Goal: Task Accomplishment & Management: Complete application form

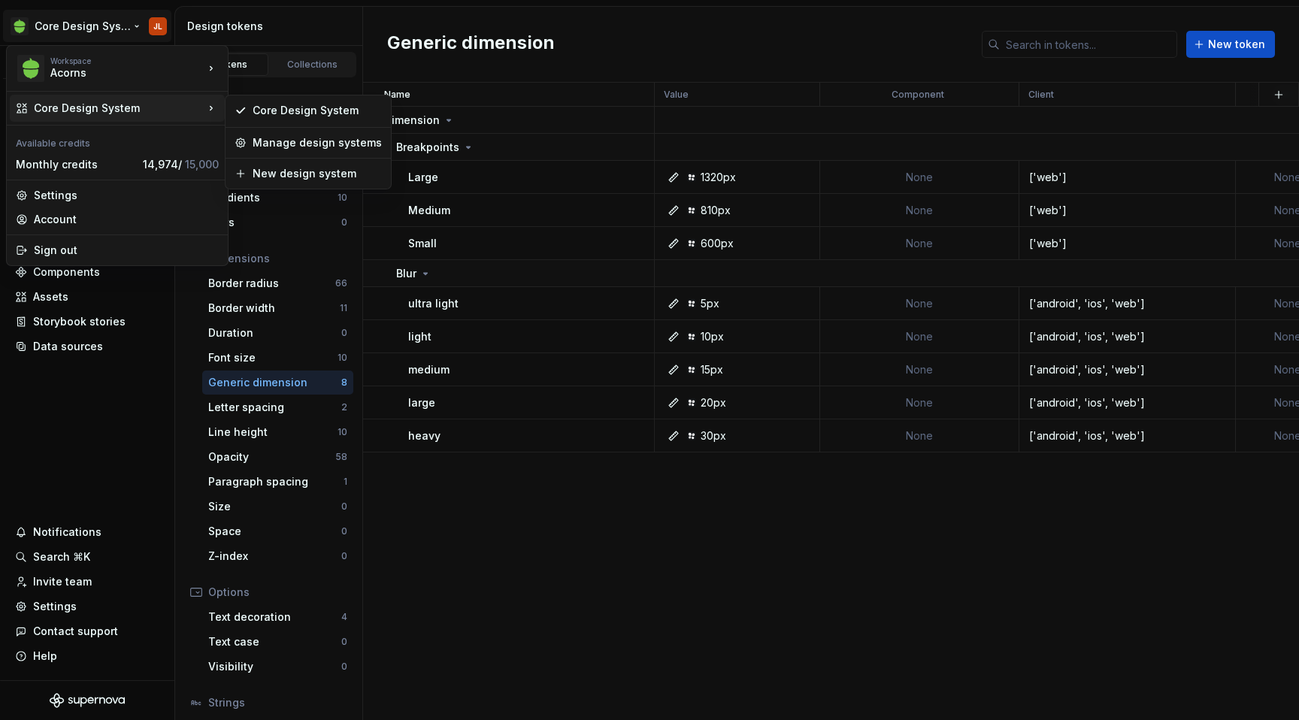
scroll to position [414, 0]
click at [57, 396] on html "Core Design System JL Version Current draft Home Documentation Analytics Code a…" at bounding box center [649, 360] width 1299 height 720
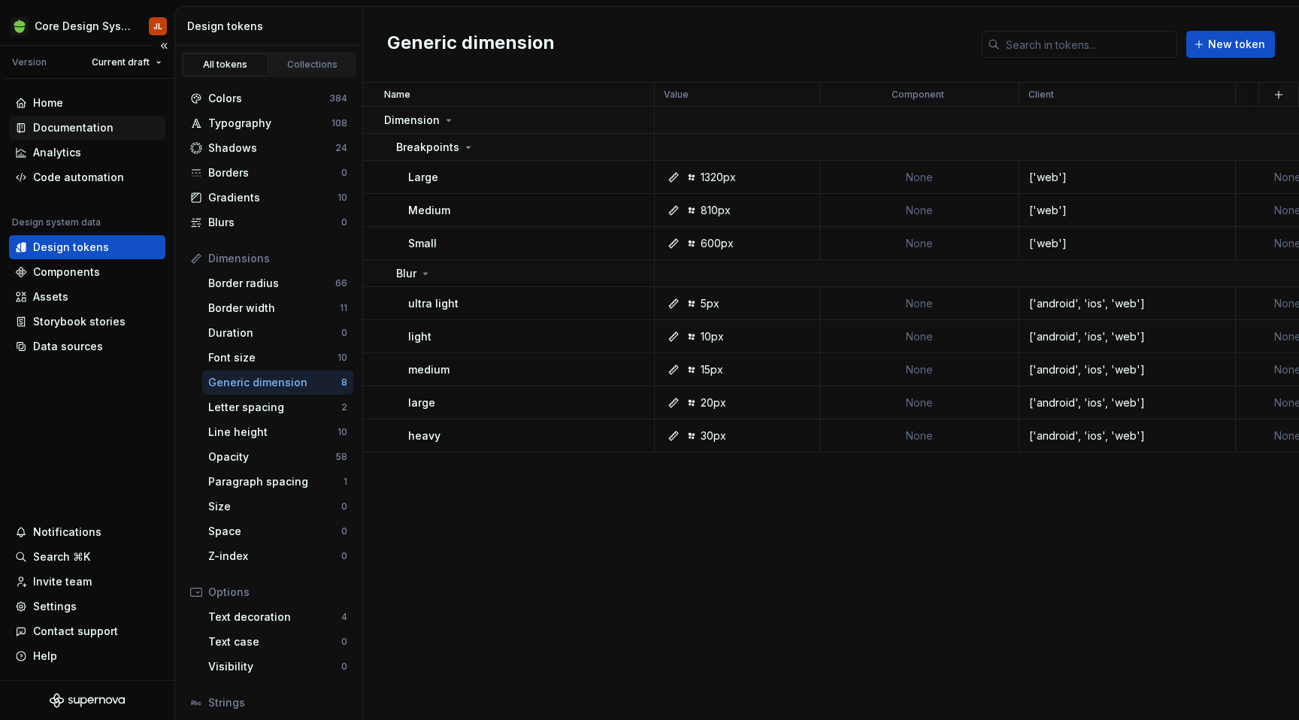
click at [82, 133] on div "Documentation" at bounding box center [73, 127] width 80 height 15
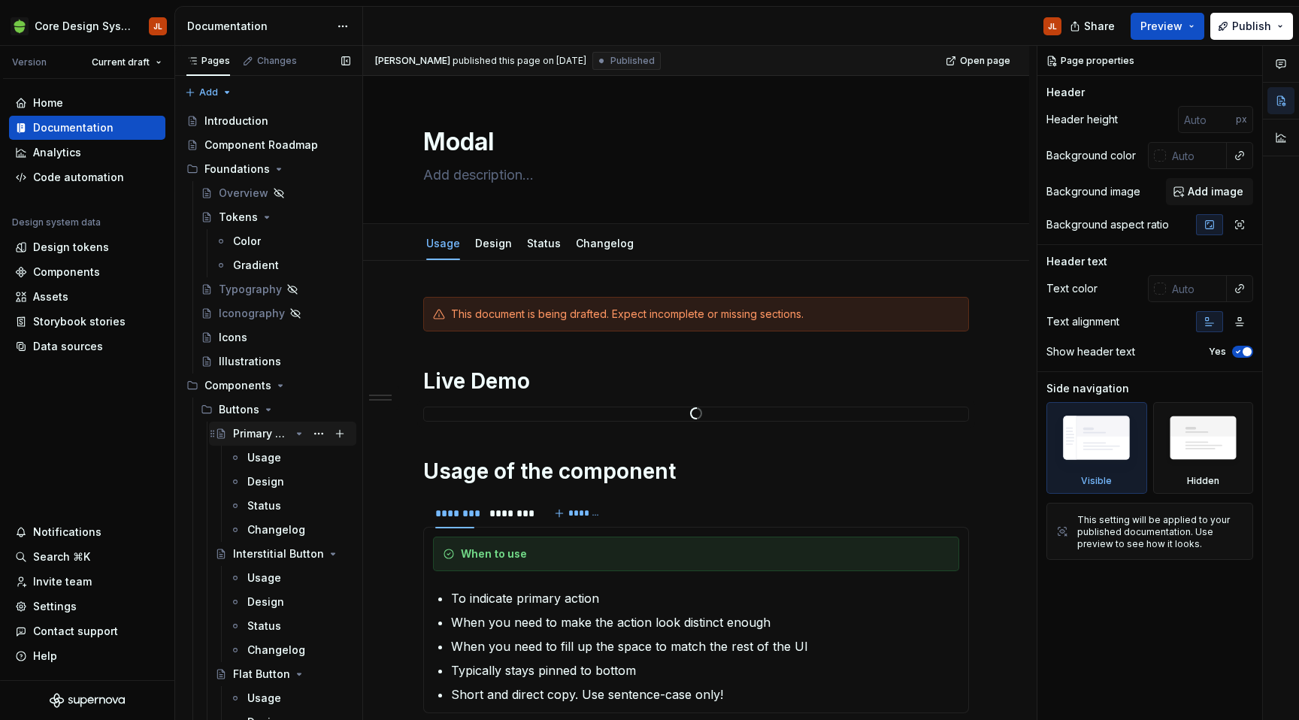
click at [243, 432] on div "Primary Button" at bounding box center [261, 433] width 57 height 15
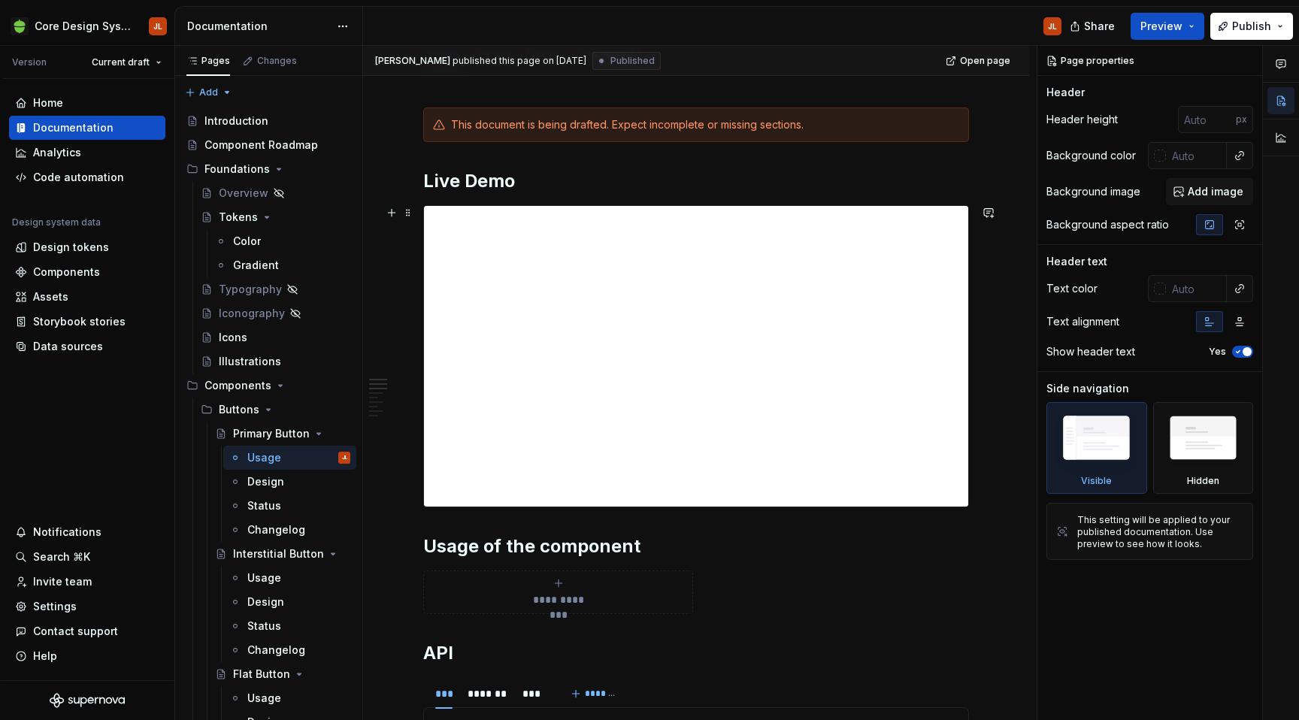
scroll to position [211, 0]
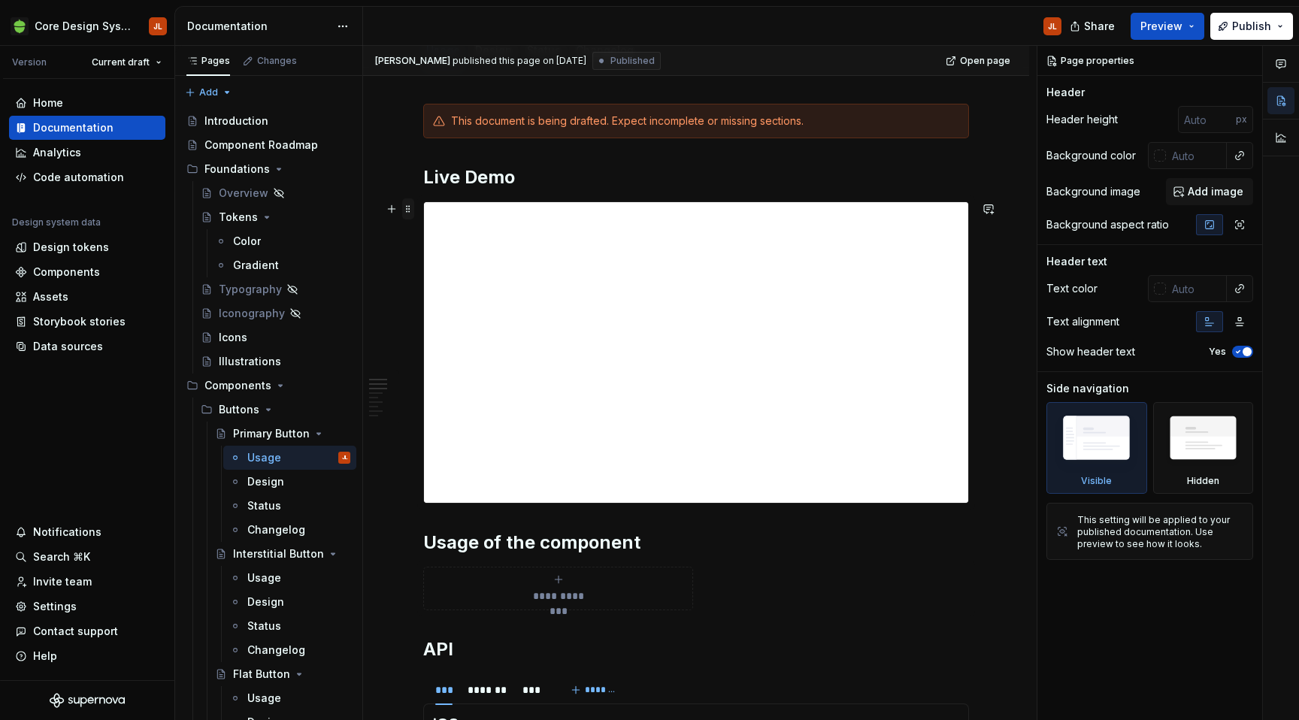
click at [413, 209] on span at bounding box center [408, 208] width 12 height 21
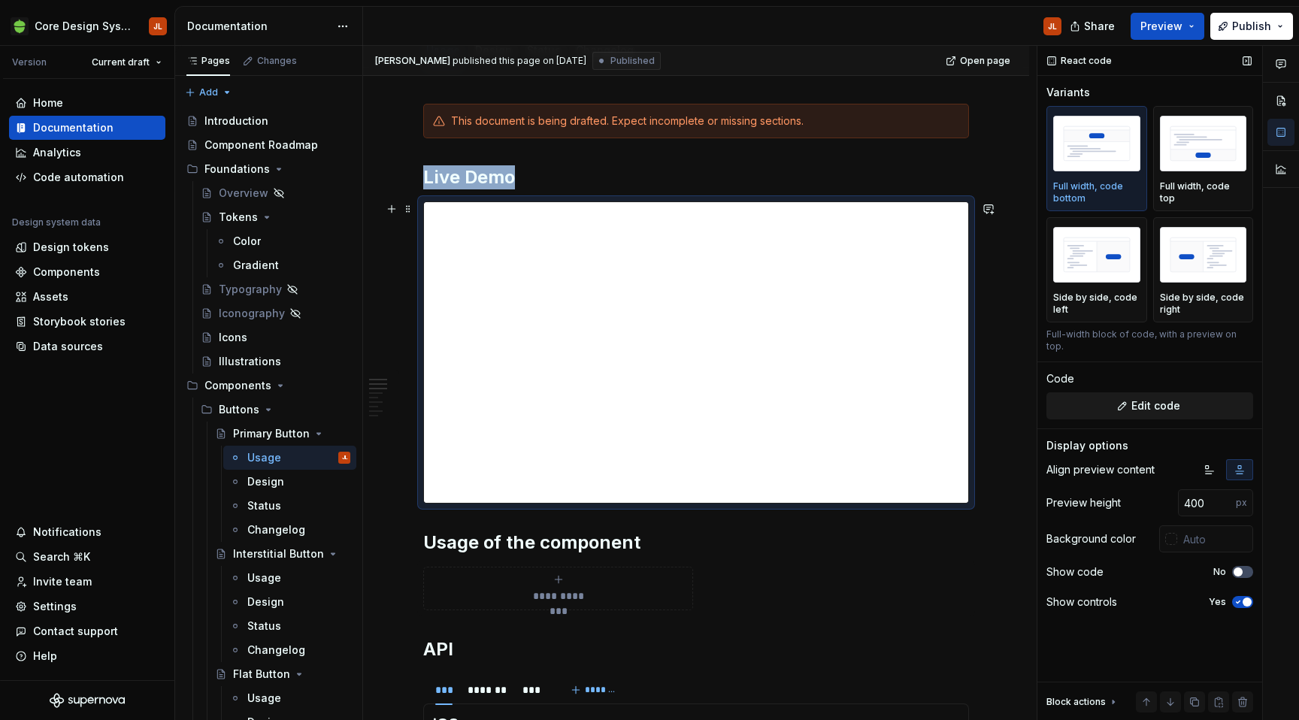
click at [1147, 398] on span "Edit code" at bounding box center [1156, 405] width 49 height 15
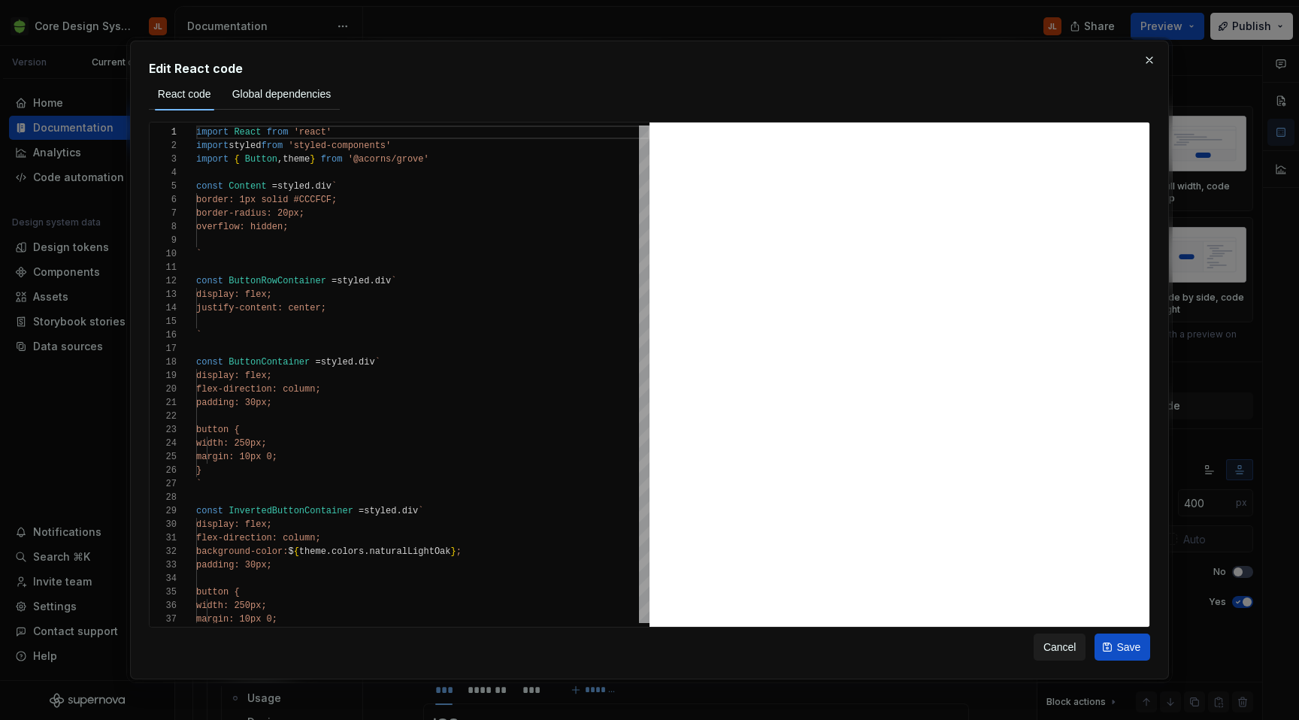
click at [1061, 642] on span "Cancel" at bounding box center [1060, 647] width 33 height 15
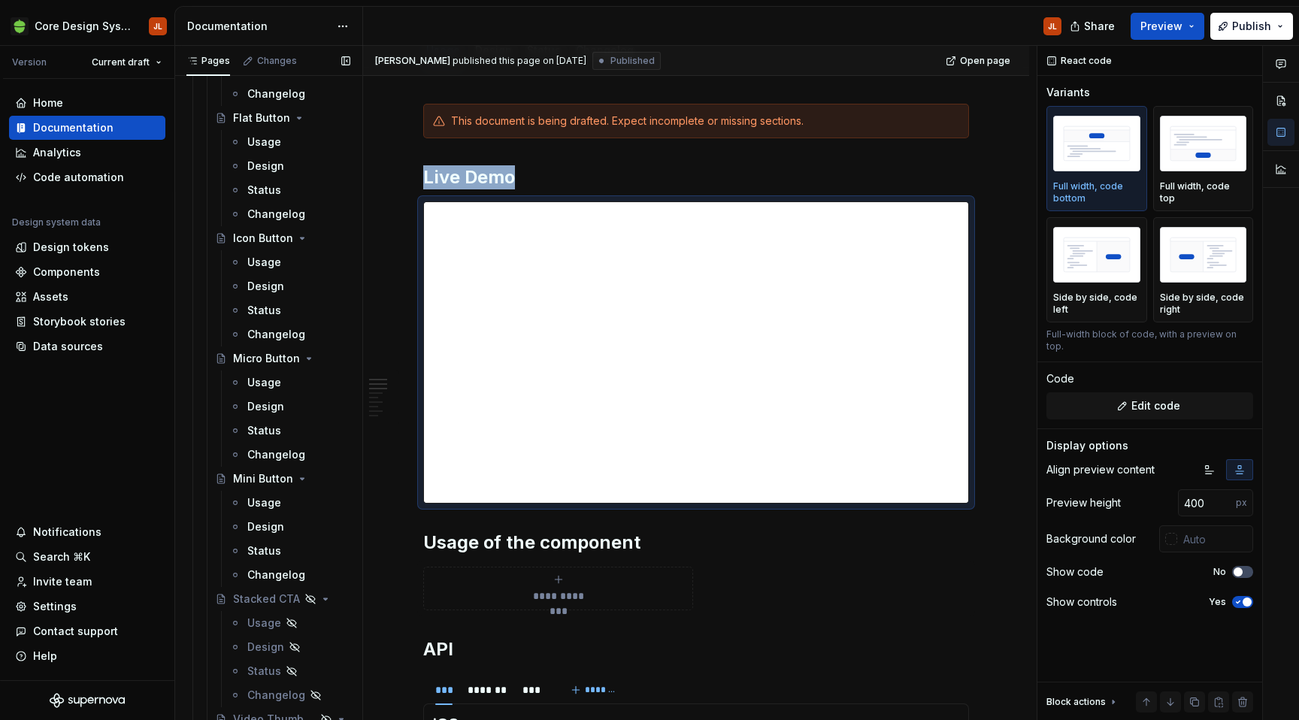
scroll to position [0, 0]
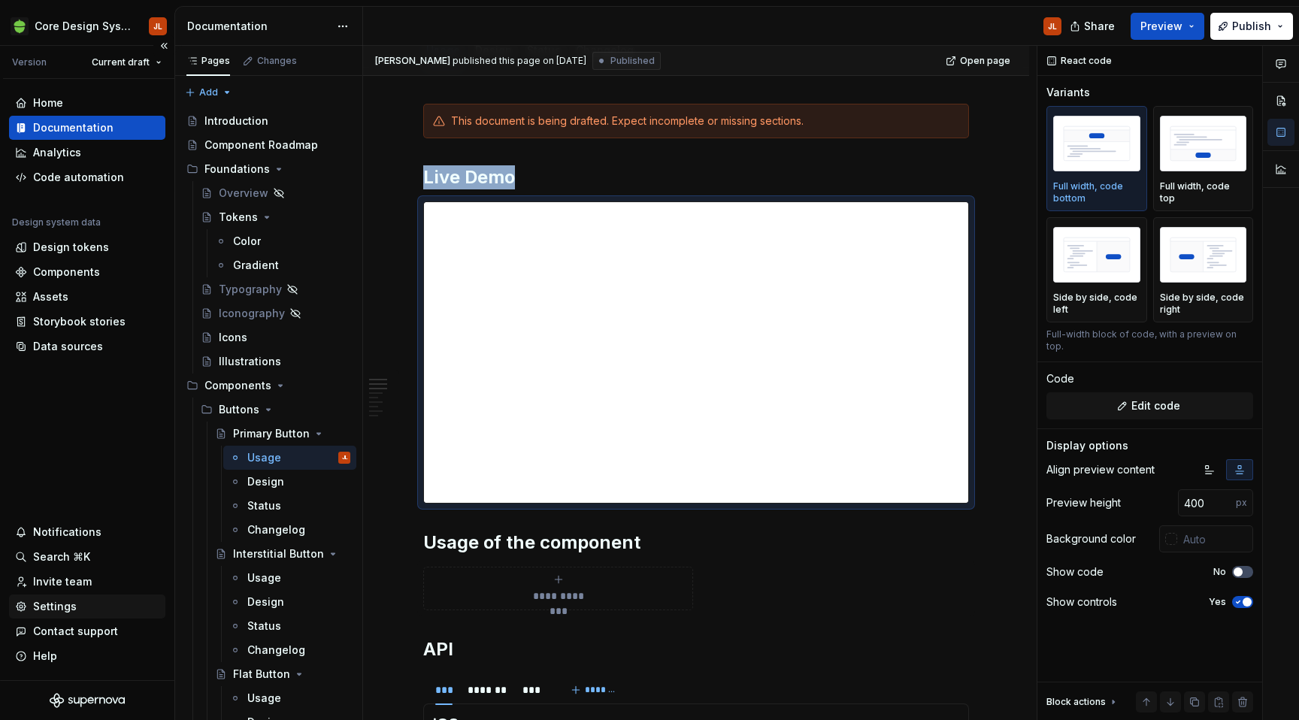
click at [77, 604] on div "Settings" at bounding box center [87, 606] width 144 height 15
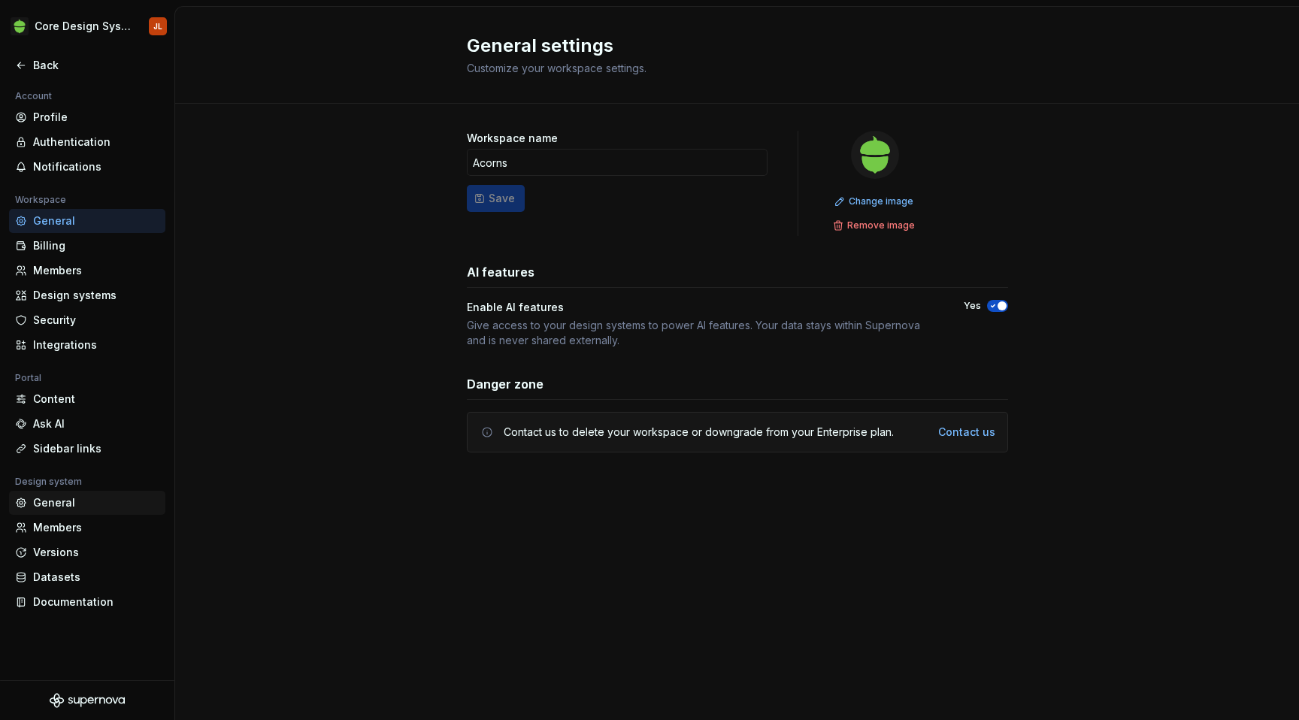
click at [70, 502] on div "General" at bounding box center [96, 502] width 126 height 15
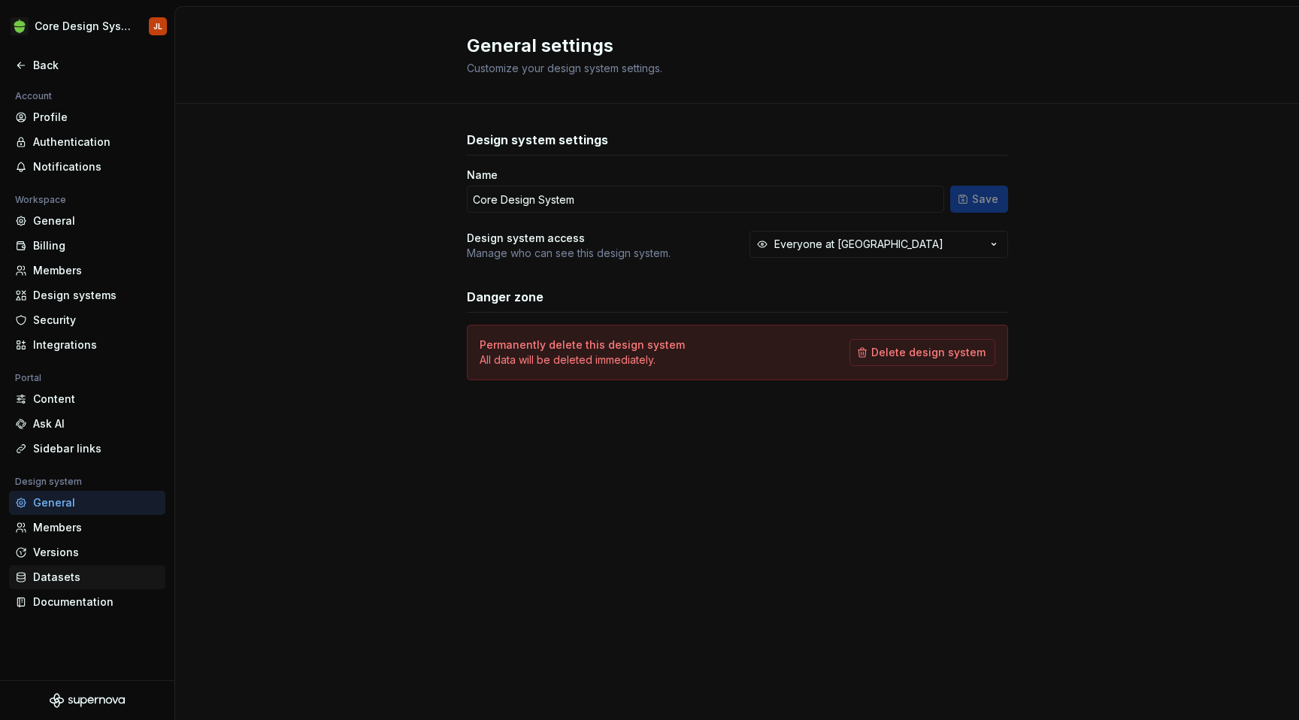
click at [74, 571] on div "Datasets" at bounding box center [96, 577] width 126 height 15
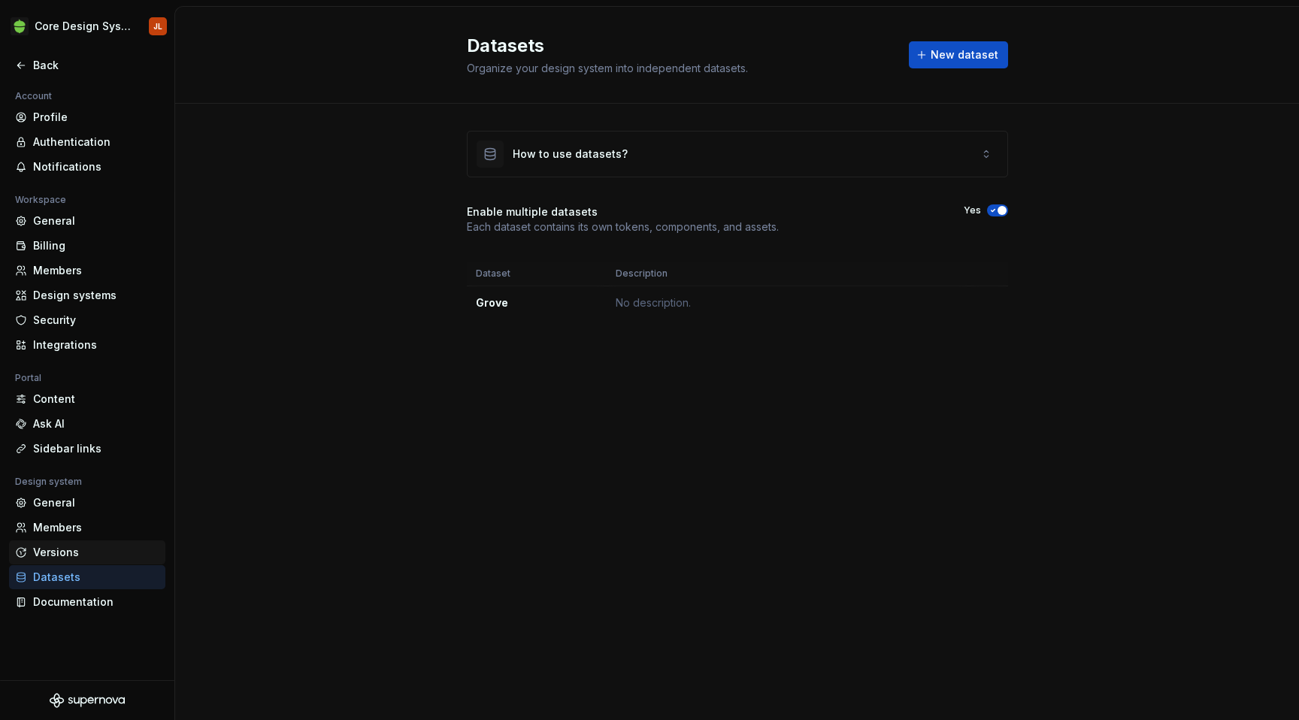
click at [79, 558] on div "Versions" at bounding box center [96, 552] width 126 height 15
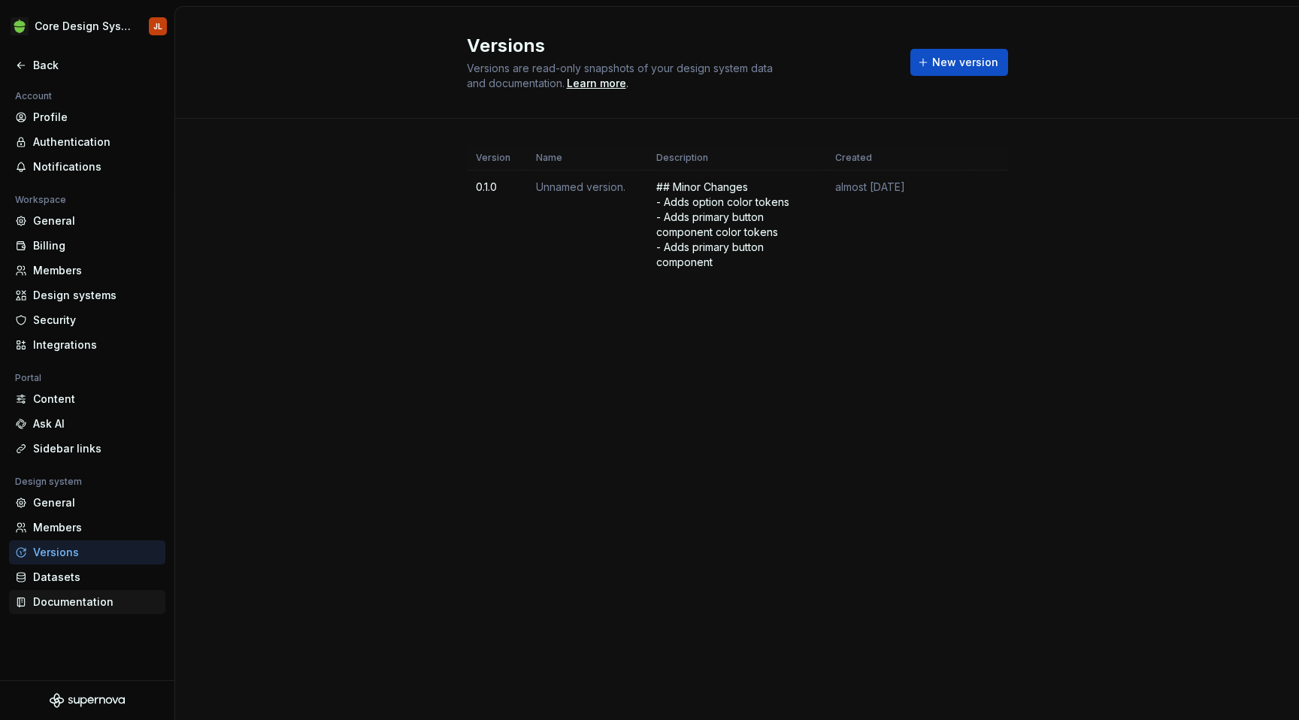
click at [71, 603] on div "Documentation" at bounding box center [96, 602] width 126 height 15
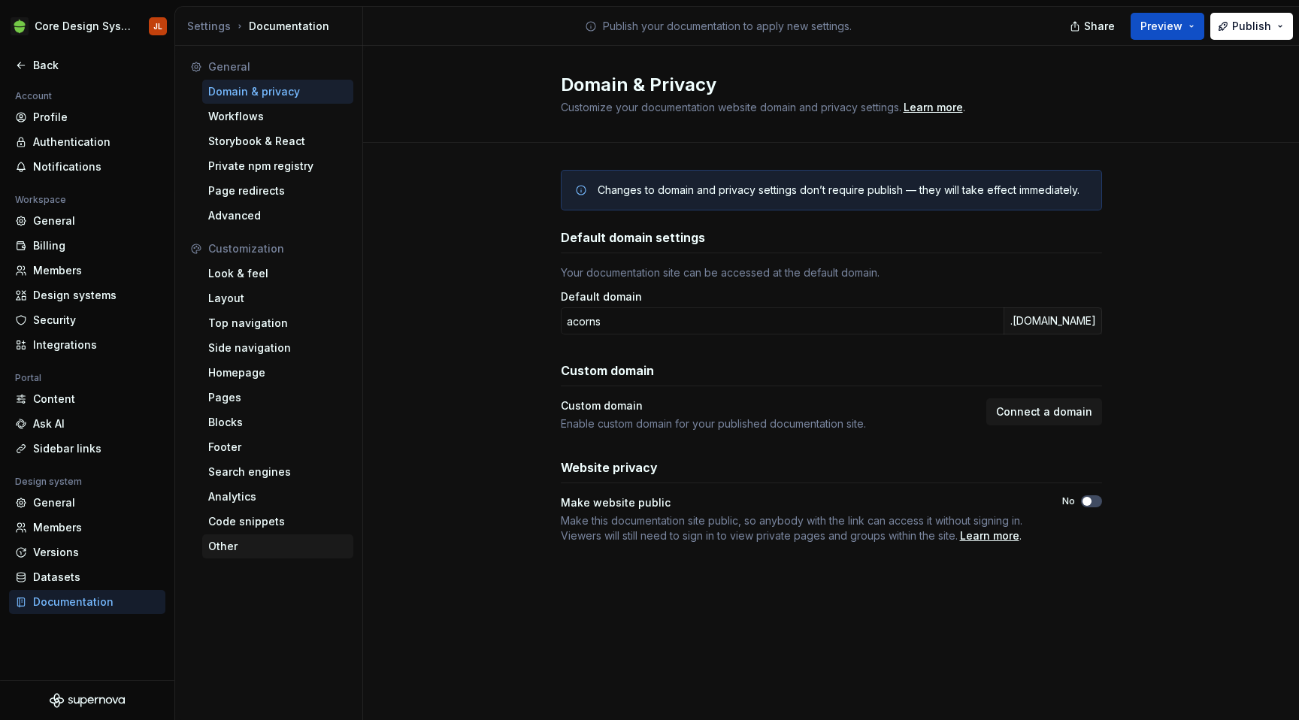
click at [235, 541] on div "Other" at bounding box center [277, 546] width 139 height 15
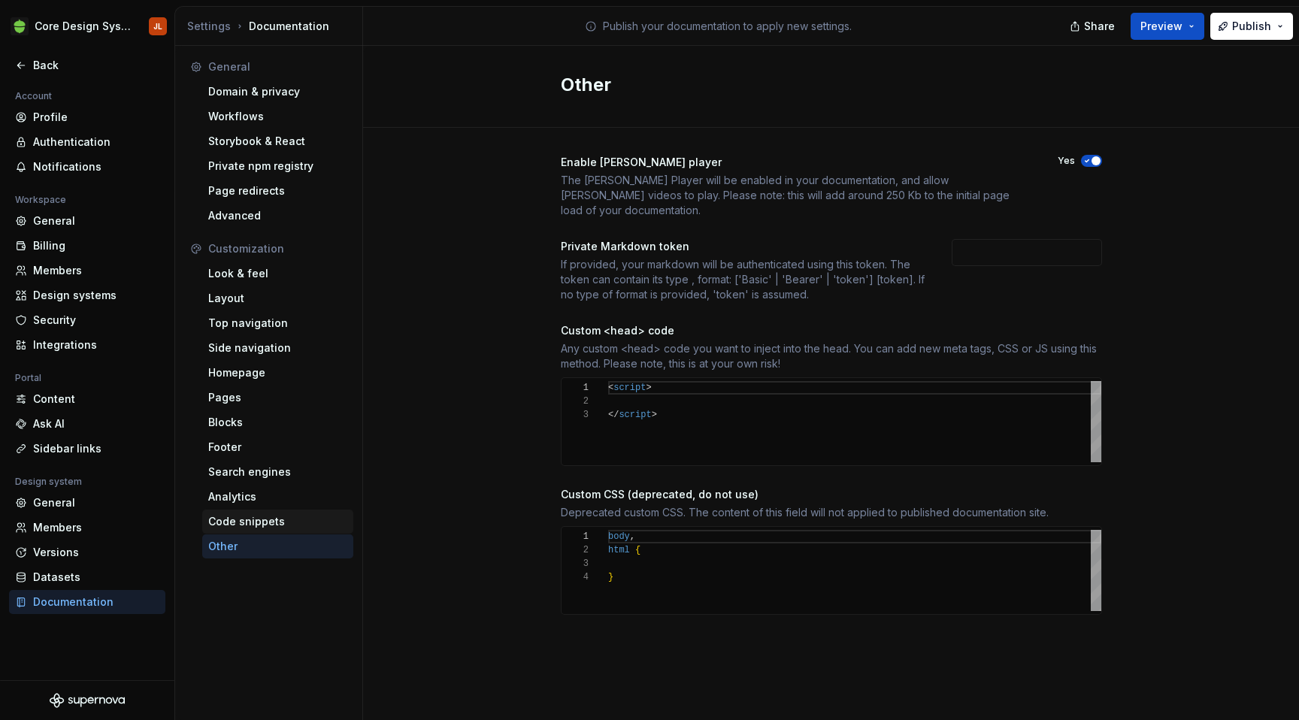
click at [242, 523] on div "Code snippets" at bounding box center [277, 521] width 139 height 15
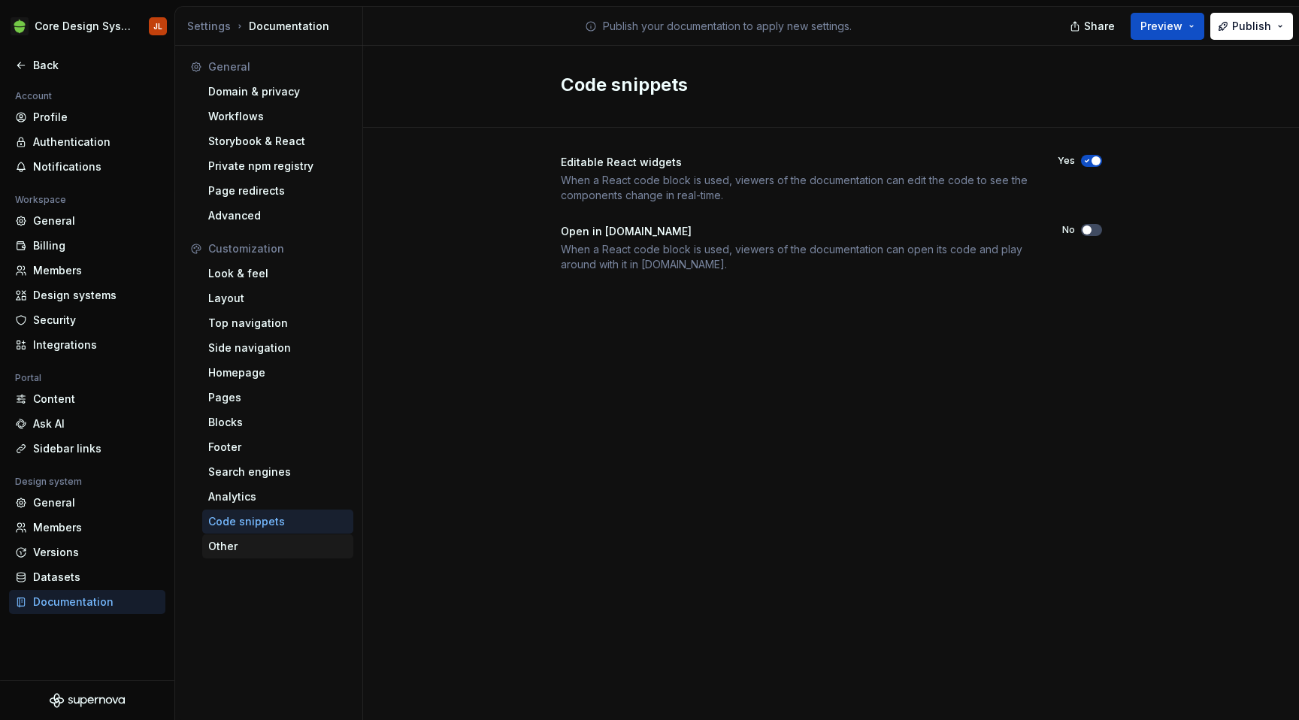
click at [237, 544] on div "Other" at bounding box center [277, 546] width 139 height 15
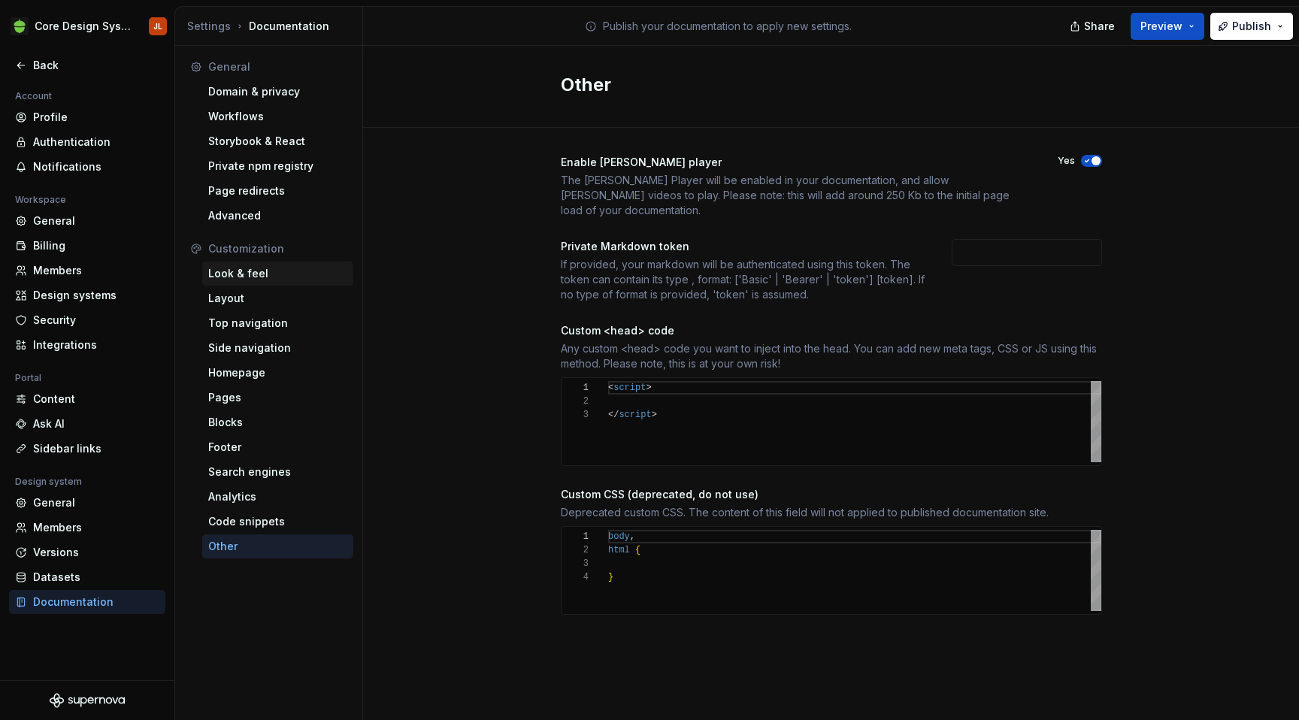
click at [238, 278] on div "Look & feel" at bounding box center [277, 273] width 139 height 15
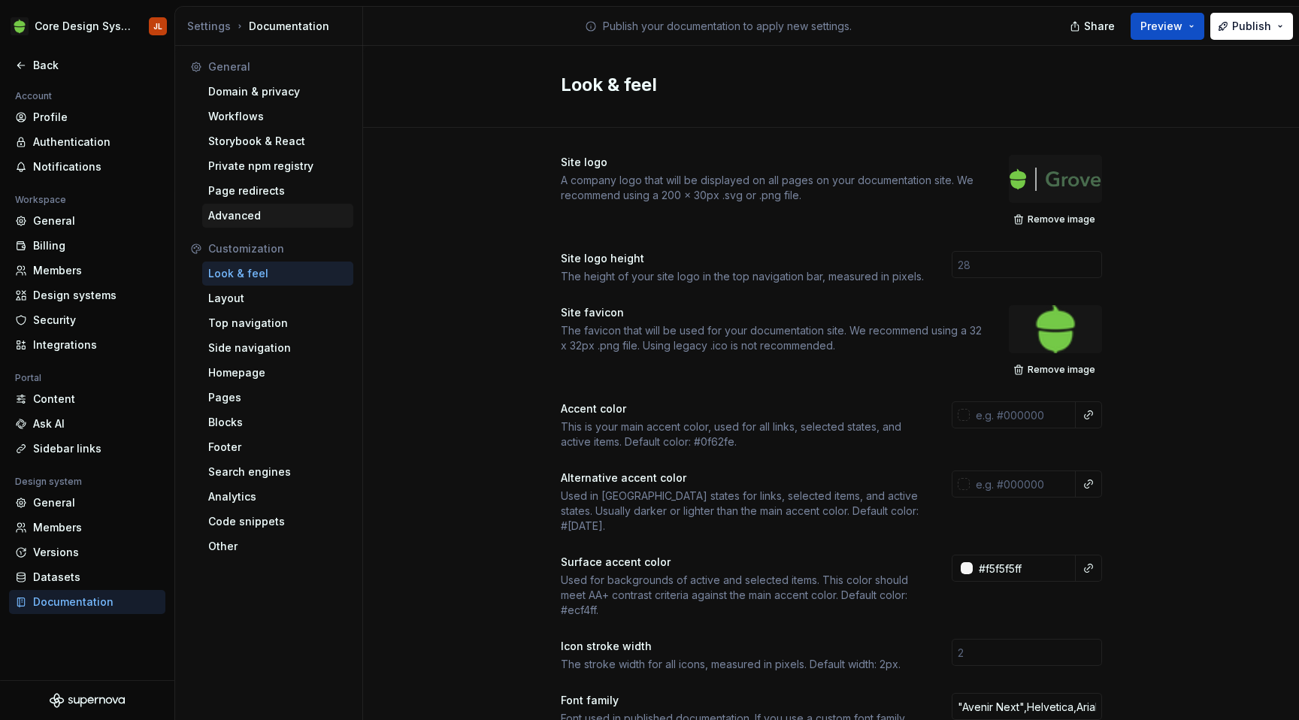
click at [251, 219] on div "Advanced" at bounding box center [277, 215] width 139 height 15
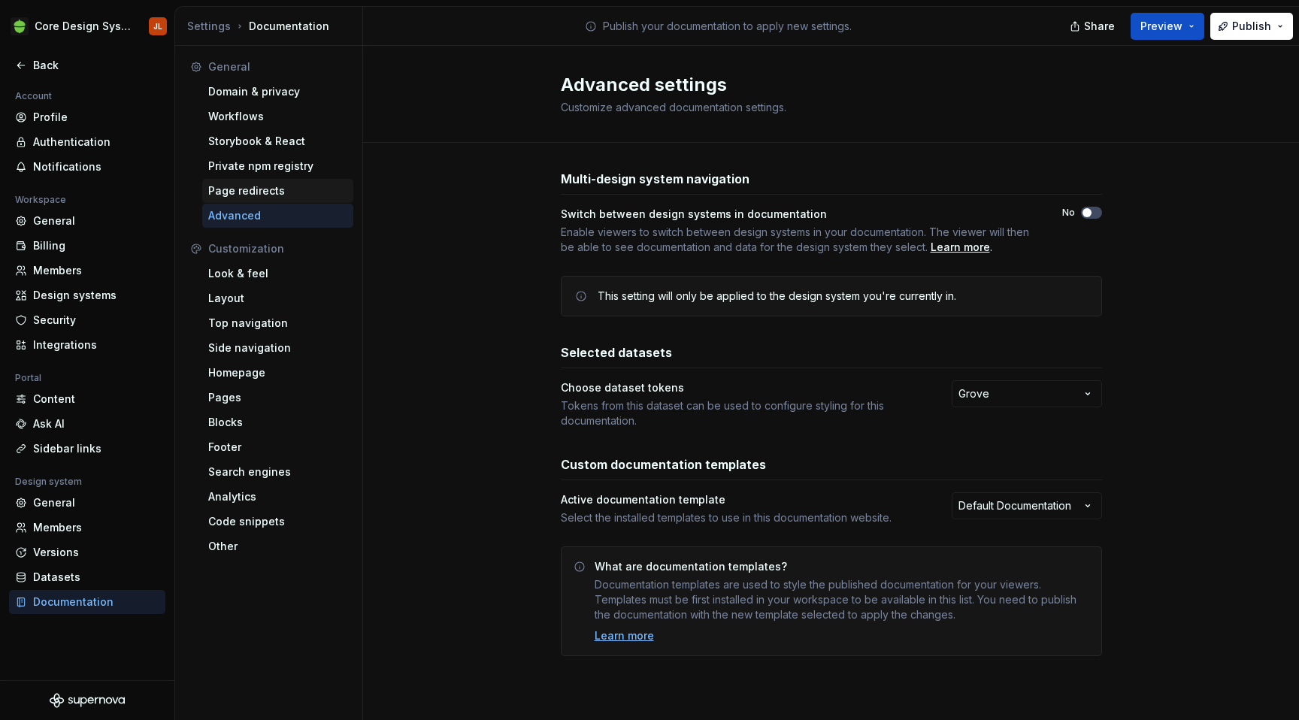
click at [263, 186] on div "Page redirects" at bounding box center [277, 190] width 139 height 15
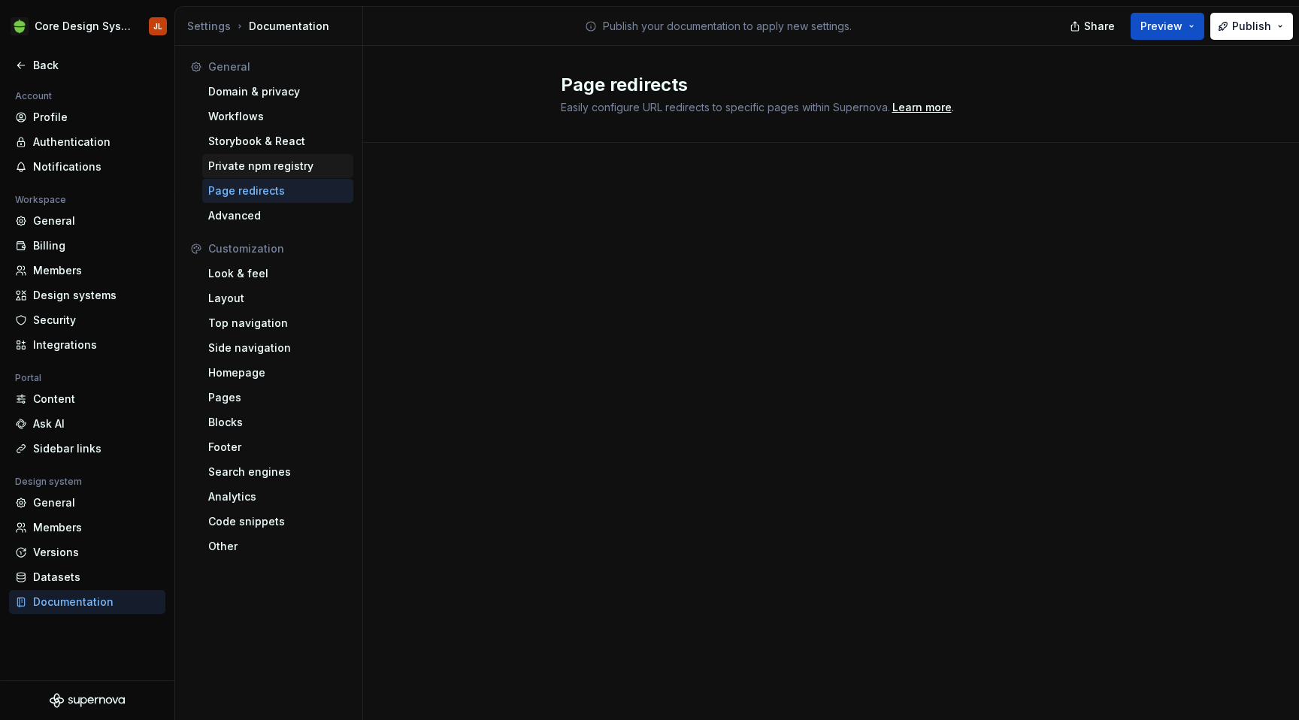
click at [271, 170] on div "Private npm registry" at bounding box center [277, 166] width 139 height 15
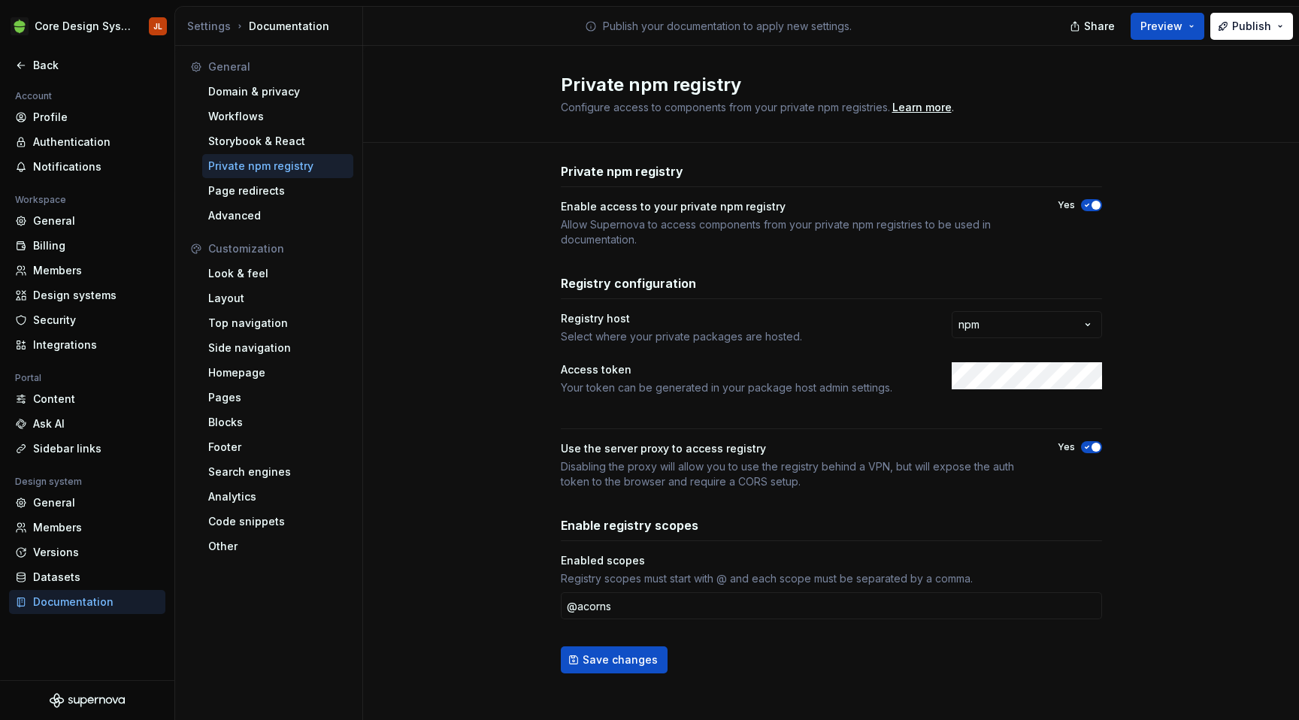
scroll to position [11, 0]
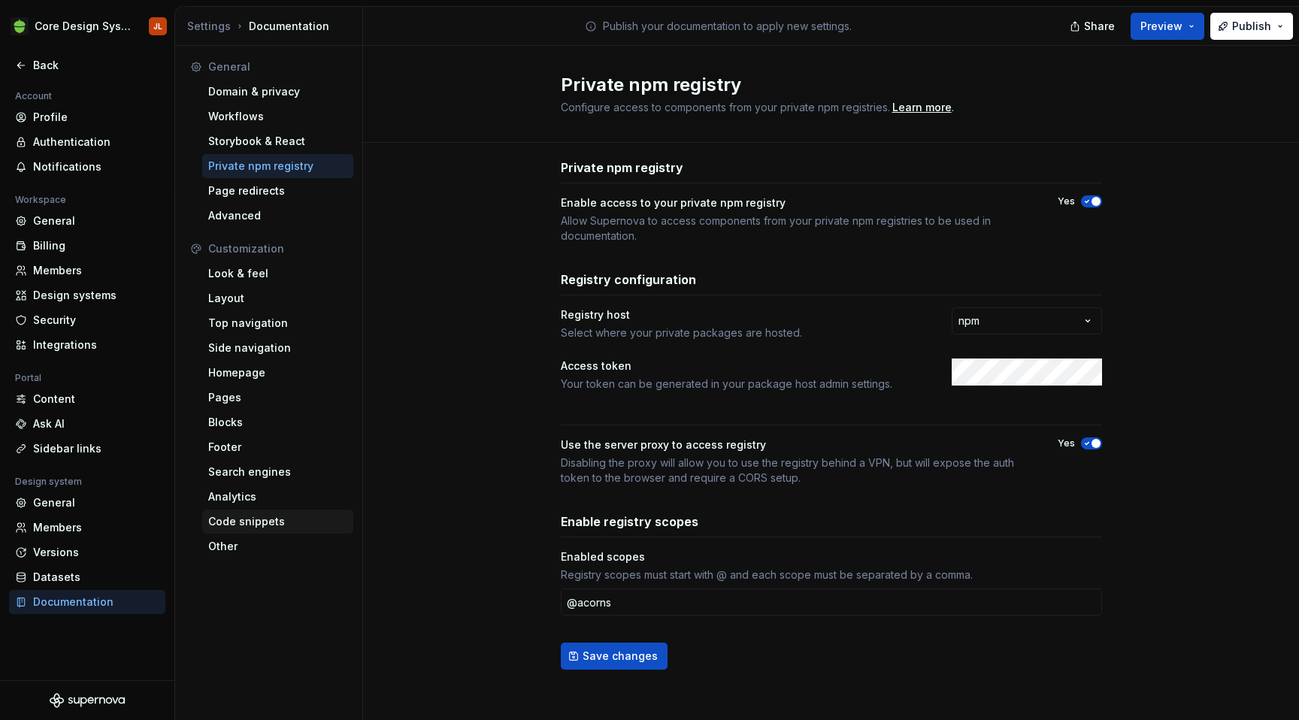
click at [236, 522] on div "Code snippets" at bounding box center [277, 521] width 139 height 15
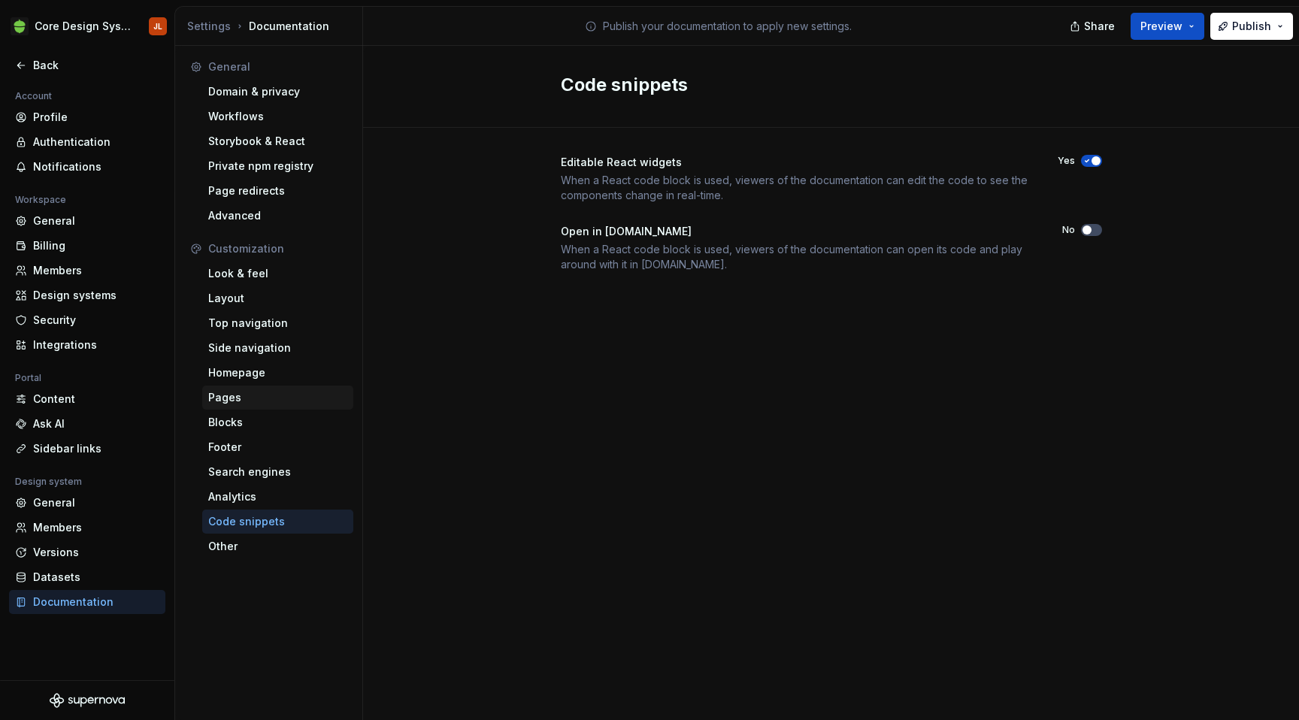
click at [247, 399] on div "Pages" at bounding box center [277, 397] width 139 height 15
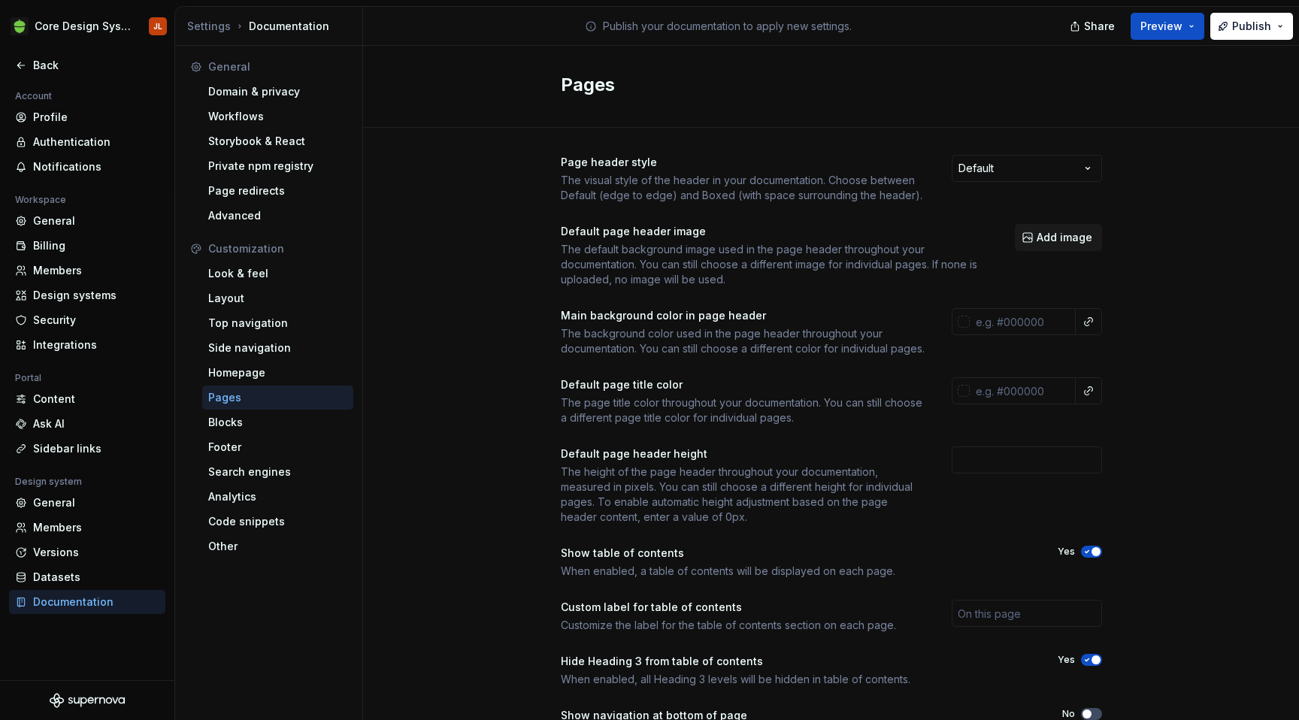
scroll to position [102, 0]
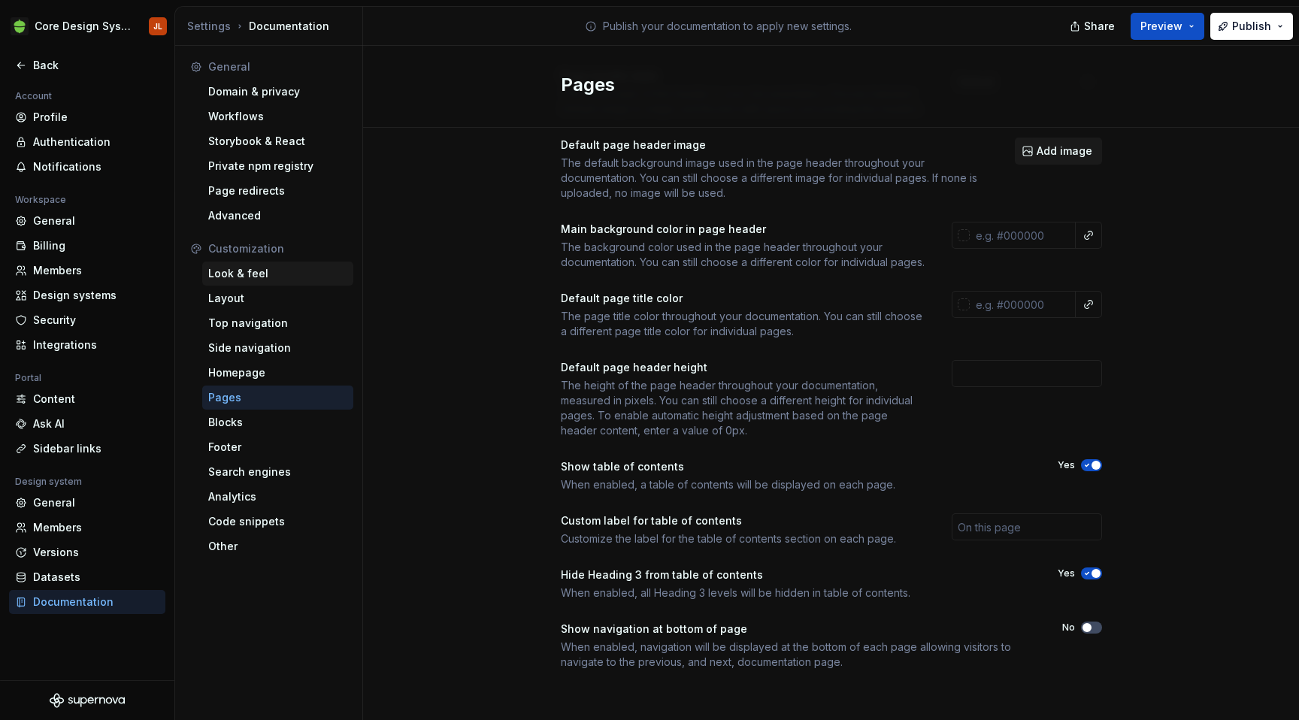
click at [237, 277] on div "Look & feel" at bounding box center [277, 273] width 139 height 15
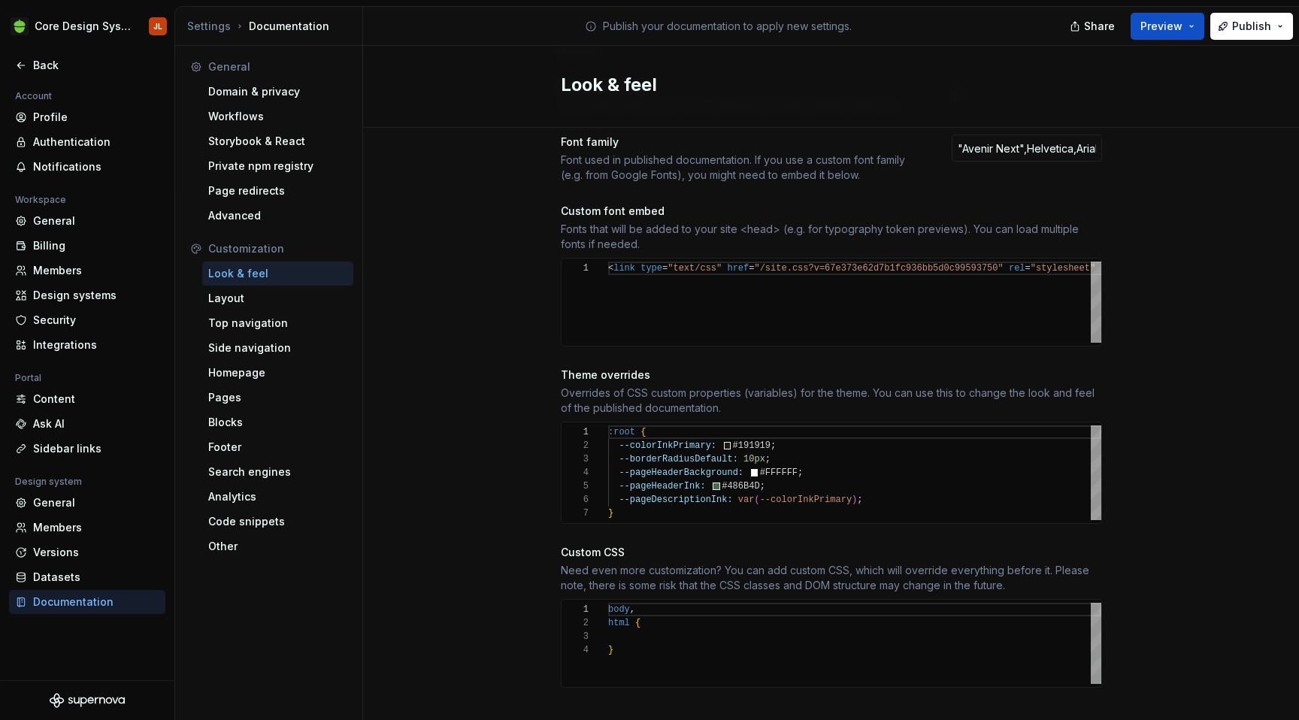
scroll to position [562, 0]
click at [280, 165] on div "Private npm registry" at bounding box center [277, 166] width 139 height 15
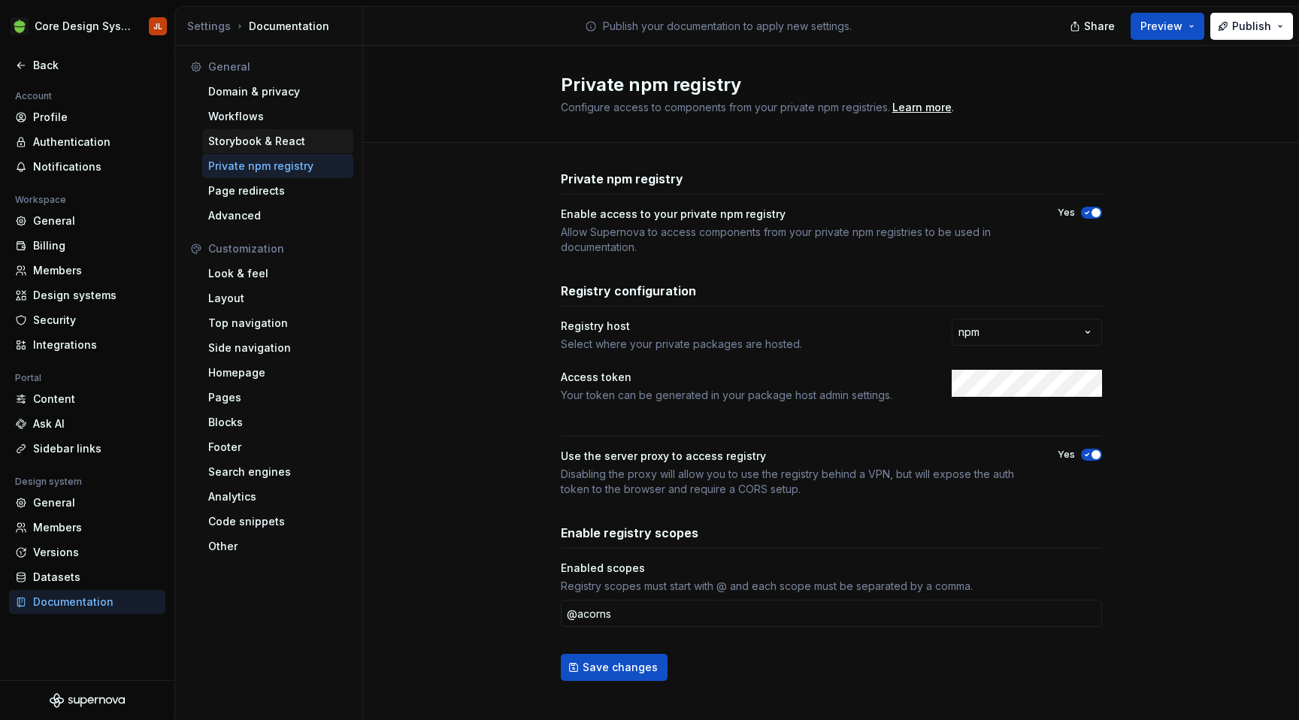
click at [283, 147] on div "Storybook & React" at bounding box center [277, 141] width 139 height 15
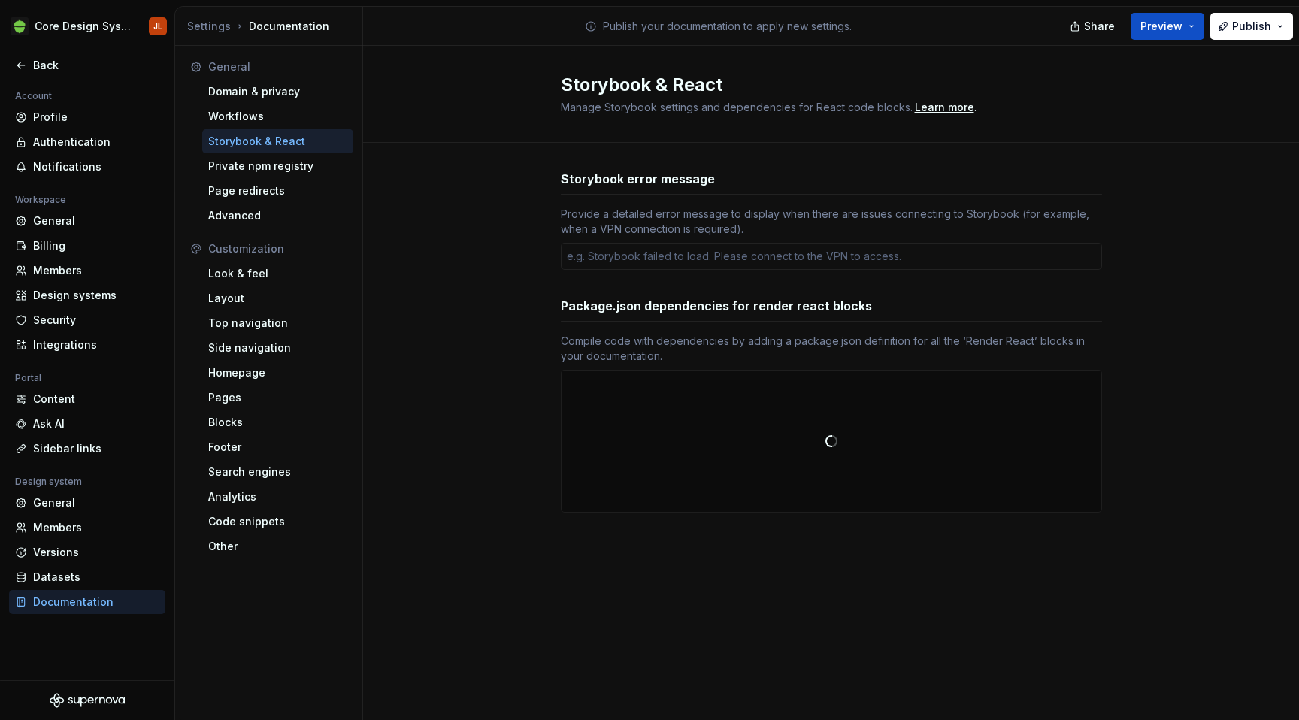
type textarea "*"
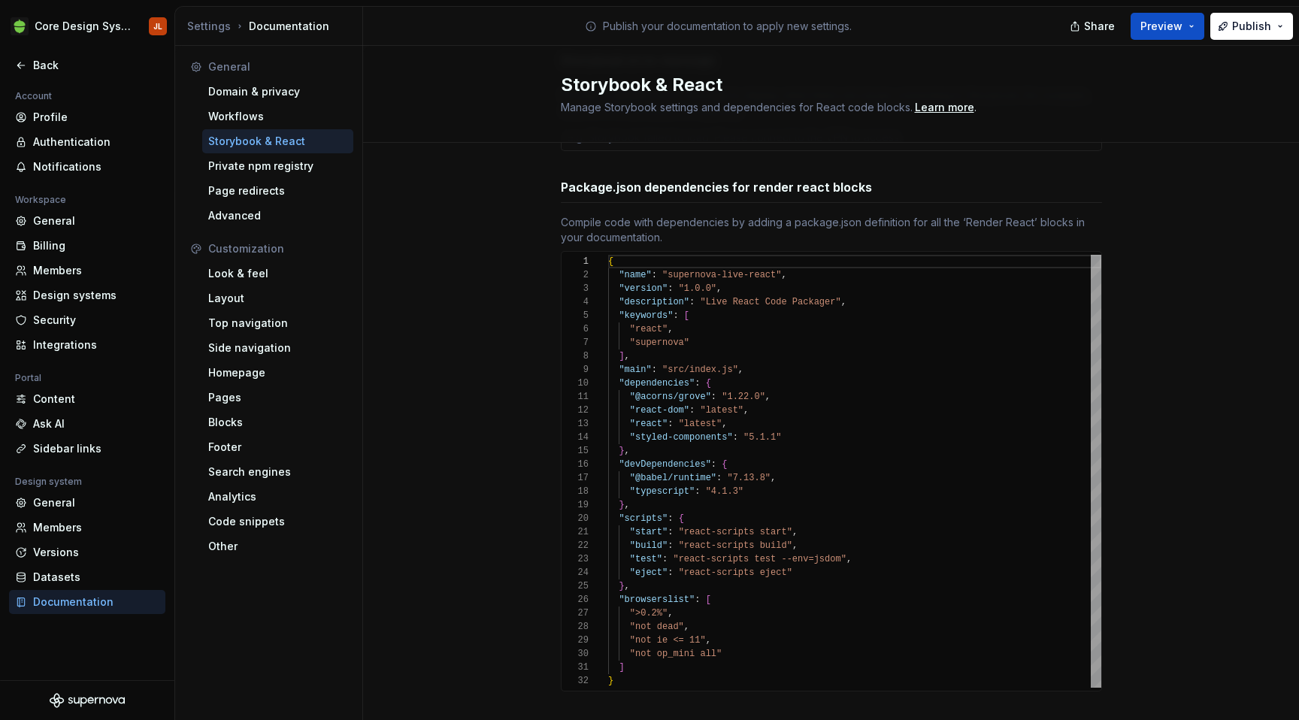
scroll to position [120, 0]
type textarea "**********"
drag, startPoint x: 761, startPoint y: 395, endPoint x: 729, endPoint y: 395, distance: 31.6
click at [729, 395] on div "{ "name" : "supernova-live-react" , "version" : "1.0.0" , "description" : "Live…" at bounding box center [854, 470] width 493 height 433
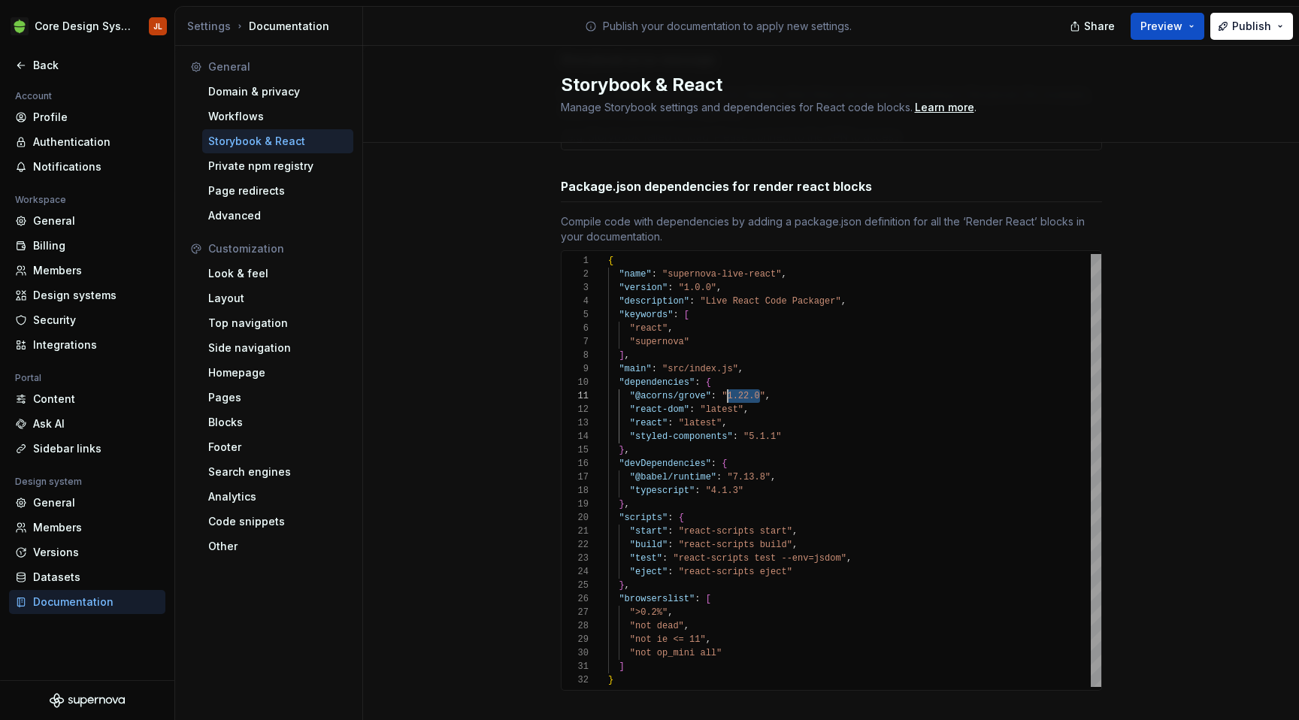
type textarea "*"
type textarea "**********"
type textarea "*"
type textarea "**********"
type textarea "*"
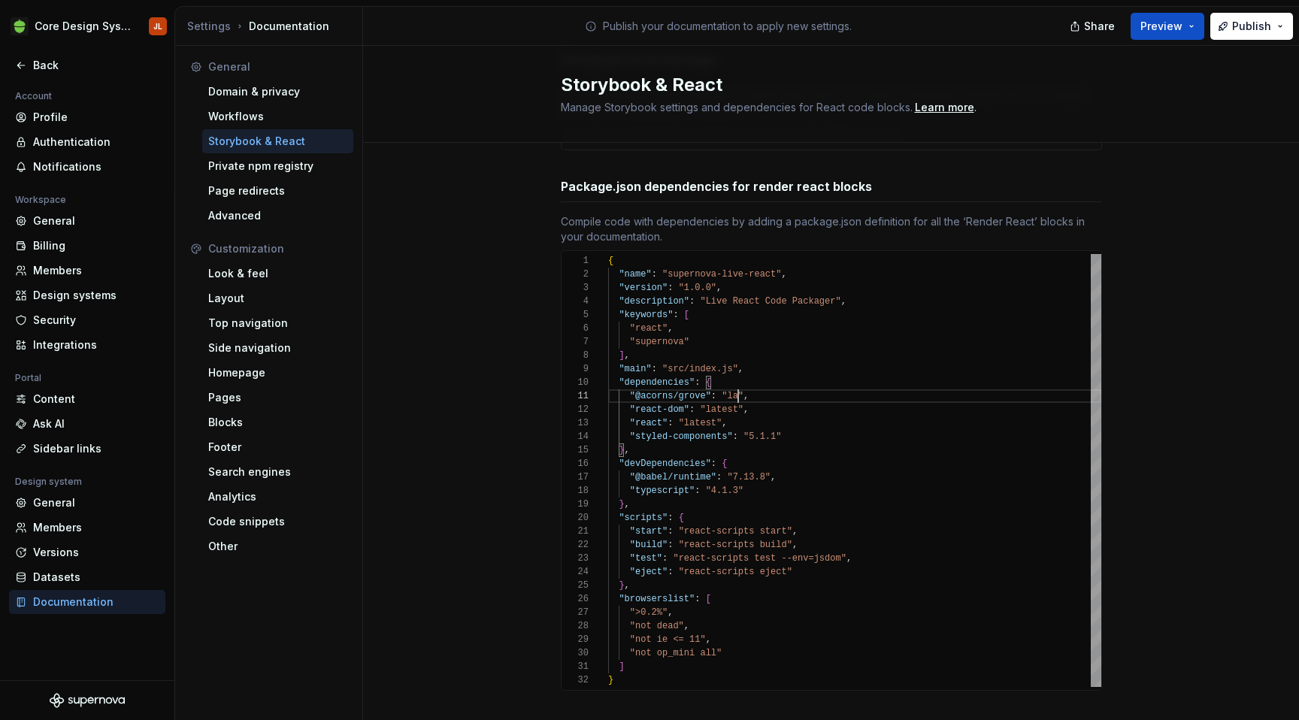
type textarea "**********"
type textarea "*"
type textarea "**********"
type textarea "*"
type textarea "**********"
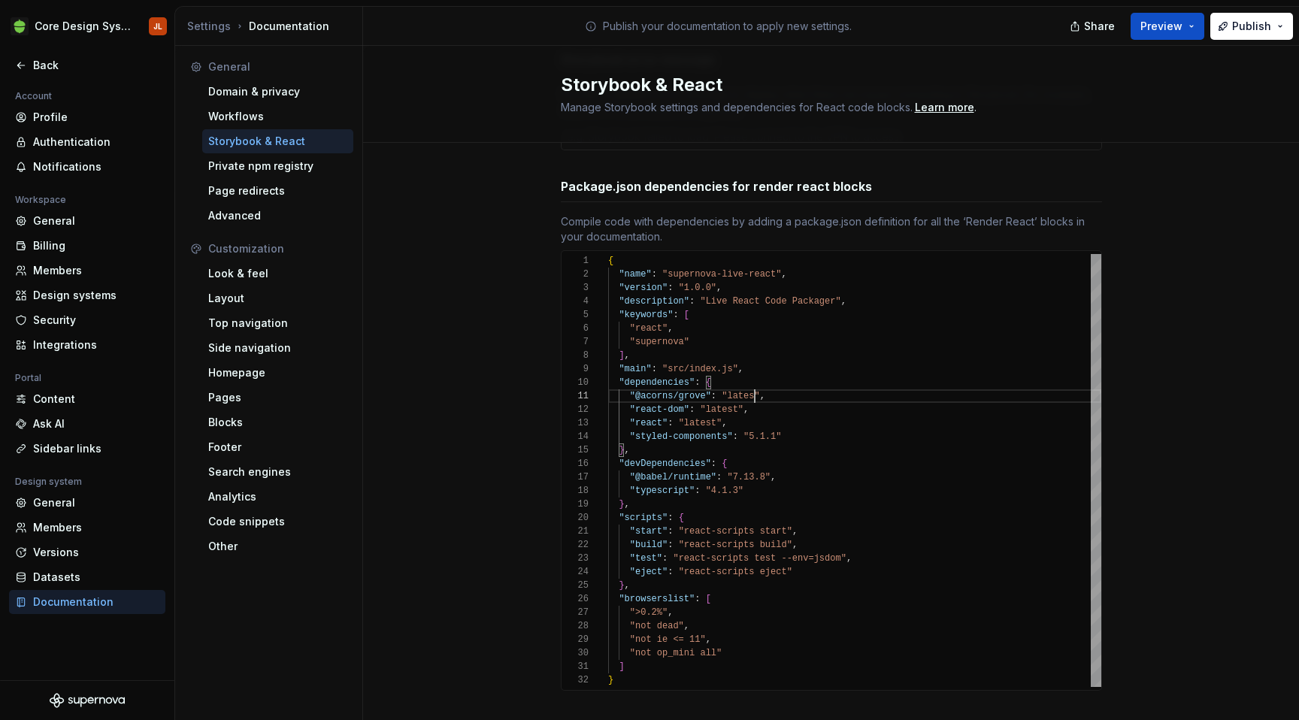
scroll to position [0, 152]
type textarea "*"
type textarea "**********"
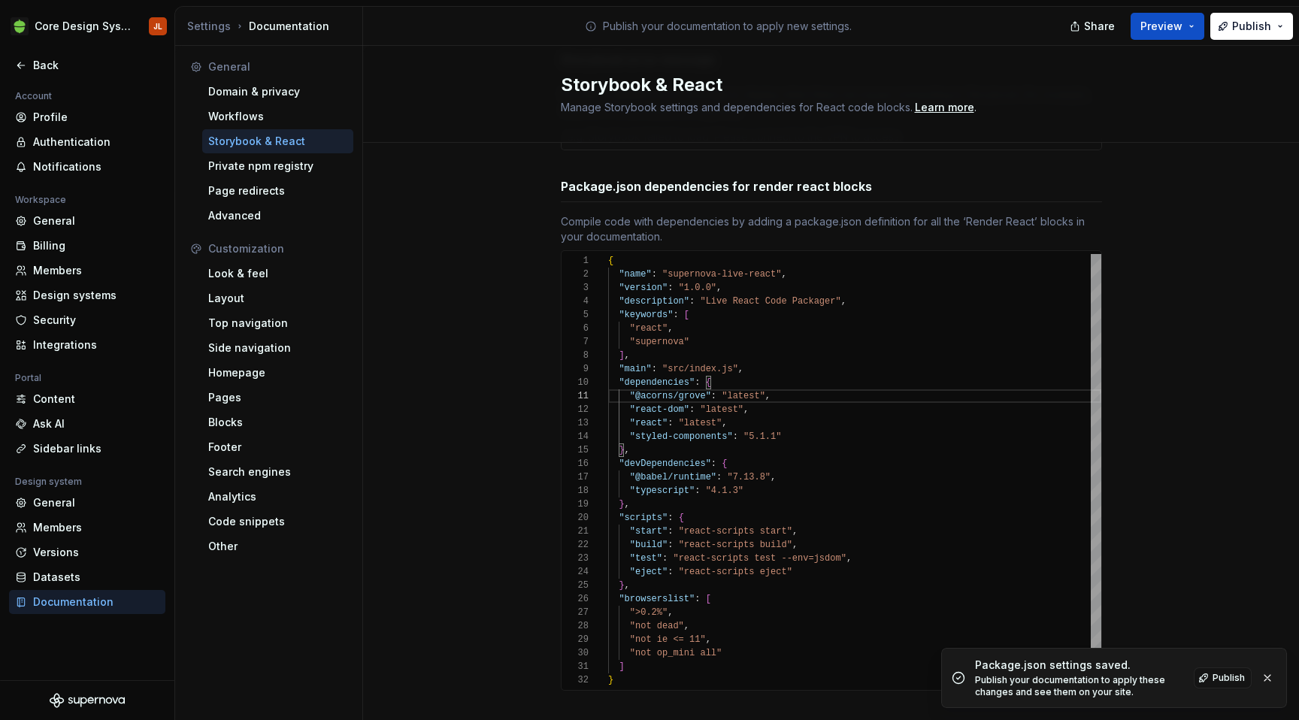
type textarea "*"
type textarea "**********"
click at [1213, 680] on button "Publish" at bounding box center [1223, 678] width 58 height 21
click at [58, 63] on div "Back" at bounding box center [96, 65] width 126 height 15
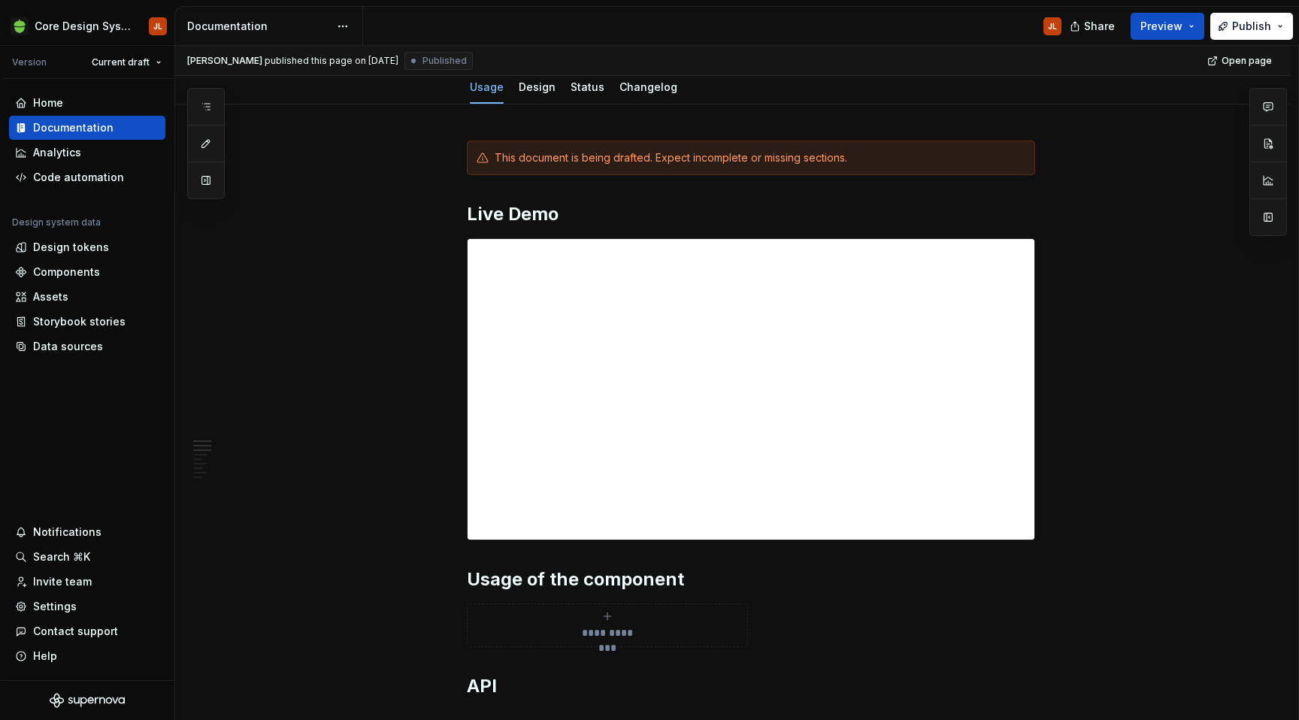
scroll to position [211, 0]
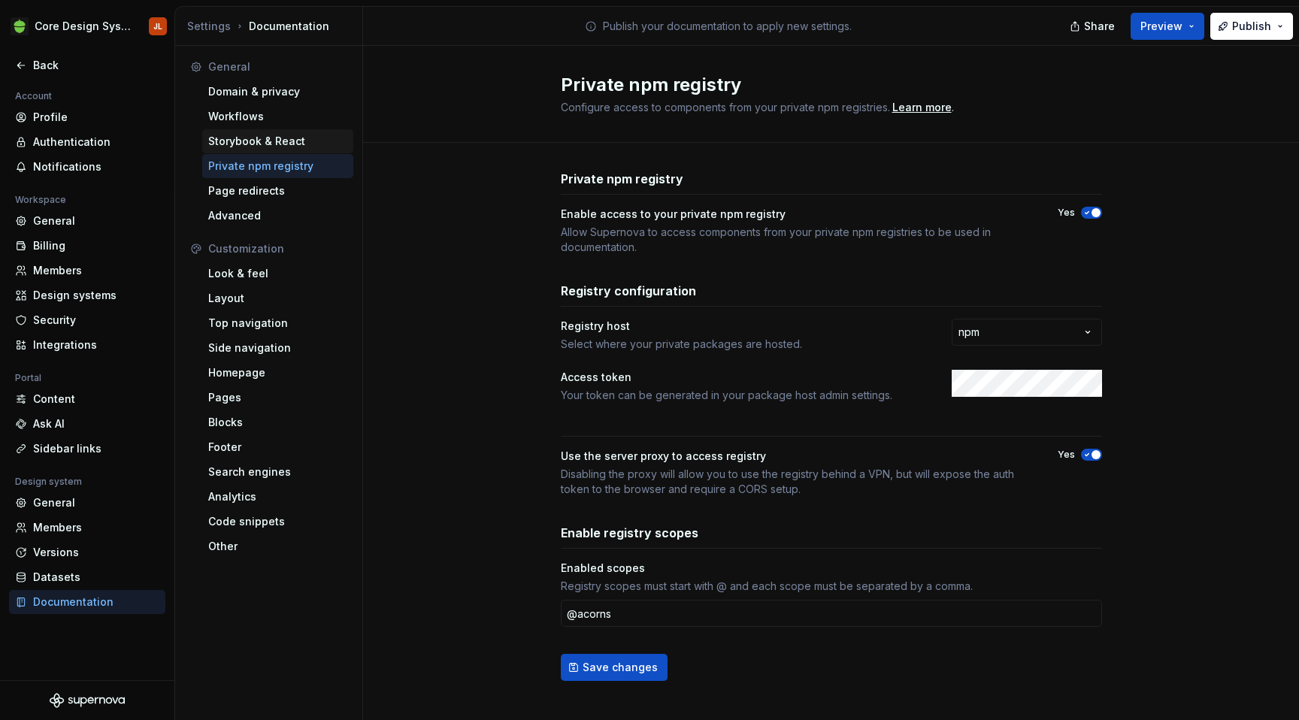
click at [253, 139] on div "Storybook & React" at bounding box center [277, 141] width 139 height 15
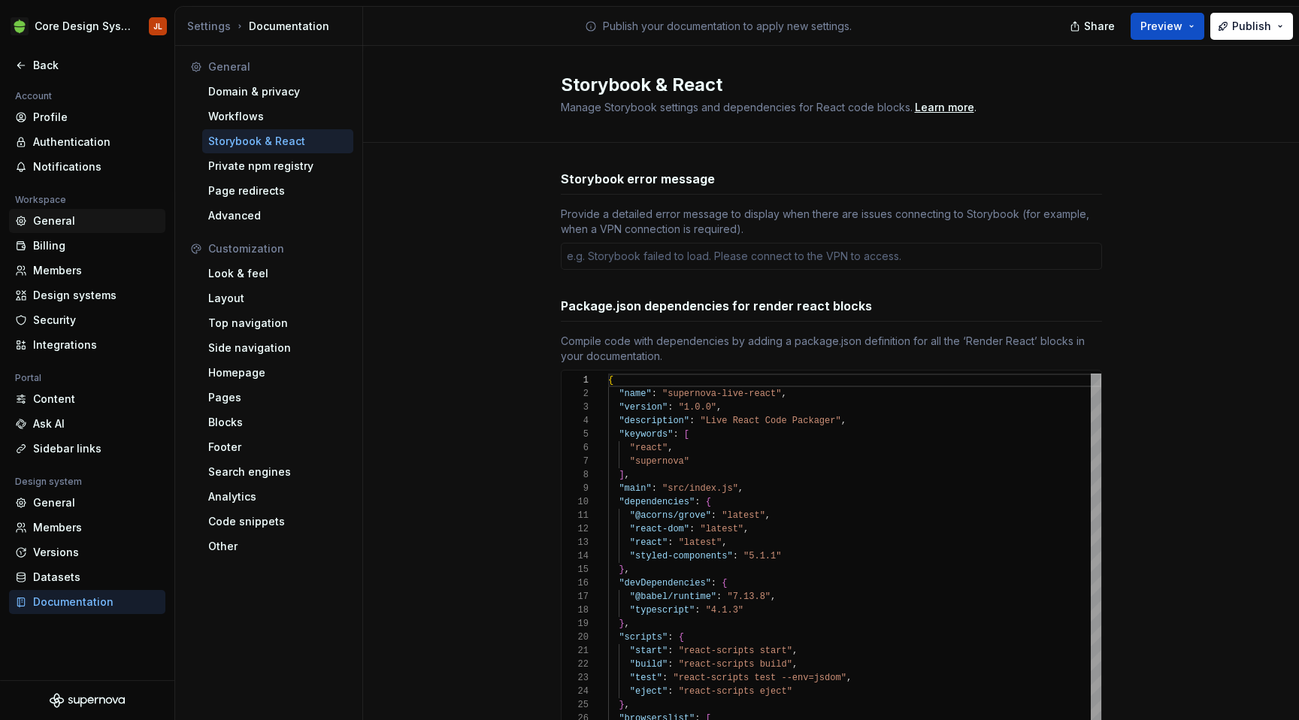
click at [93, 222] on div "General" at bounding box center [96, 221] width 126 height 15
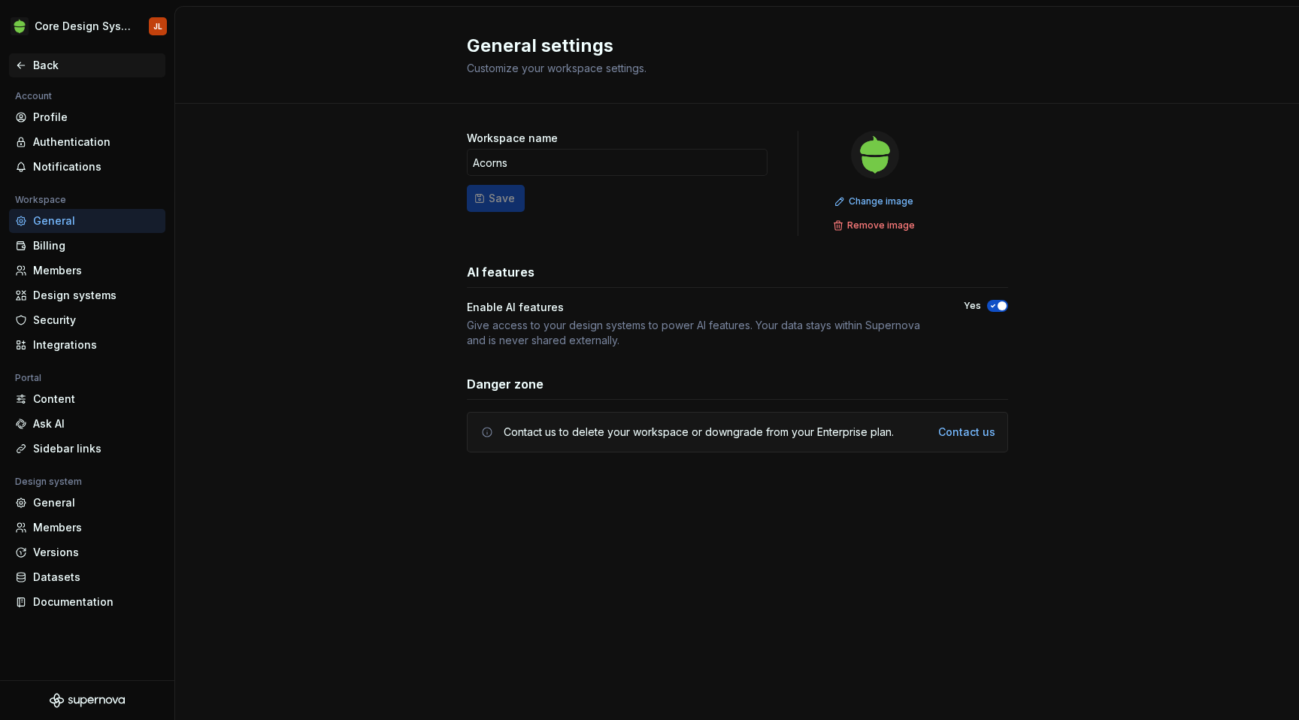
click at [43, 72] on div "Back" at bounding box center [96, 65] width 126 height 15
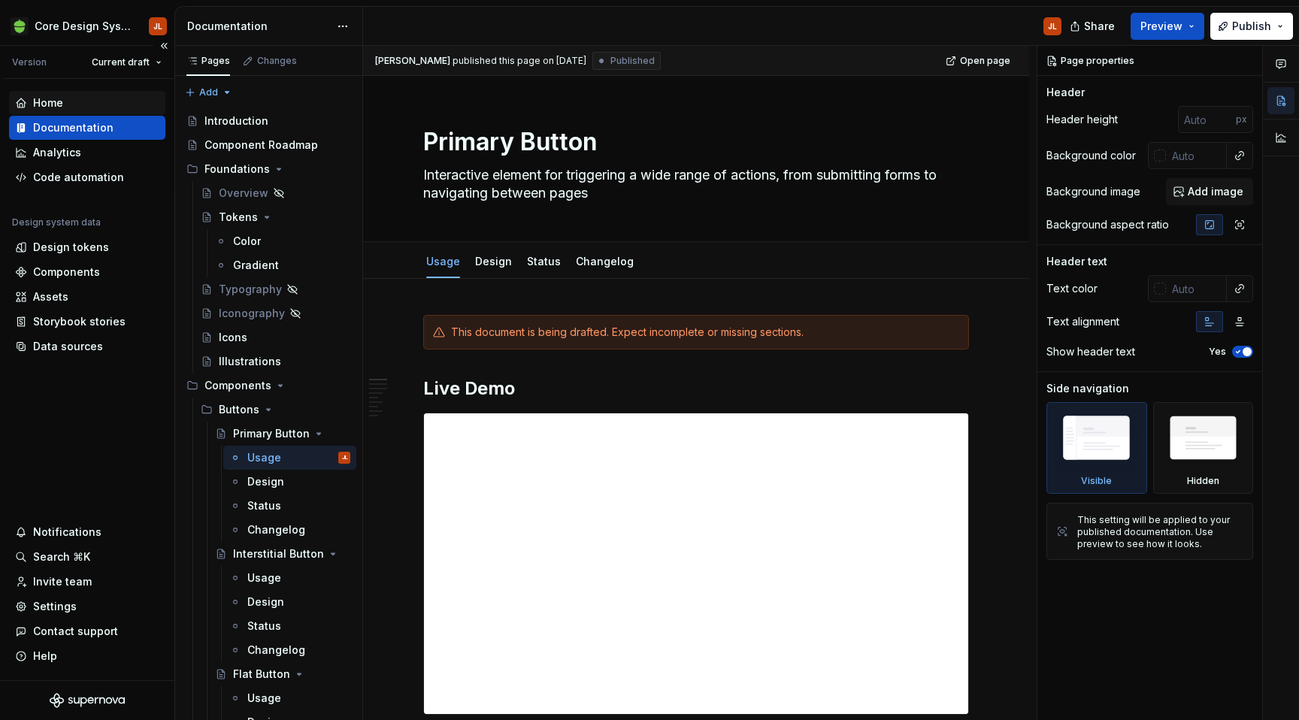
click at [47, 101] on div "Home" at bounding box center [48, 102] width 30 height 15
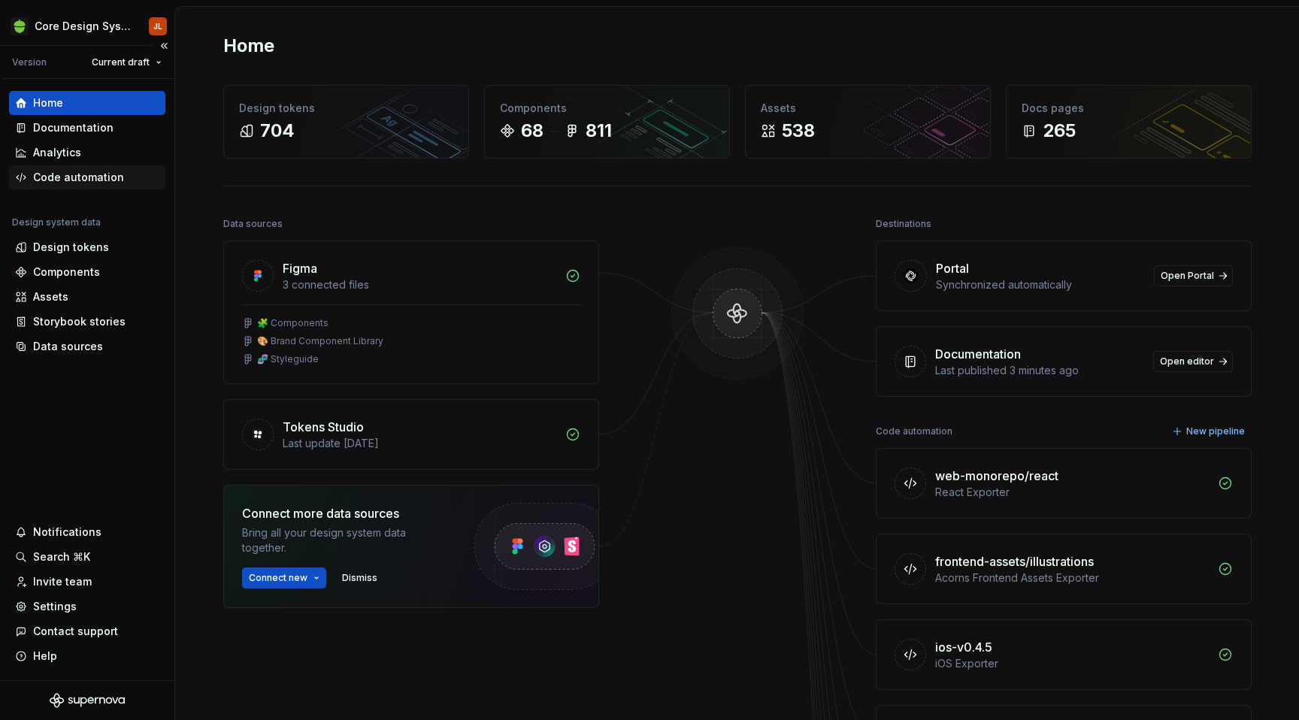
click at [59, 177] on div "Code automation" at bounding box center [78, 177] width 91 height 15
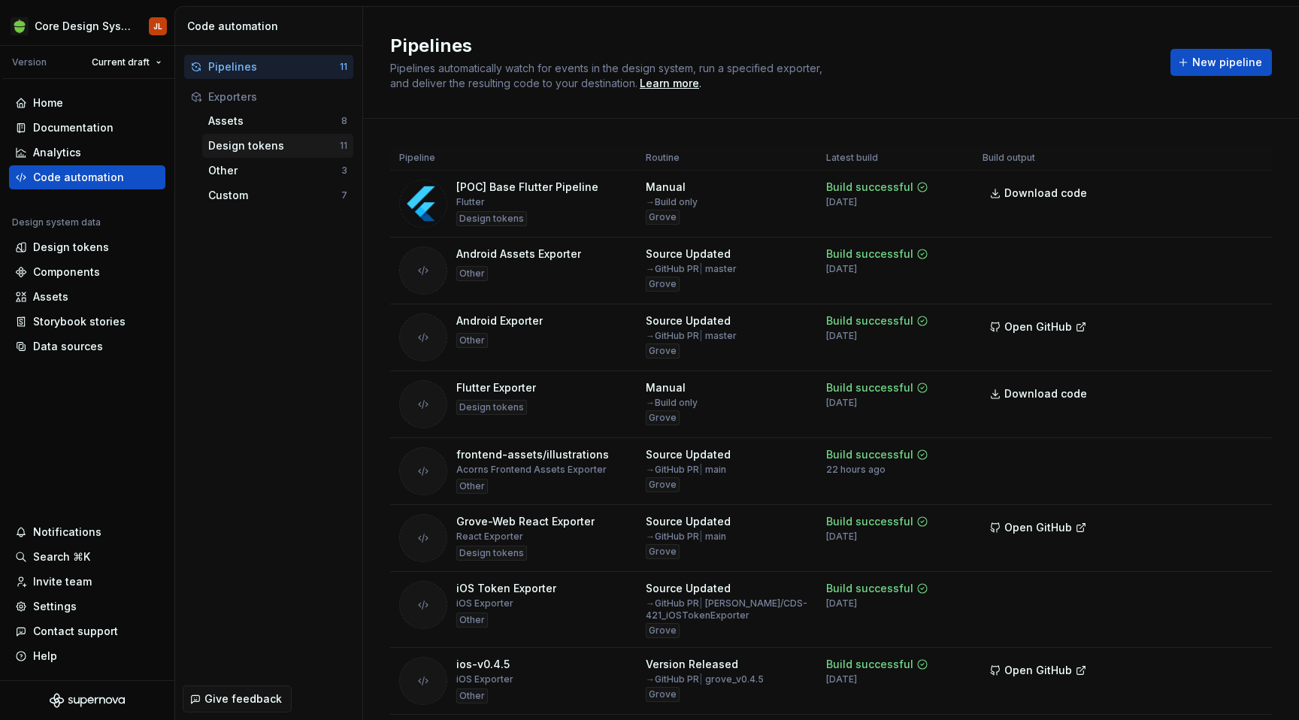
click at [259, 145] on div "Design tokens" at bounding box center [274, 145] width 132 height 15
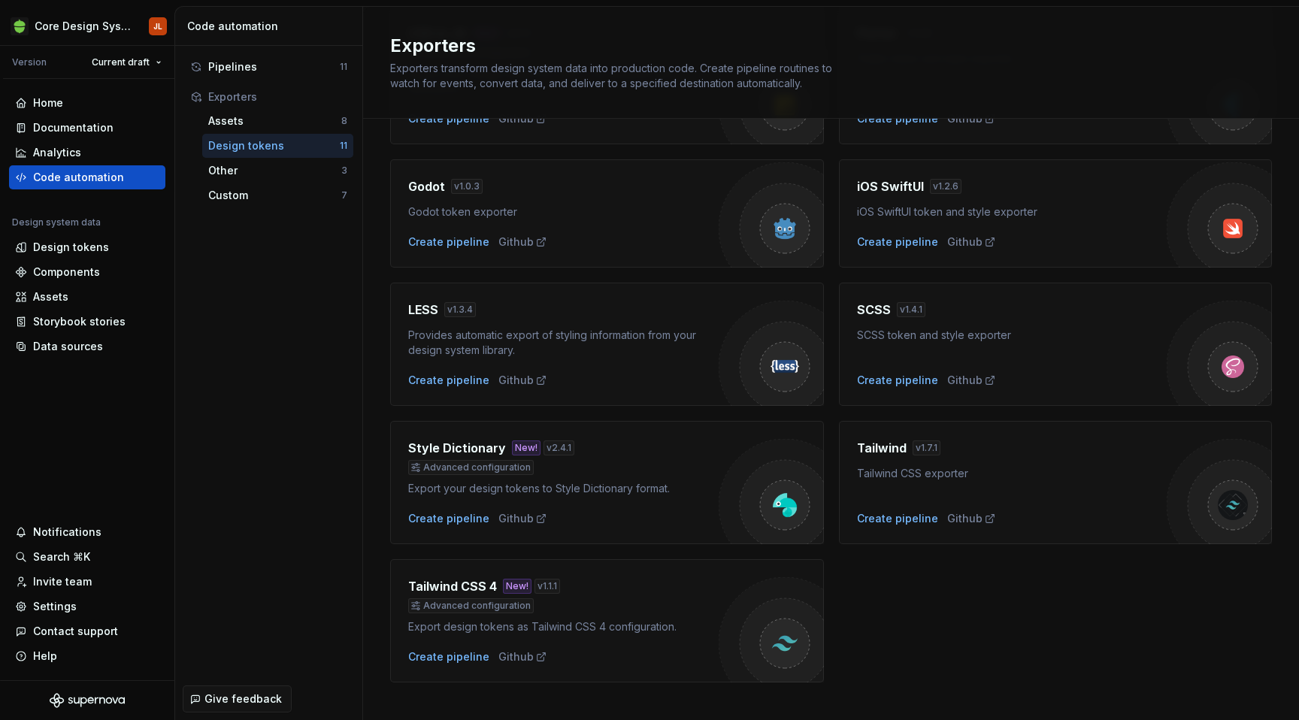
scroll to position [334, 0]
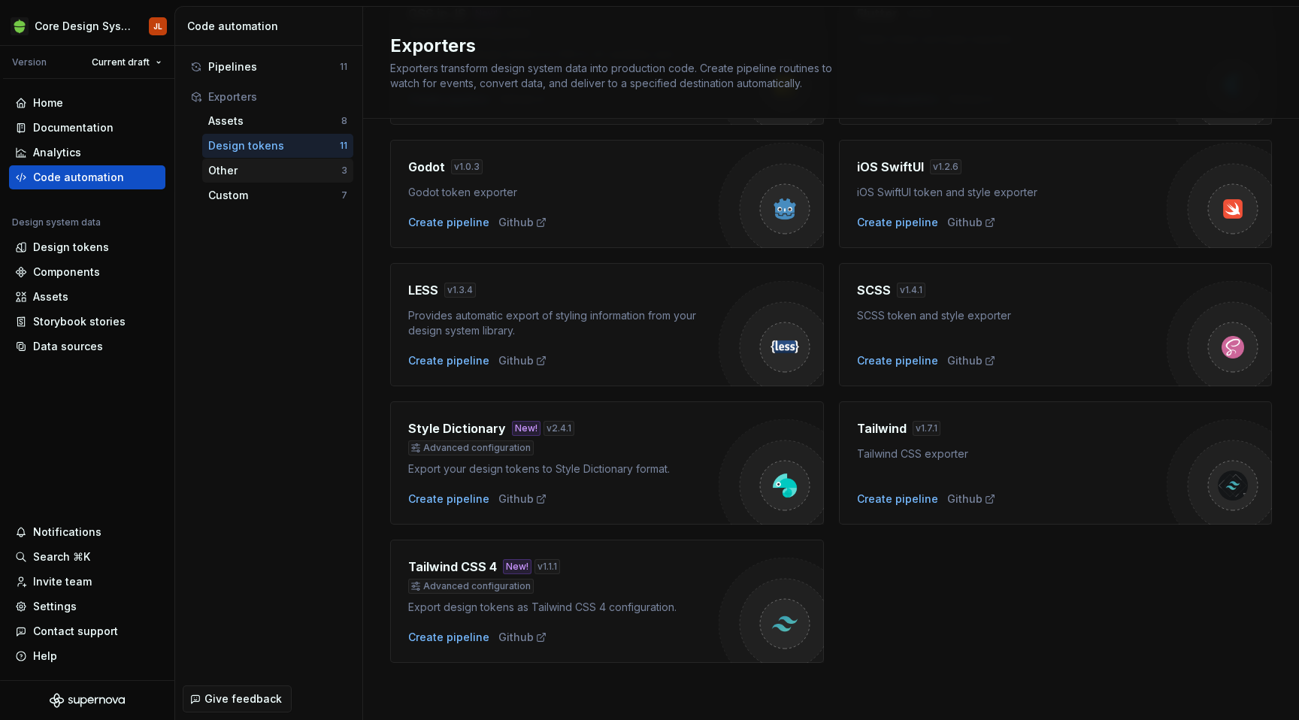
click at [293, 168] on div "Other" at bounding box center [274, 170] width 133 height 15
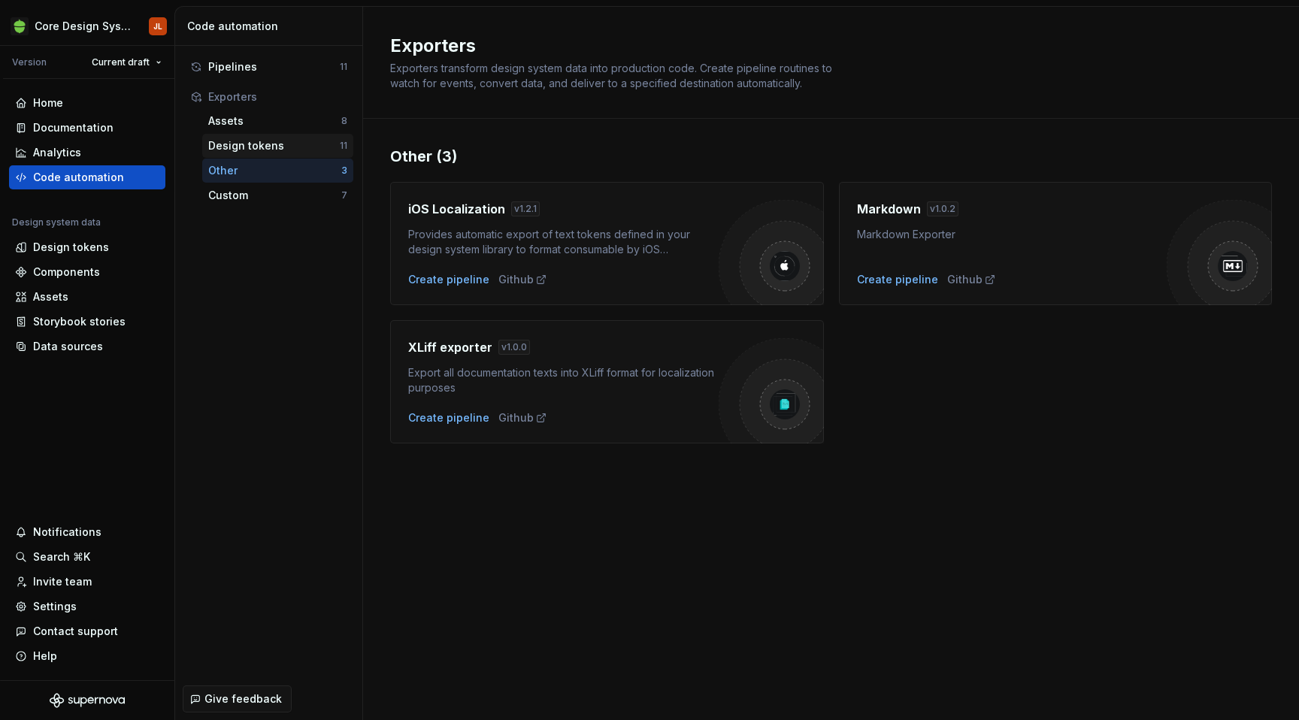
click at [293, 147] on div "Design tokens" at bounding box center [274, 145] width 132 height 15
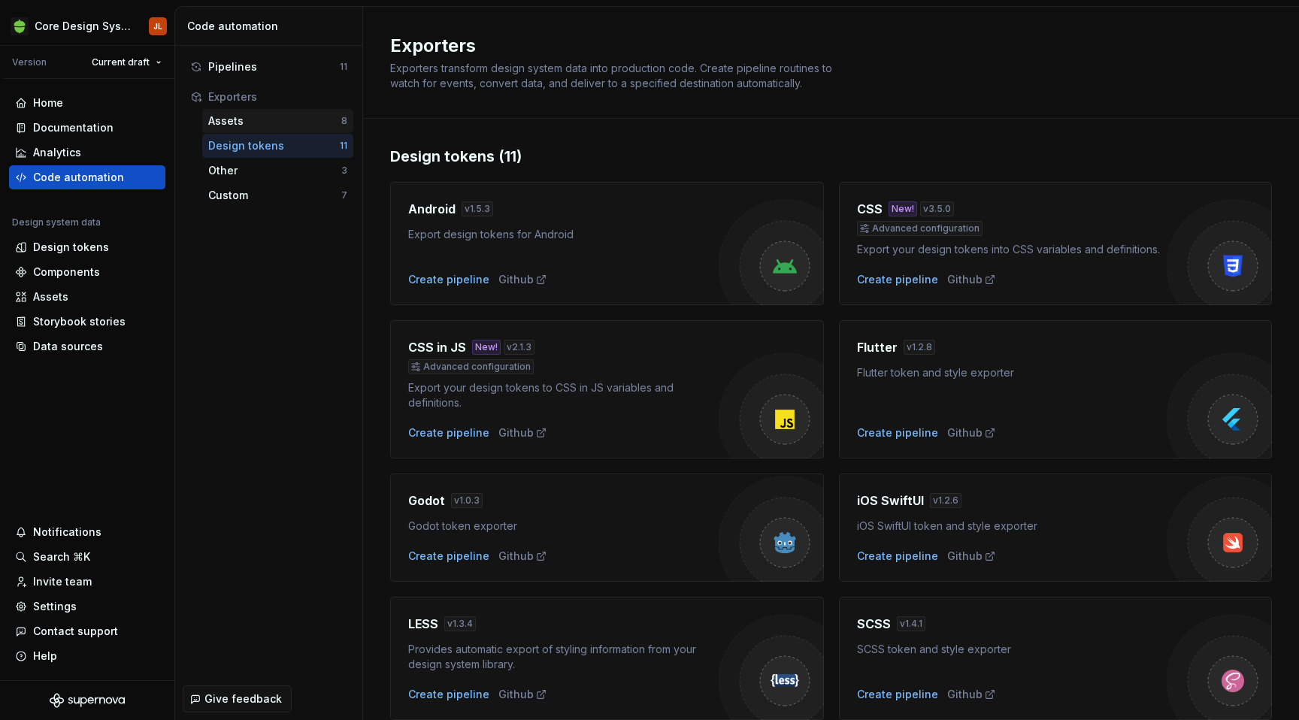
click at [238, 119] on div "Assets" at bounding box center [274, 121] width 133 height 15
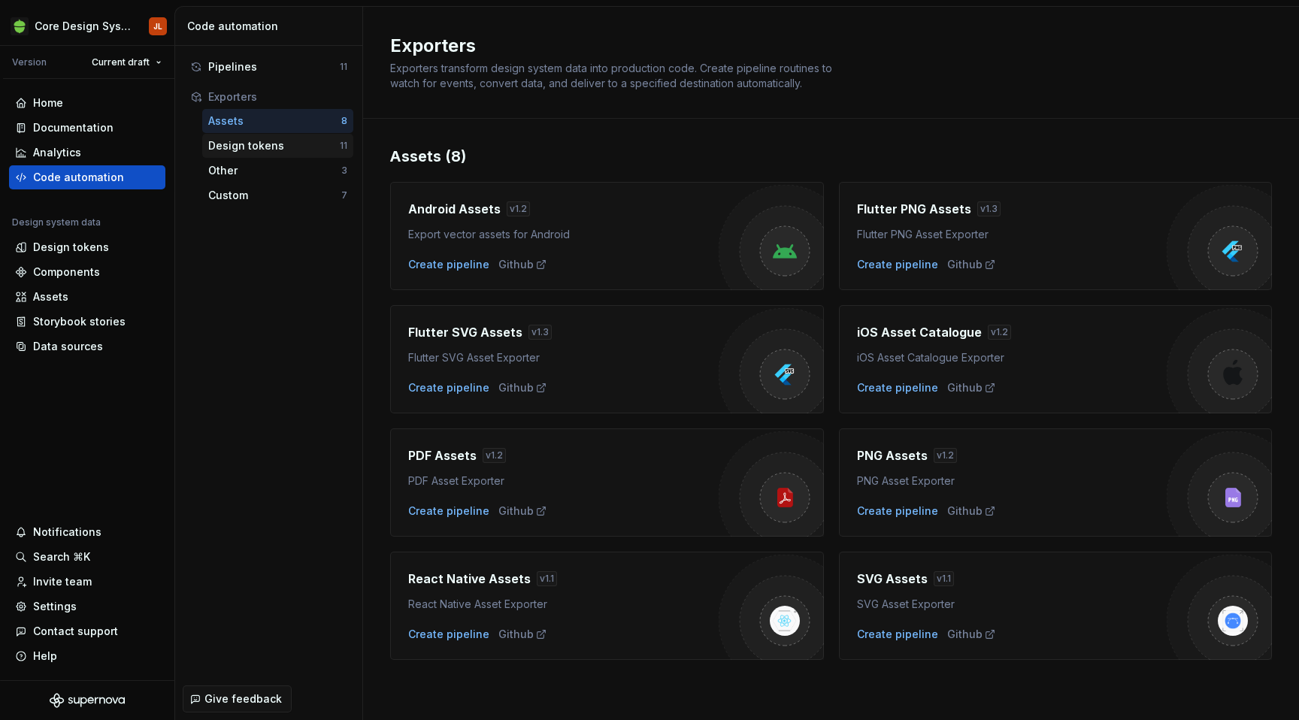
click at [283, 154] on div "Design tokens 11" at bounding box center [277, 146] width 151 height 24
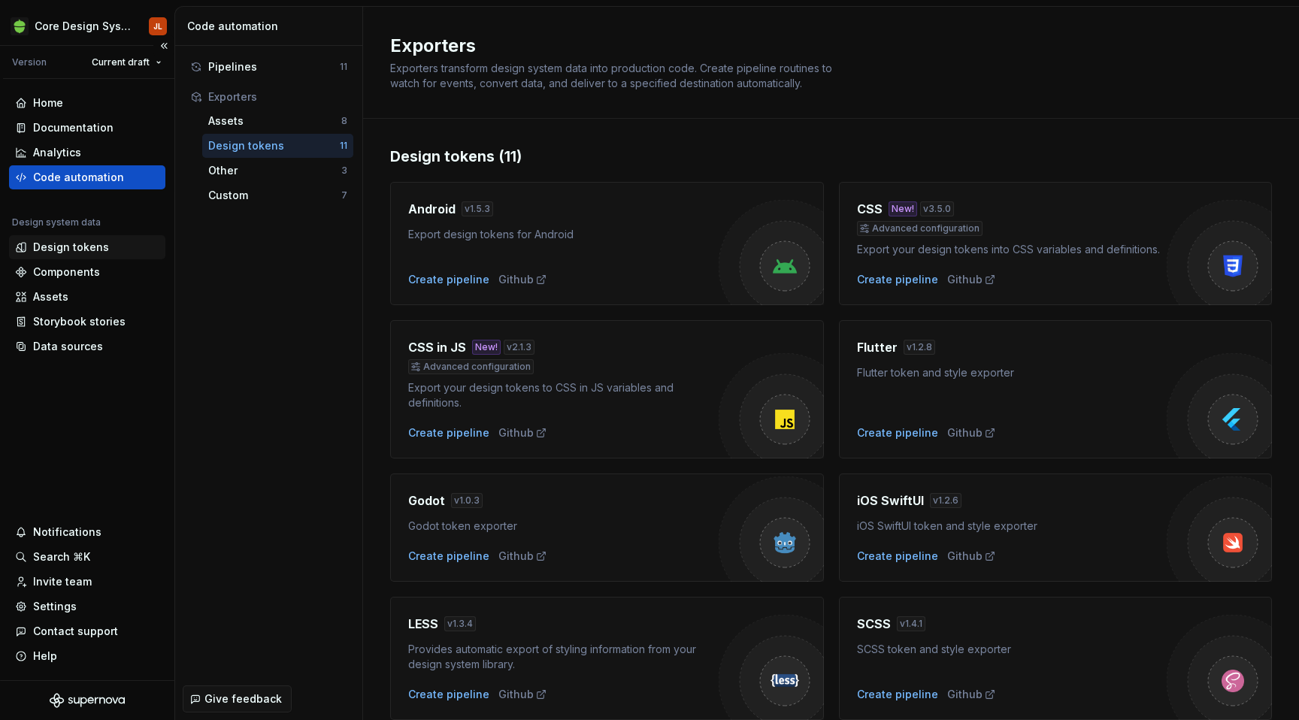
click at [102, 244] on div "Design tokens" at bounding box center [71, 247] width 76 height 15
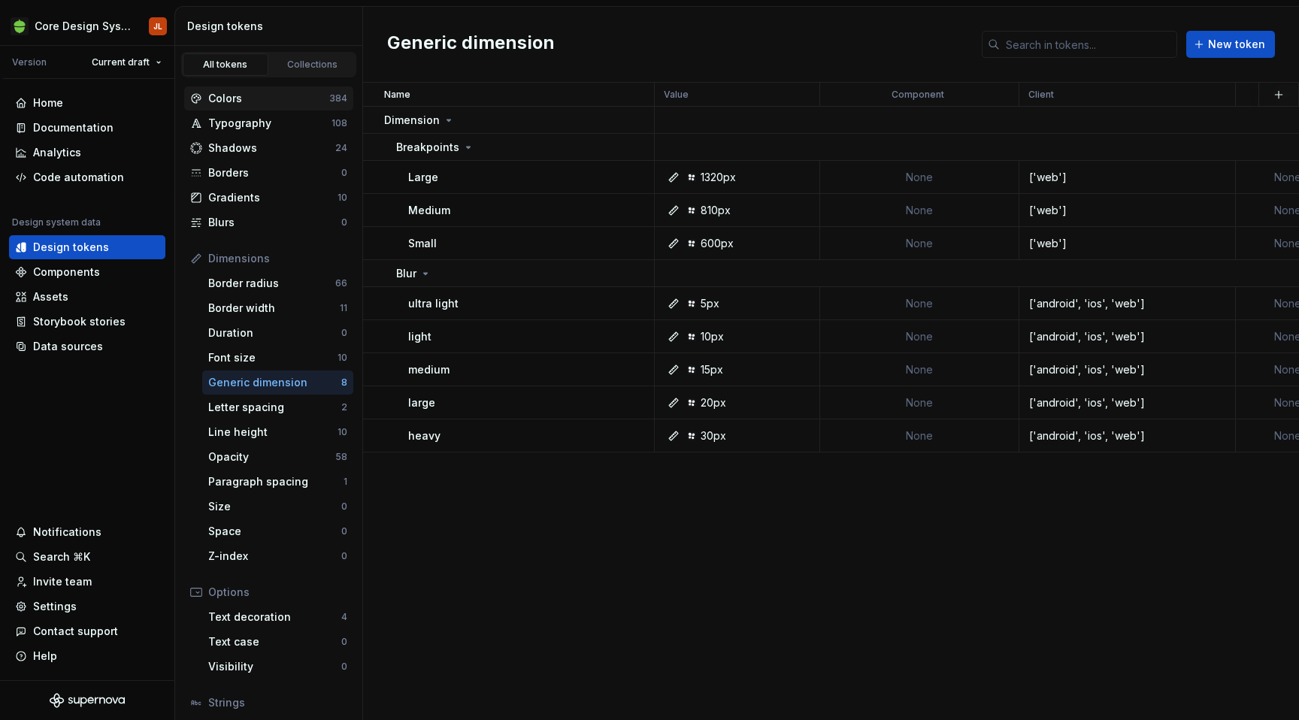
click at [260, 92] on div "Colors" at bounding box center [268, 98] width 121 height 15
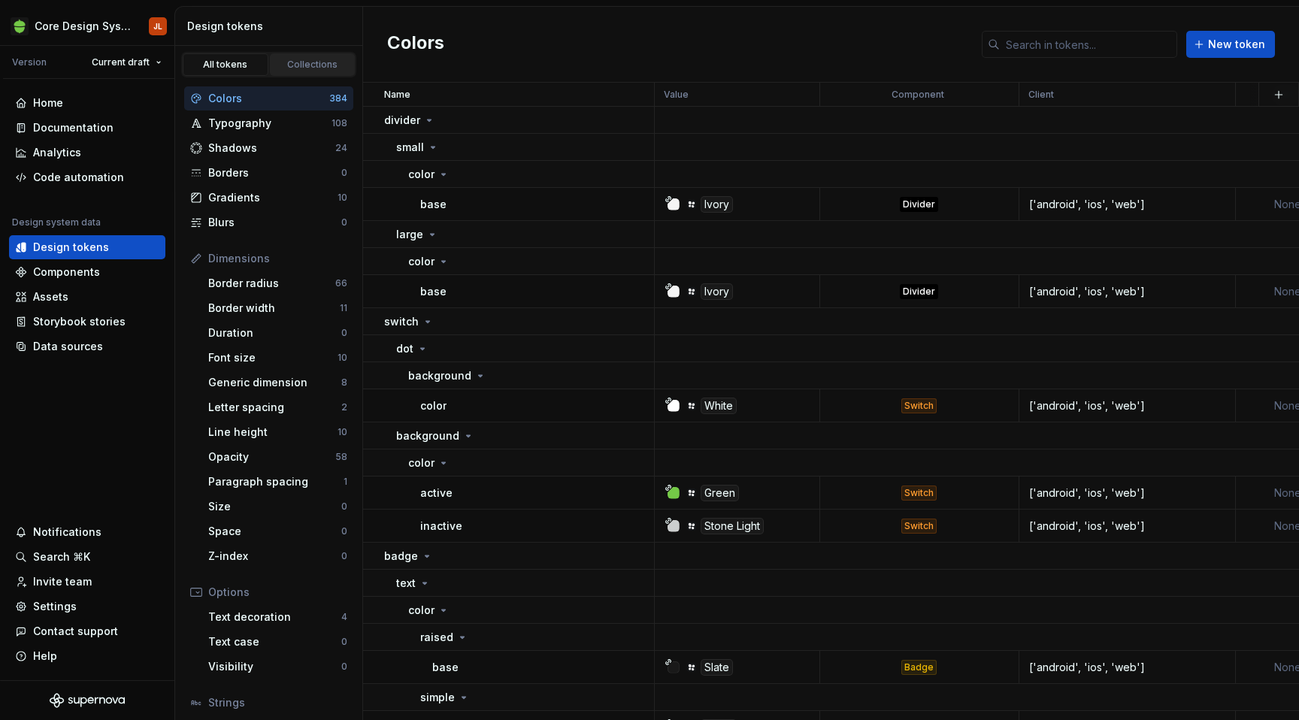
click at [312, 66] on div "Collections" at bounding box center [312, 65] width 75 height 12
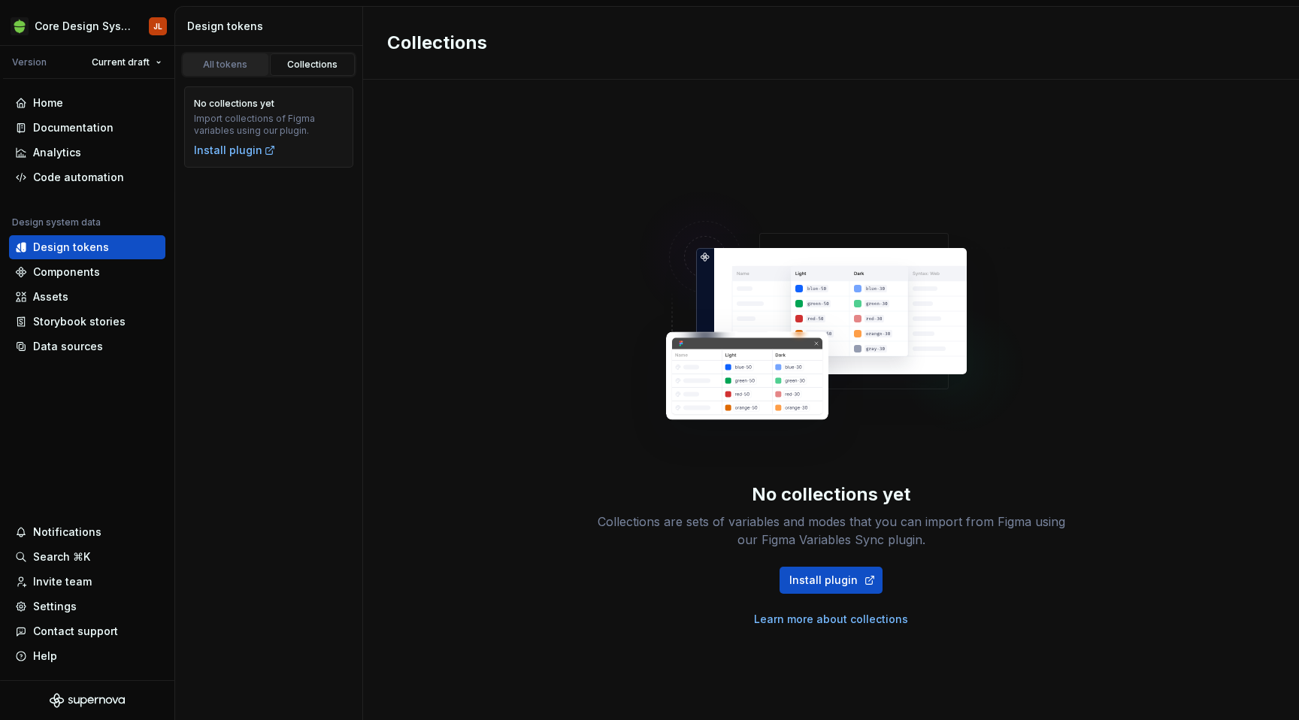
click at [237, 66] on div "All tokens" at bounding box center [225, 65] width 75 height 12
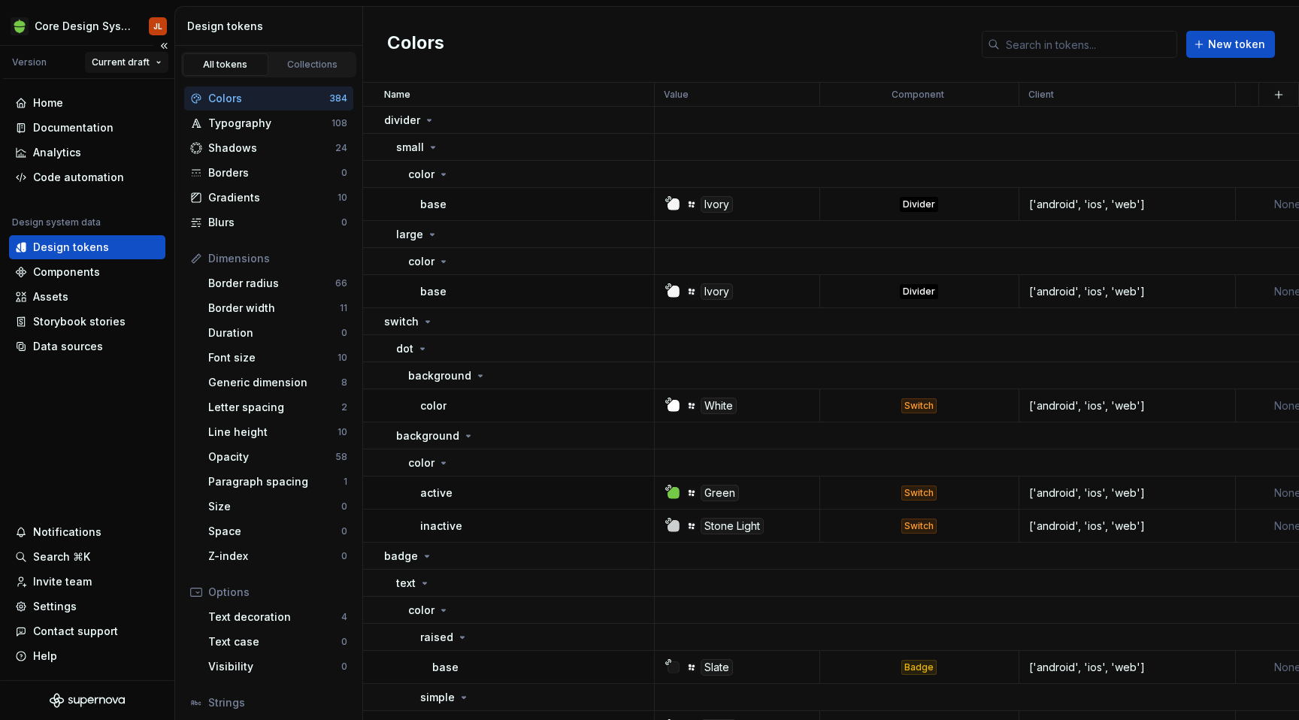
click at [157, 64] on html "Core Design System JL Version Current draft Home Documentation Analytics Code a…" at bounding box center [649, 360] width 1299 height 720
click at [17, 59] on div "Version" at bounding box center [29, 62] width 35 height 12
click at [136, 28] on html "Core Design System JL Version Current draft Home Documentation Analytics Code a…" at bounding box center [649, 360] width 1299 height 720
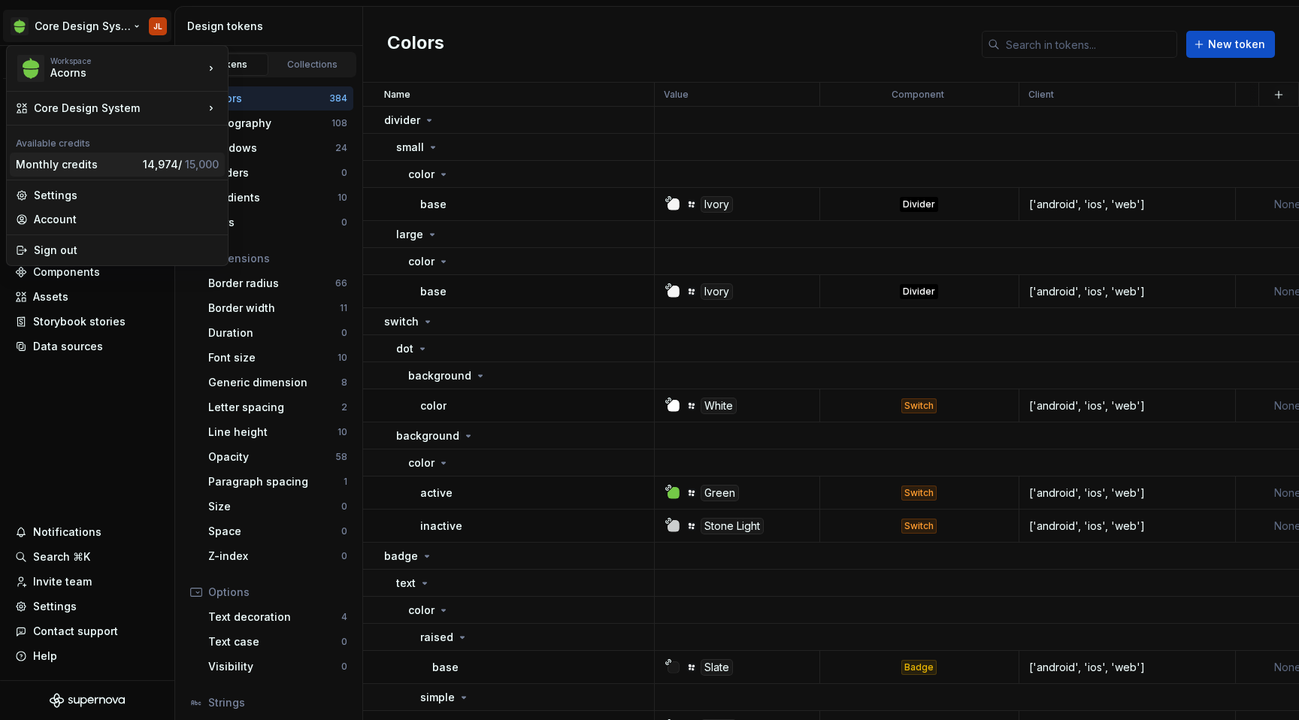
click at [132, 166] on div "Monthly credits" at bounding box center [76, 164] width 121 height 15
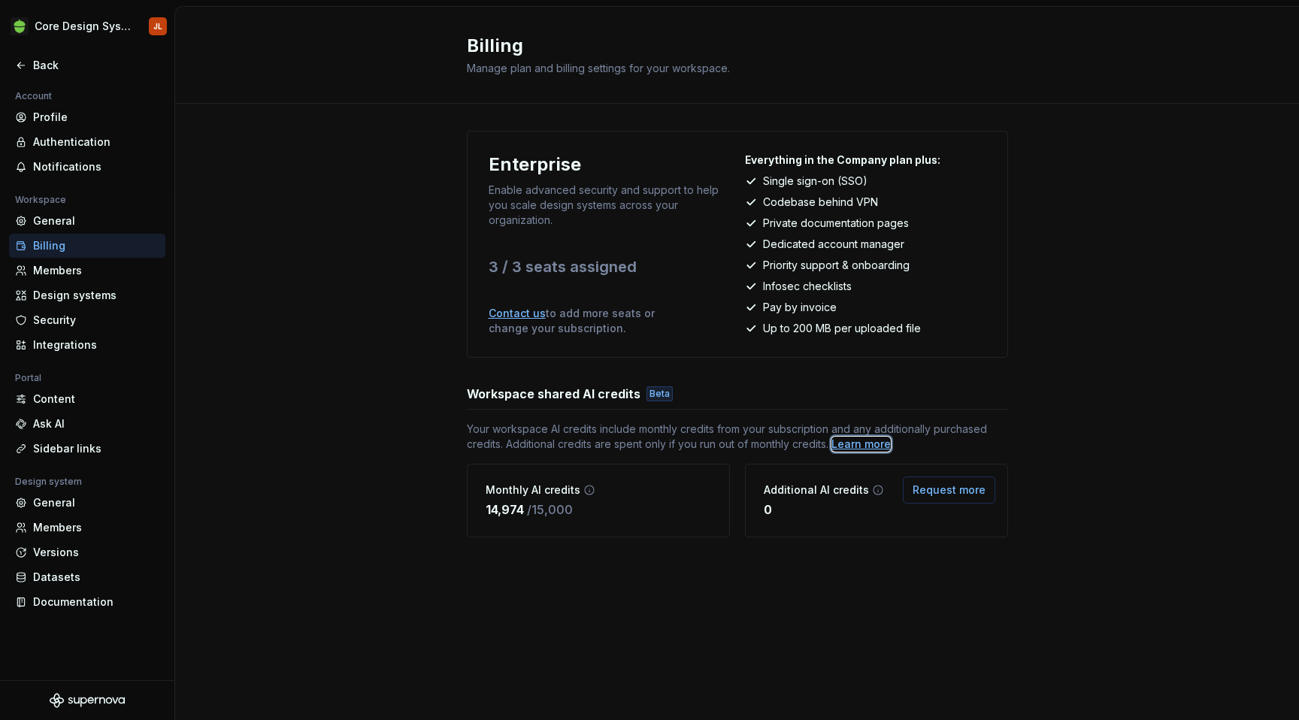
click at [870, 448] on div "Learn more" at bounding box center [861, 444] width 59 height 15
click at [49, 71] on div "Back" at bounding box center [96, 65] width 126 height 15
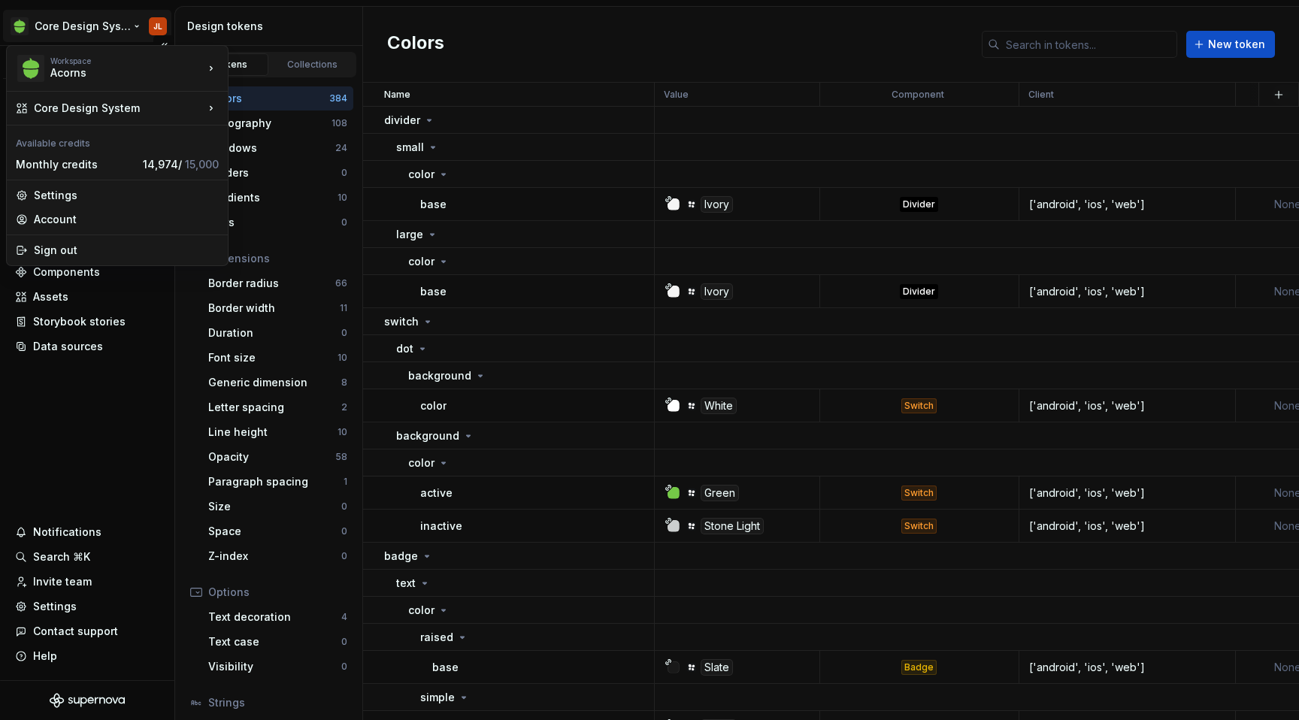
click at [111, 31] on html "Core Design System JL Version Current draft Home Documentation Analytics Code a…" at bounding box center [649, 360] width 1299 height 720
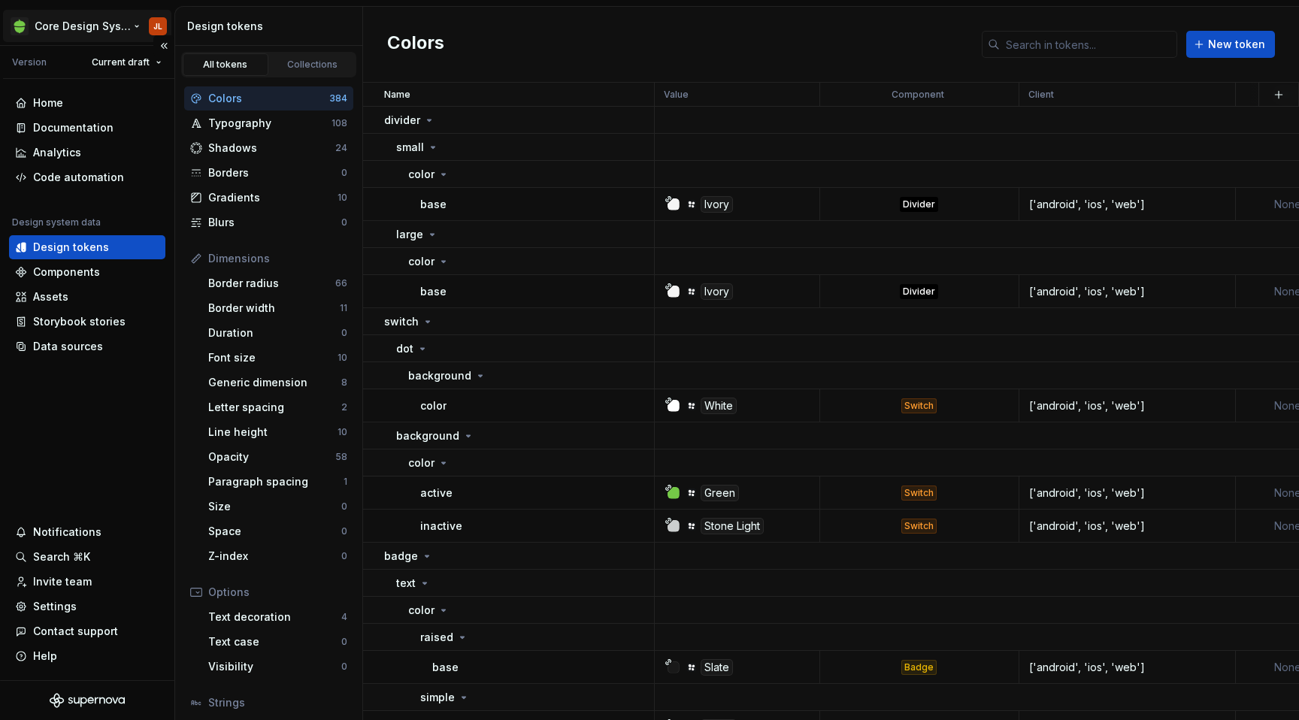
click at [111, 31] on html "Core Design System JL Version Current draft Home Documentation Analytics Code a…" at bounding box center [649, 360] width 1299 height 720
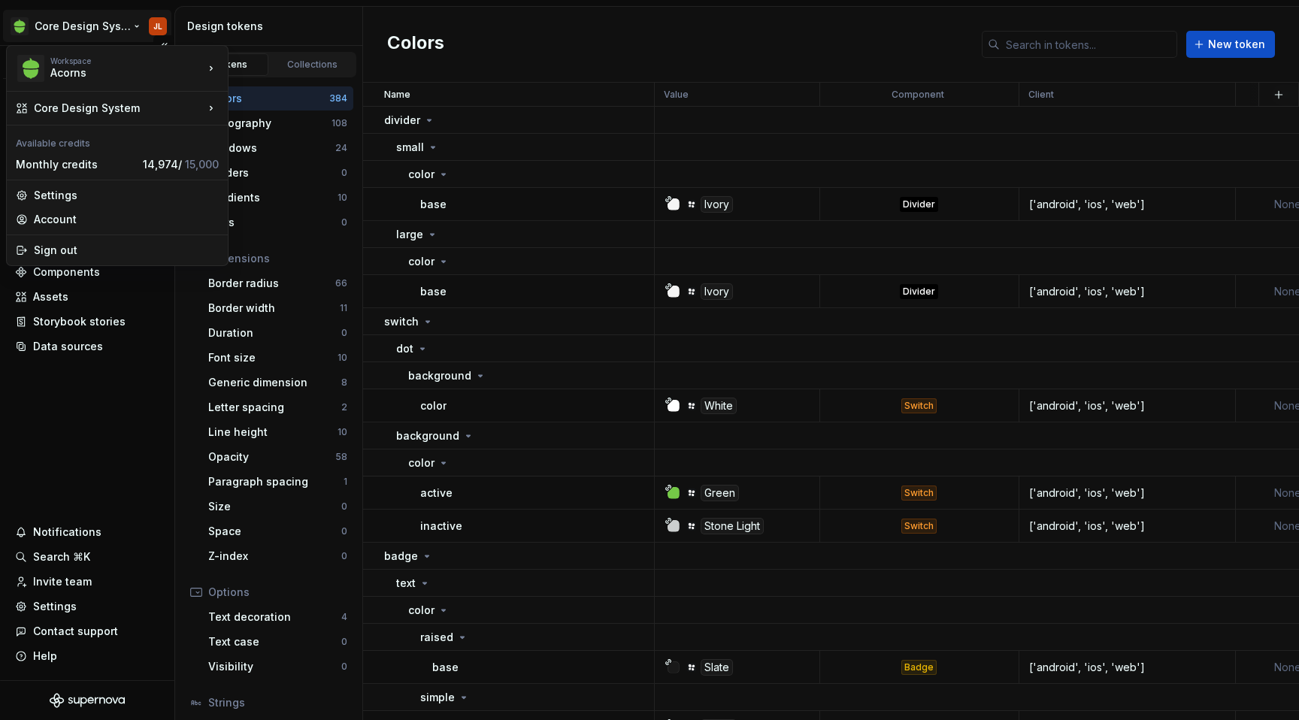
click at [111, 31] on html "Core Design System JL Version Current draft Home Documentation Analytics Code a…" at bounding box center [649, 360] width 1299 height 720
click at [88, 200] on div "Settings" at bounding box center [126, 195] width 185 height 15
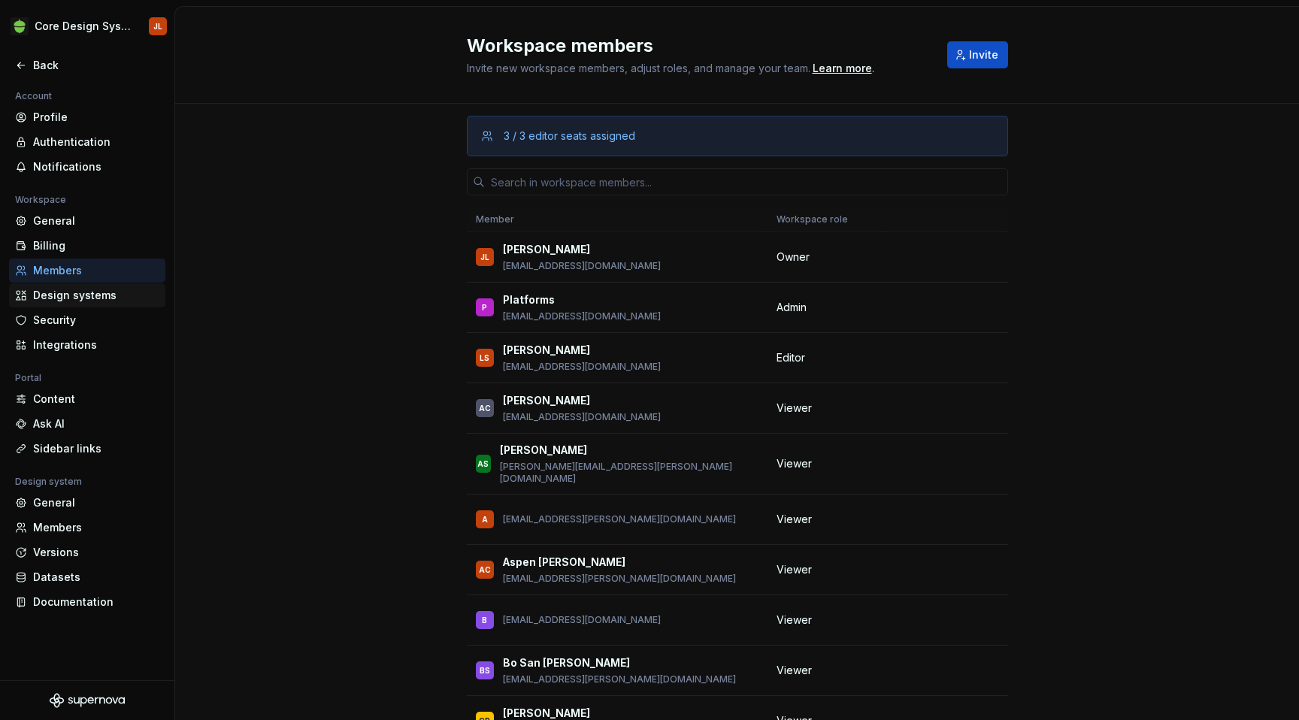
click at [79, 303] on div "Design systems" at bounding box center [87, 295] width 156 height 24
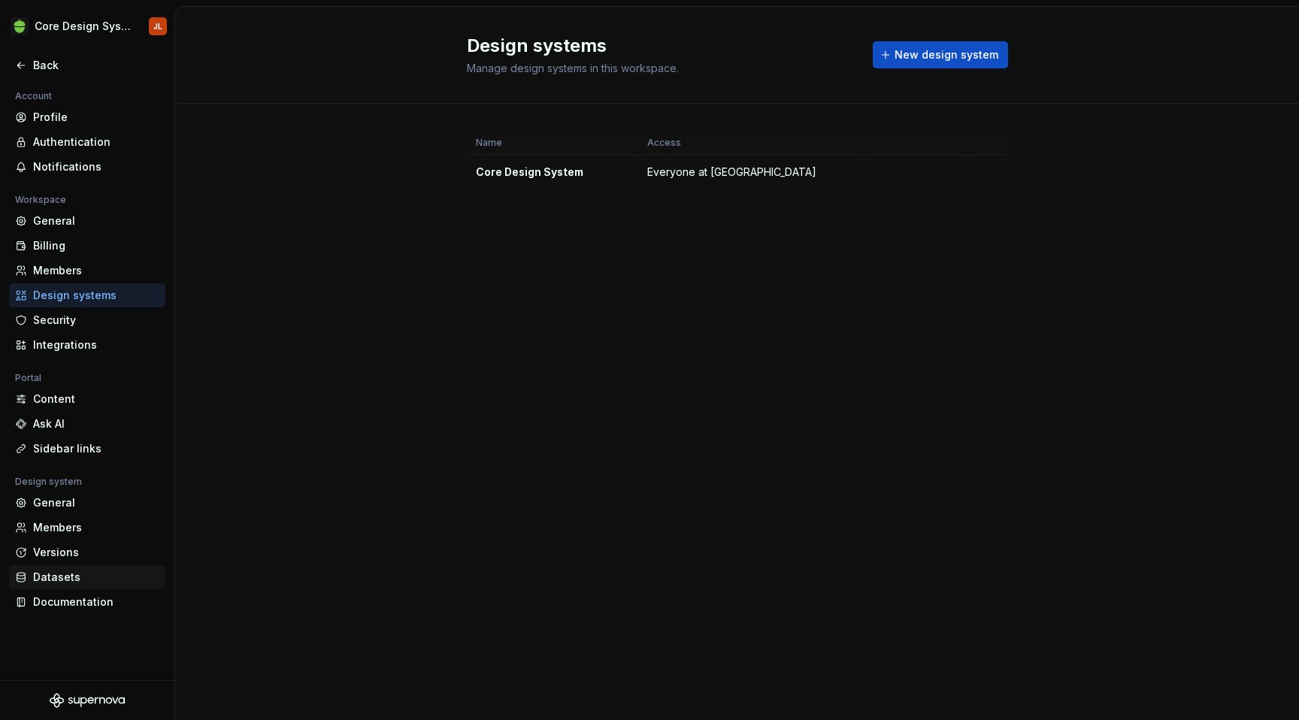
click at [70, 572] on div "Datasets" at bounding box center [96, 577] width 126 height 15
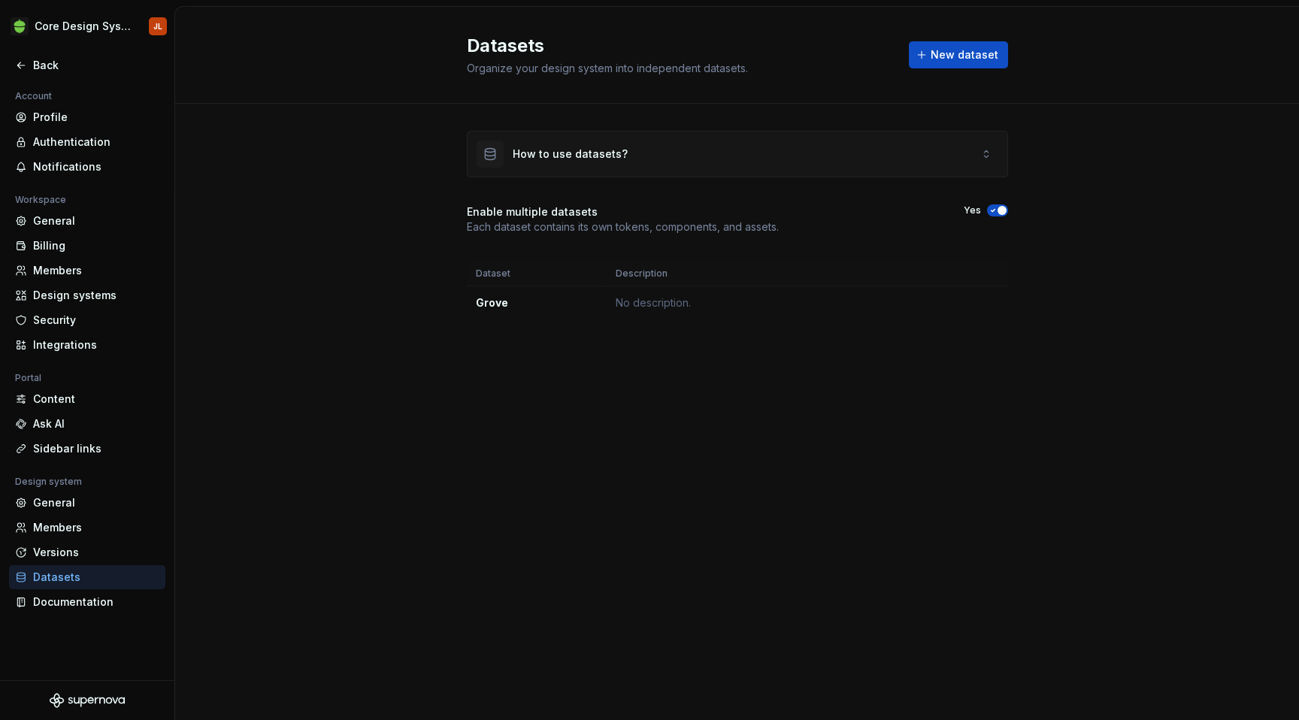
click at [595, 154] on div "How to use datasets?" at bounding box center [570, 154] width 115 height 15
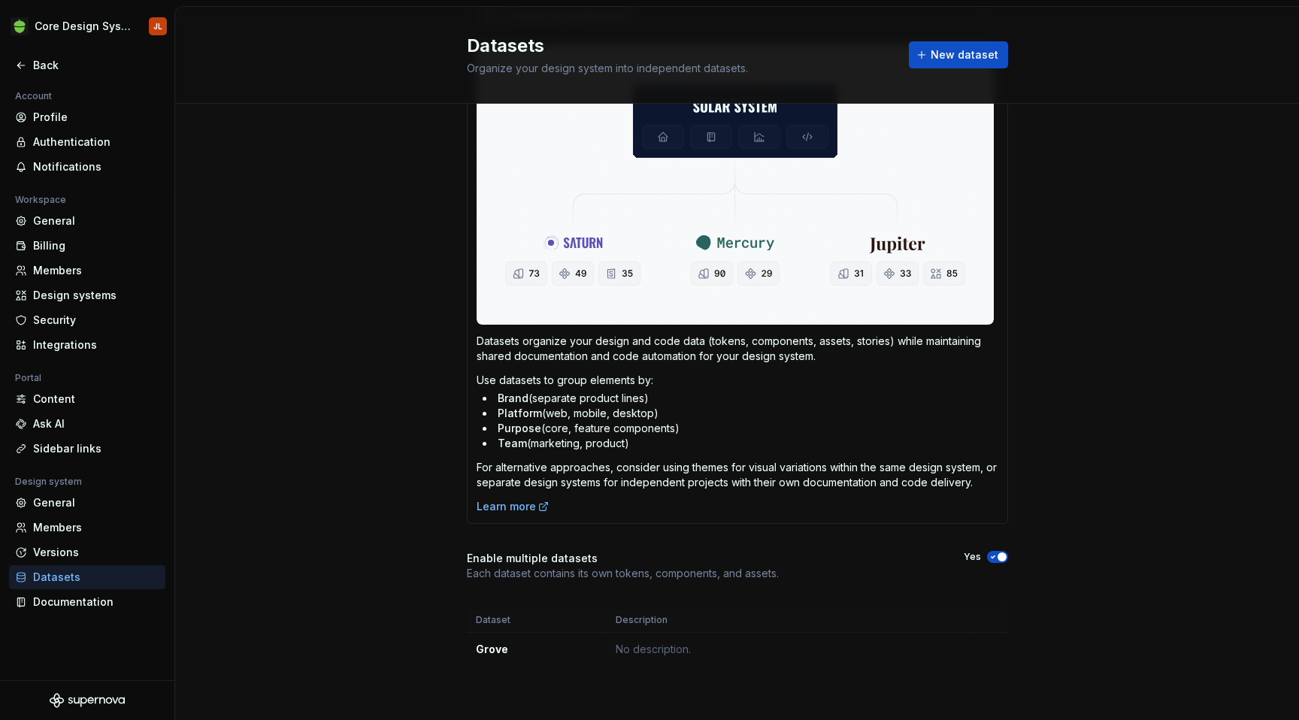
scroll to position [141, 0]
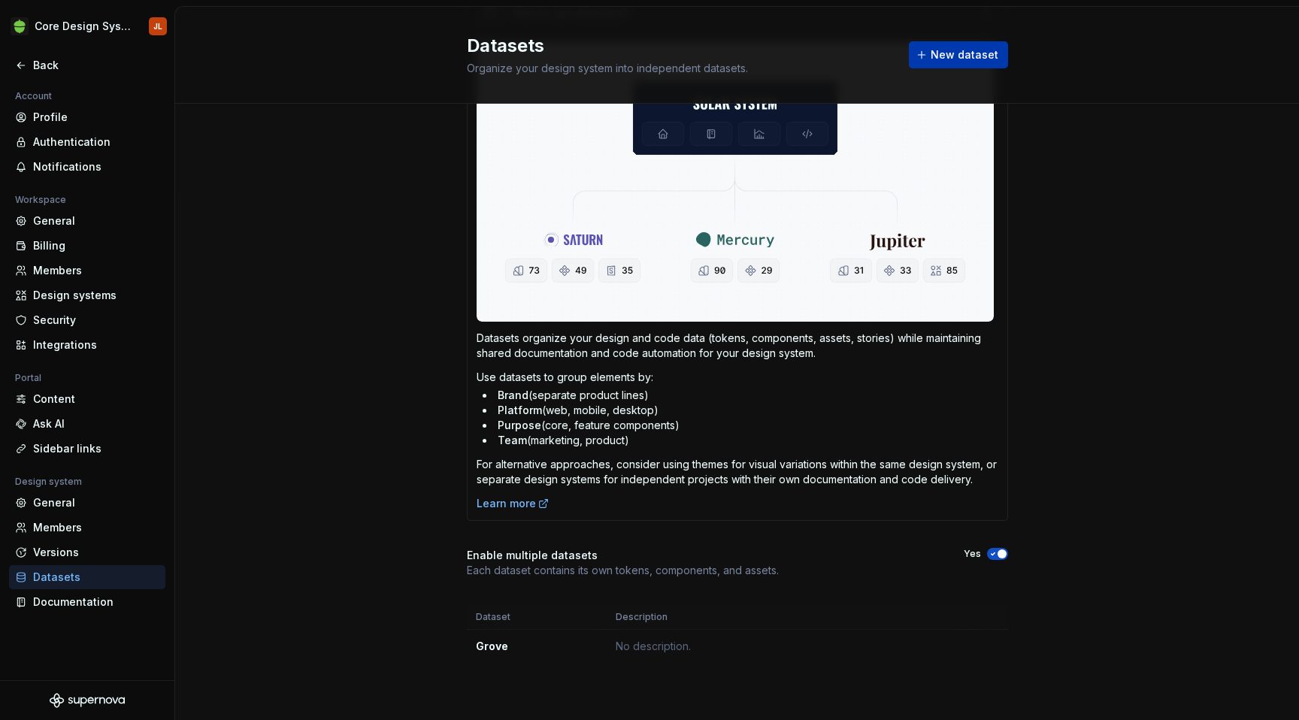
click at [958, 57] on span "New dataset" at bounding box center [965, 54] width 68 height 15
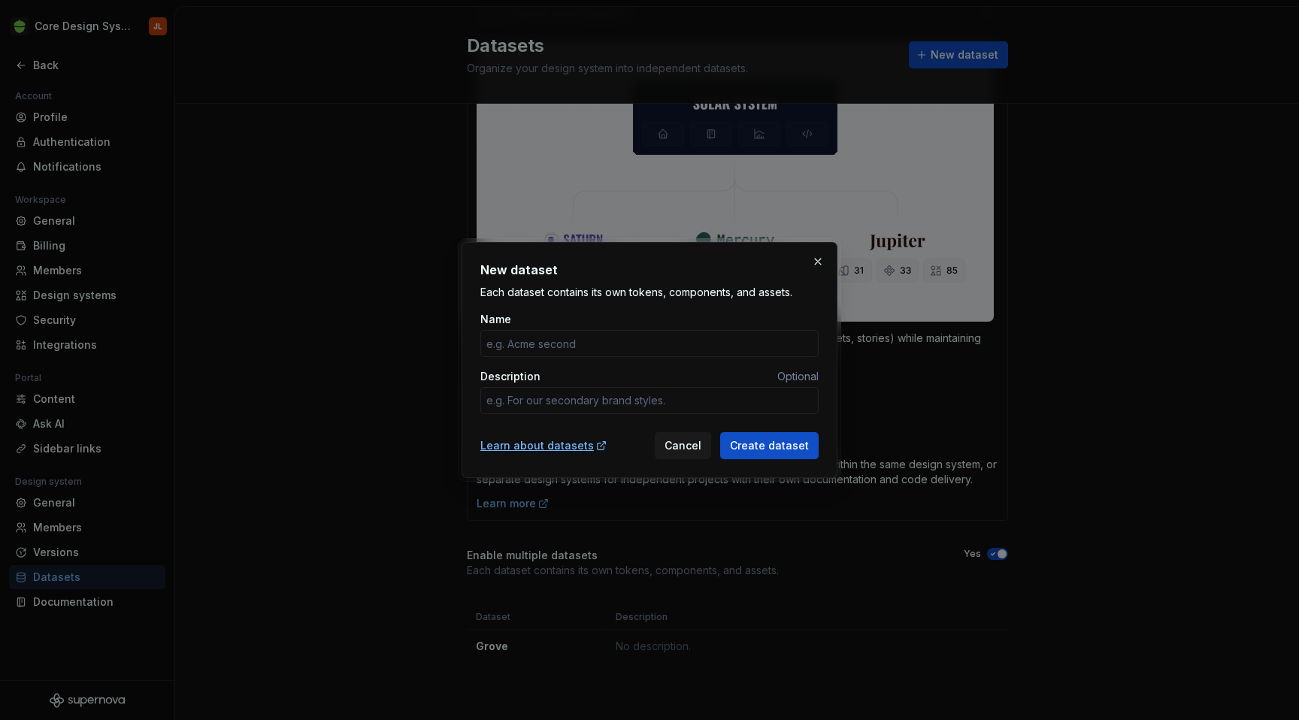
type textarea "*"
type input "GoDS"
click at [586, 405] on textarea "Description" at bounding box center [649, 400] width 338 height 27
type textarea "*"
type textarea "G"
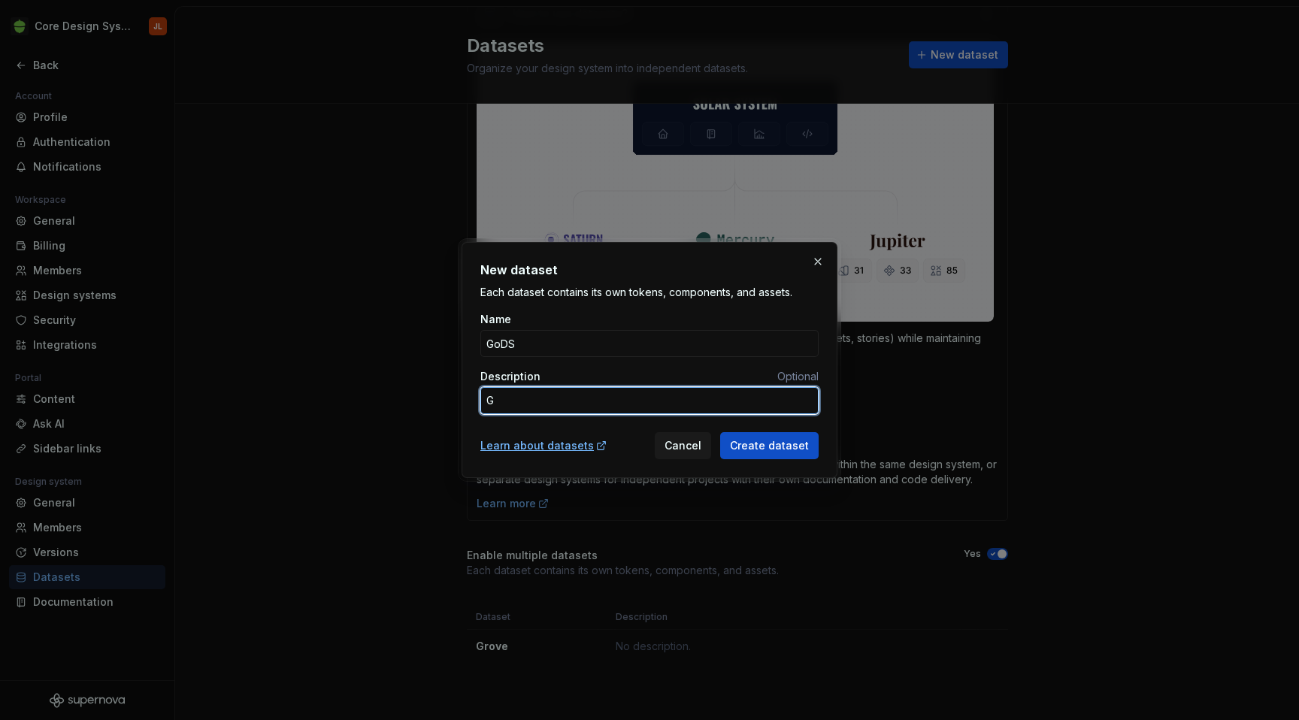
type textarea "*"
type textarea "Go"
type textarea "*"
type textarea "GoH"
type textarea "*"
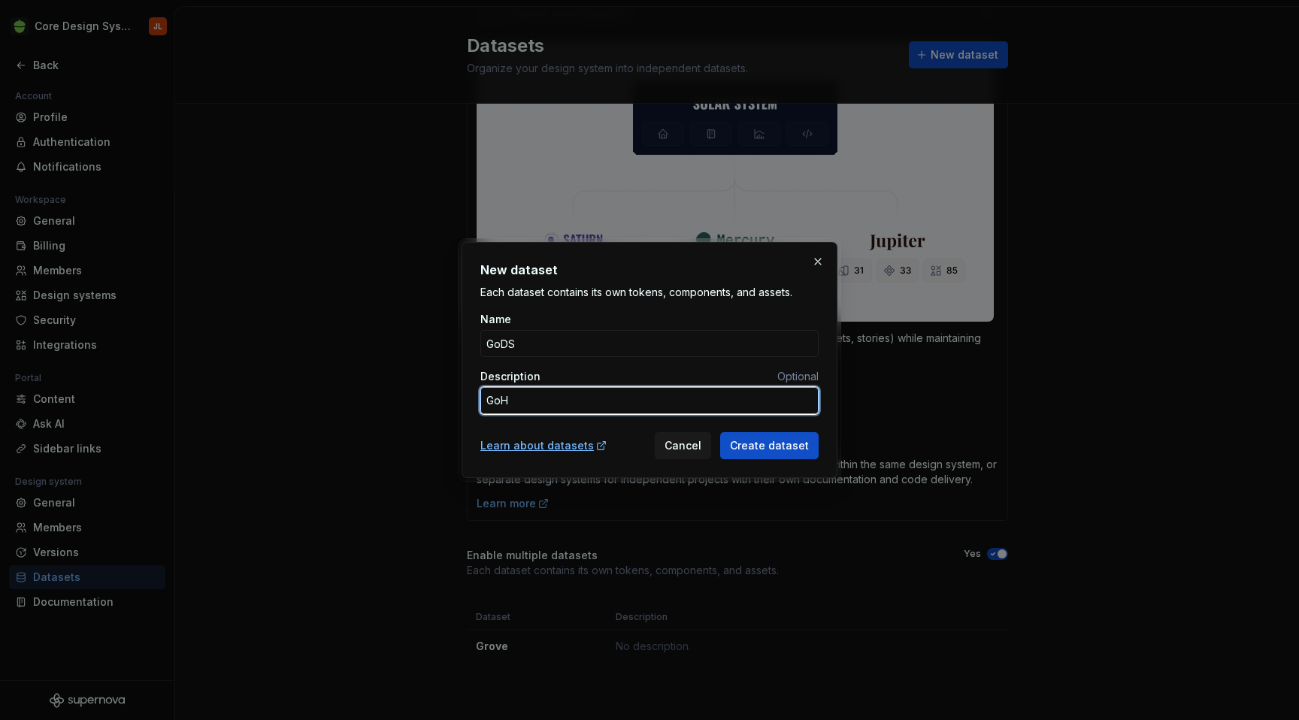
type textarea "GoHe"
type textarea "*"
type textarea "GoHen"
type textarea "*"
type textarea "GoHenr"
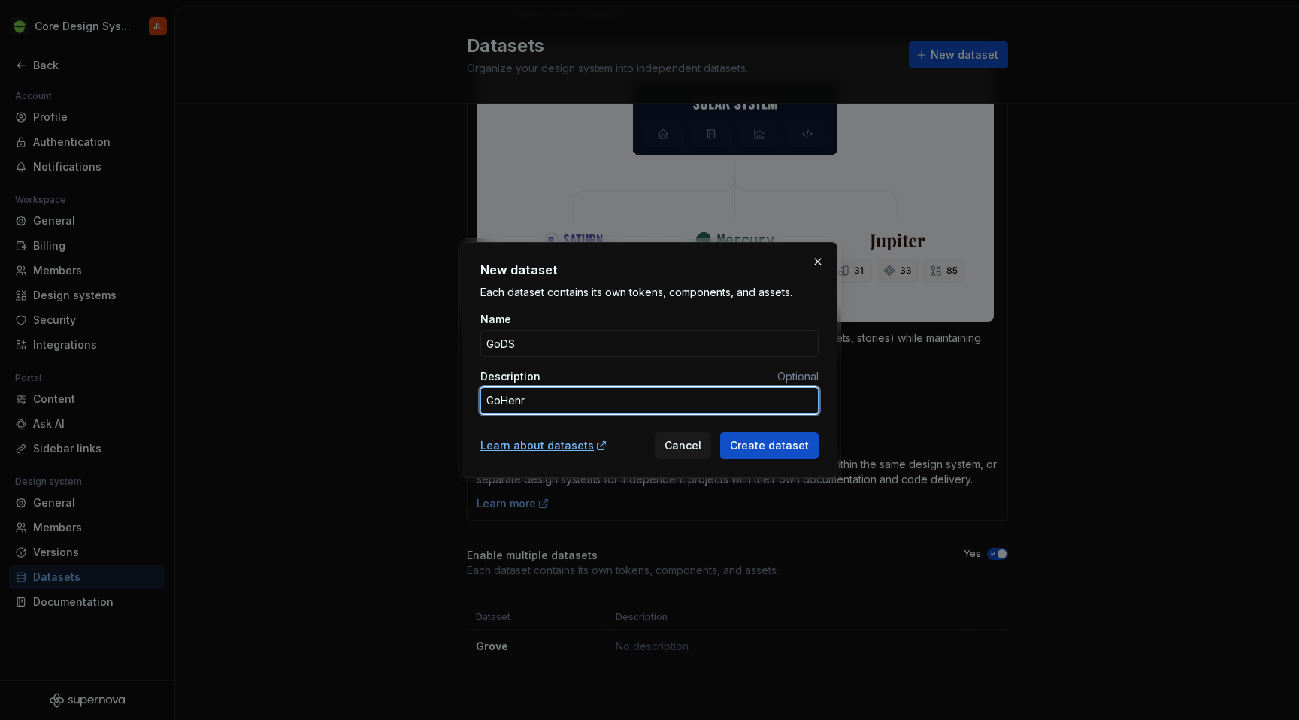
type textarea "*"
type textarea "GoHenry"
type textarea "*"
type textarea "GoHenry"
type textarea "*"
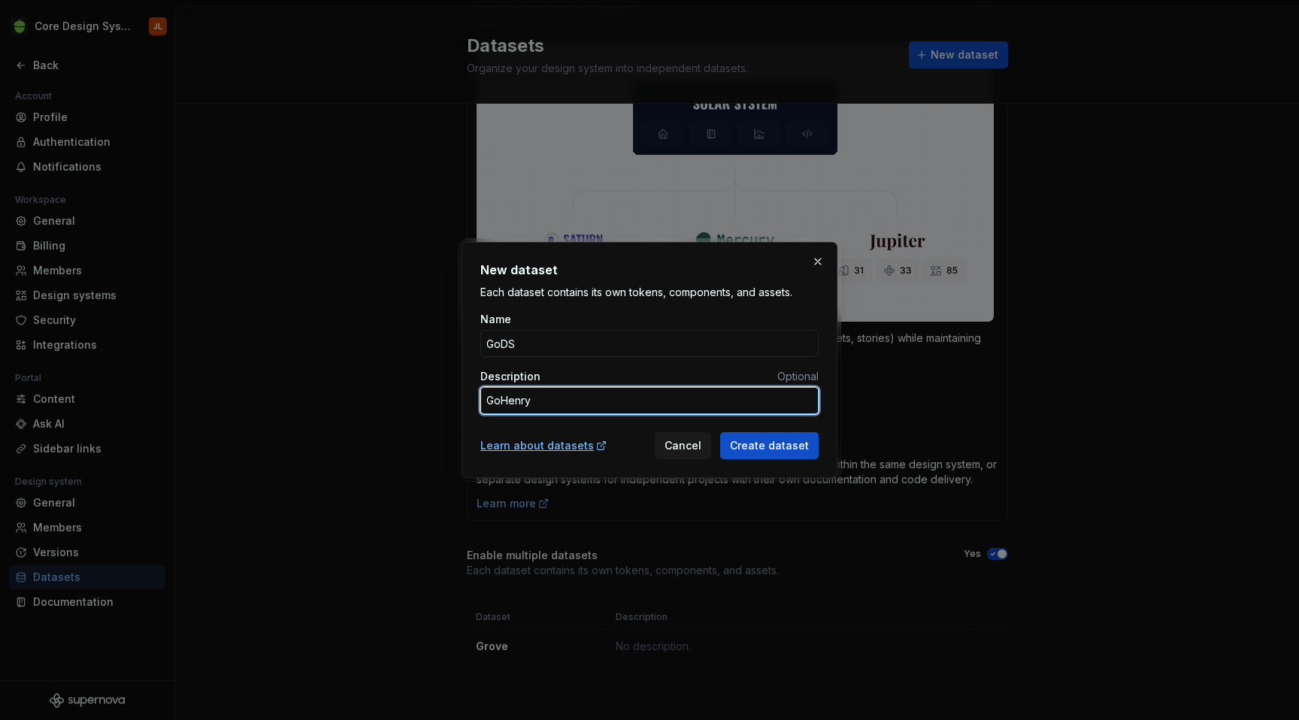
type textarea "GoHenry D"
type textarea "*"
type textarea "GoHenry De"
type textarea "*"
type textarea "GoHenry Des"
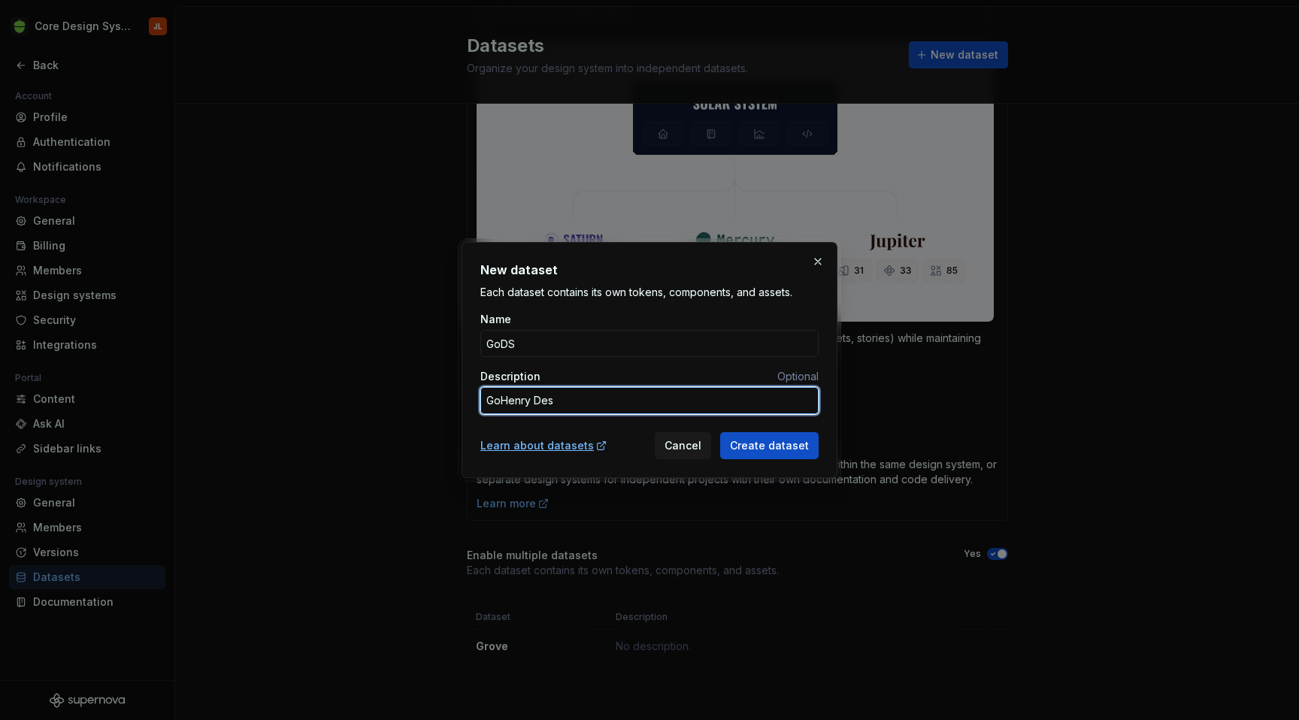
type textarea "*"
type textarea "GoHenry Desi"
type textarea "*"
type textarea "GoHenry Desig"
type textarea "*"
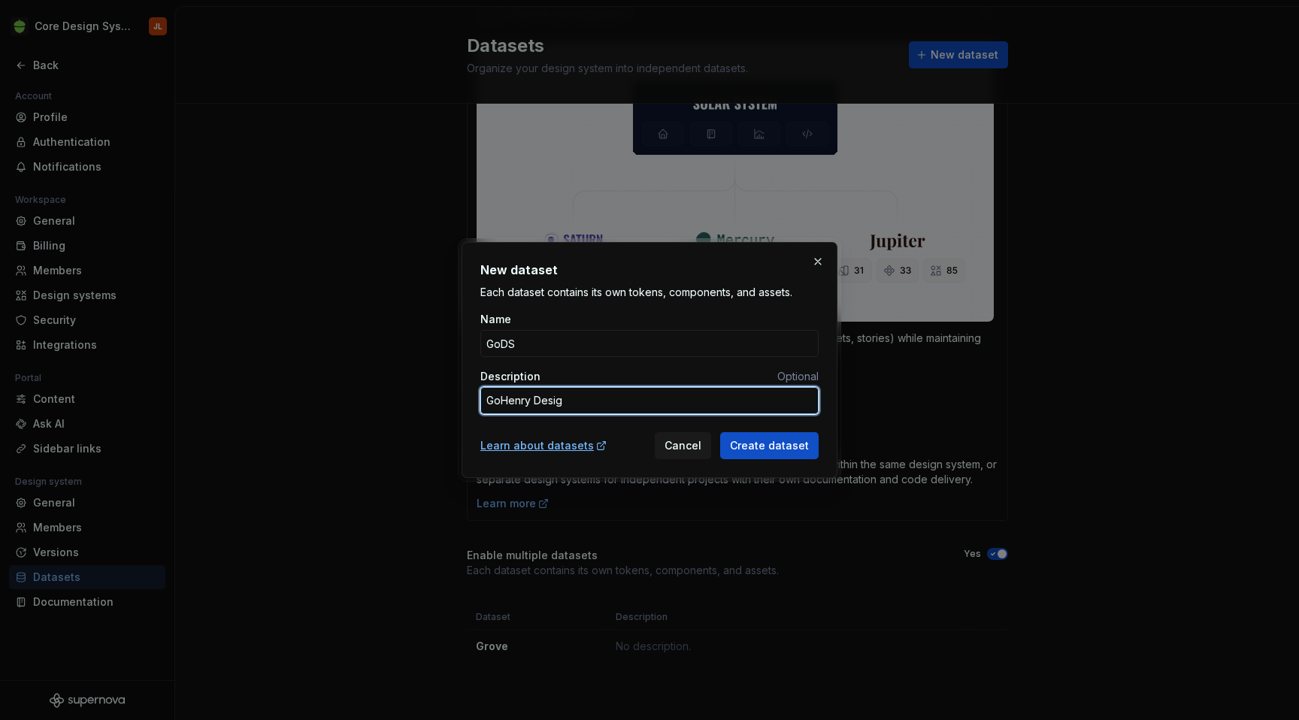
type textarea "GoHenry Design"
type textarea "*"
type textarea "GoHenry Design"
type textarea "*"
type textarea "GoHenry Design S"
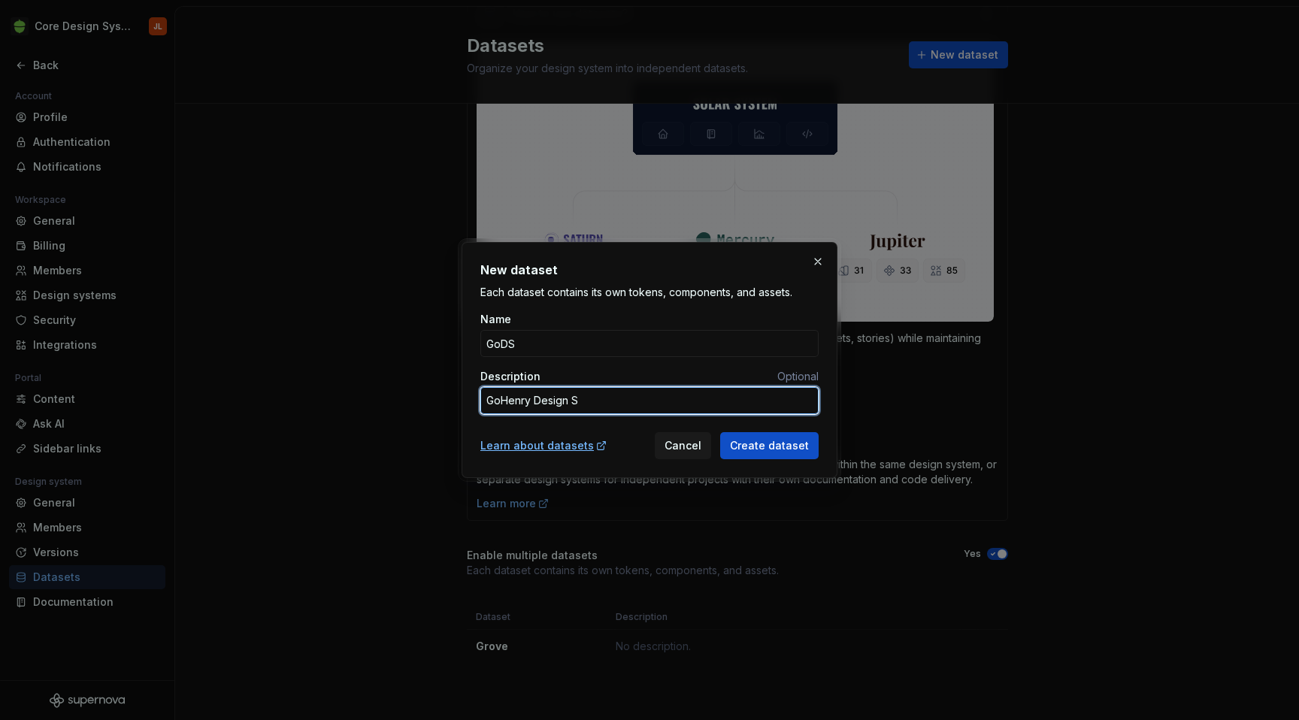
type textarea "*"
type textarea "GoHenry Design Sy"
type textarea "*"
type textarea "GoHenry Design Syst"
type textarea "*"
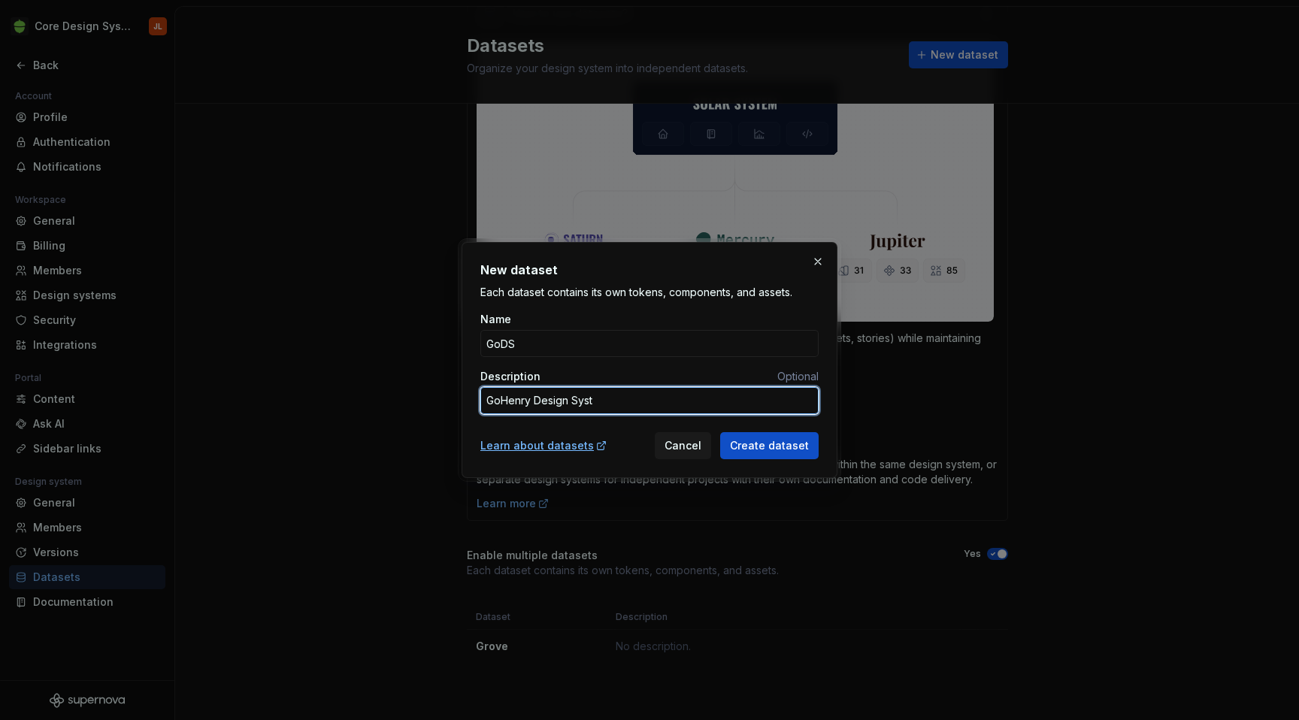
type textarea "GoHenry Design Syste"
type textarea "*"
type textarea "GoHenry Design System"
type textarea "*"
type textarea "GoHenry Design Syste"
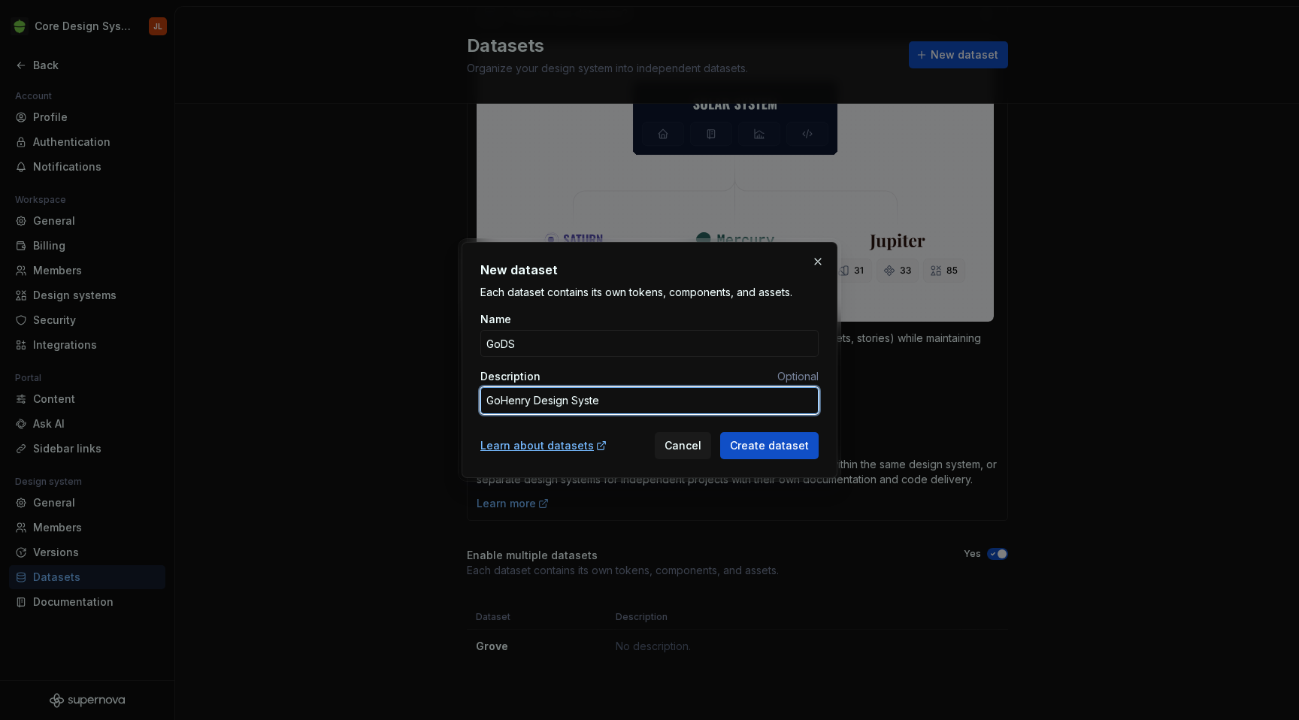
type textarea "*"
type textarea "GoHenry Design Syst"
type textarea "*"
type textarea "GoHenry Design Sys"
type textarea "*"
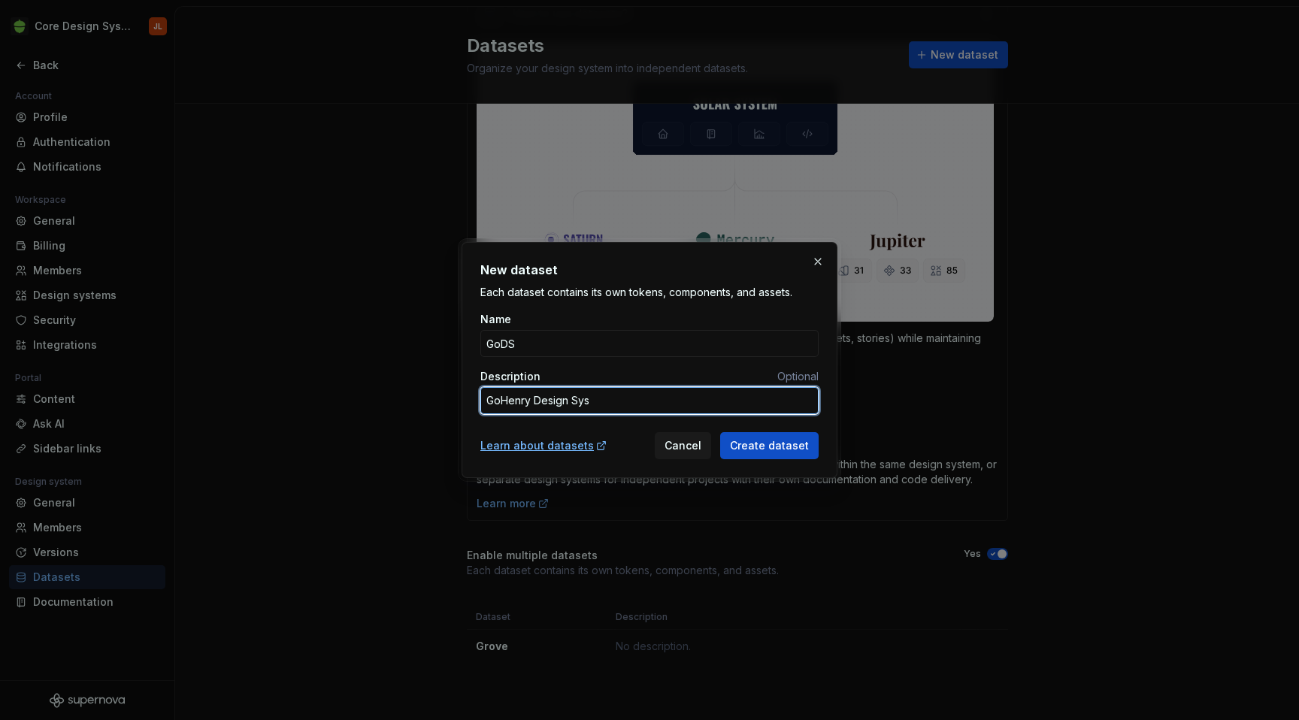
type textarea "GoHenry Design Sy"
type textarea "*"
type textarea "GoHenry Design S"
type textarea "*"
type textarea "GoHenry Design"
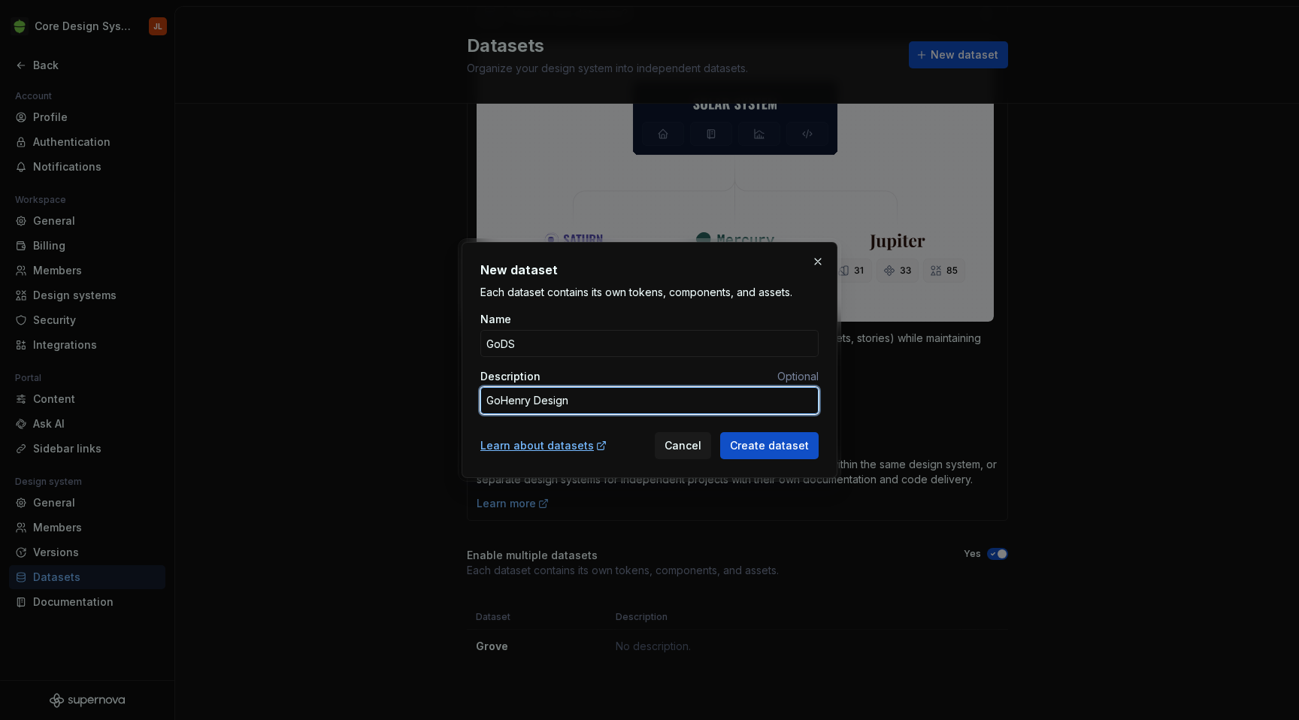
type textarea "*"
type textarea "GoHenry Design"
type textarea "*"
type textarea "GoHenry Desig"
type textarea "*"
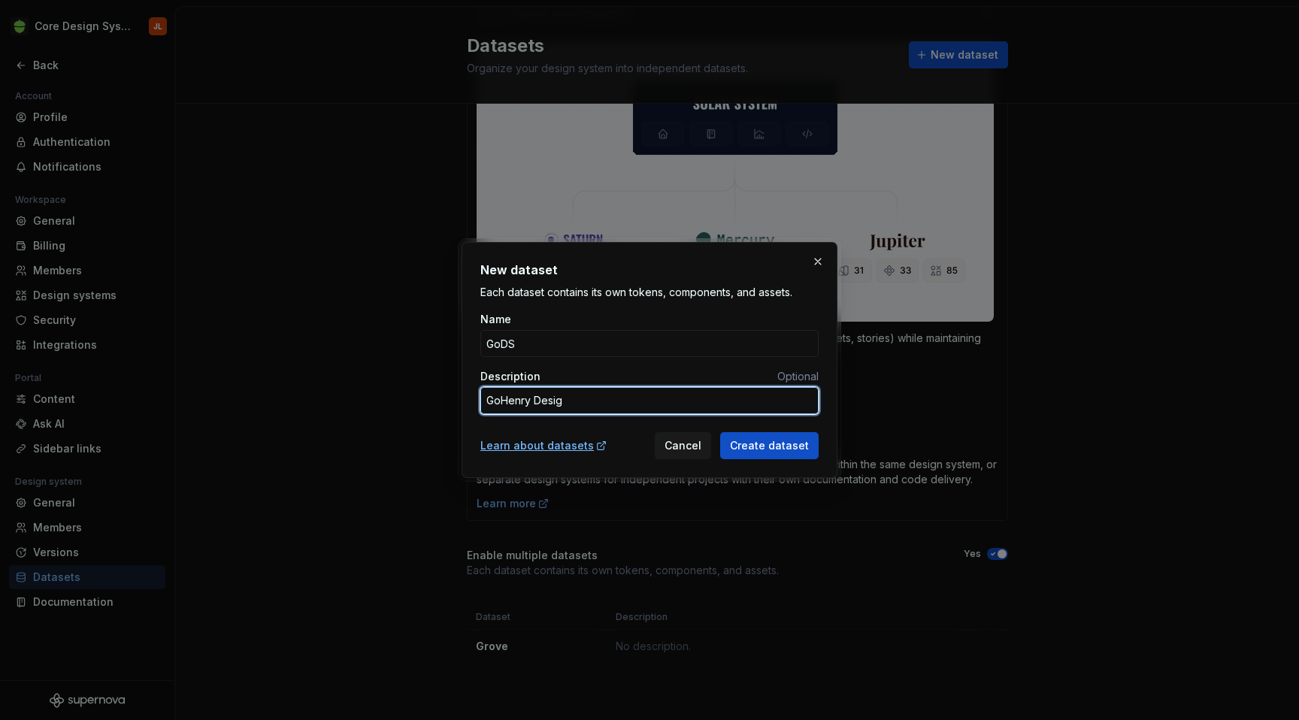
type textarea "GoHenry Desi"
type textarea "*"
type textarea "GoHenry Des"
type textarea "*"
type textarea "GoHenry De"
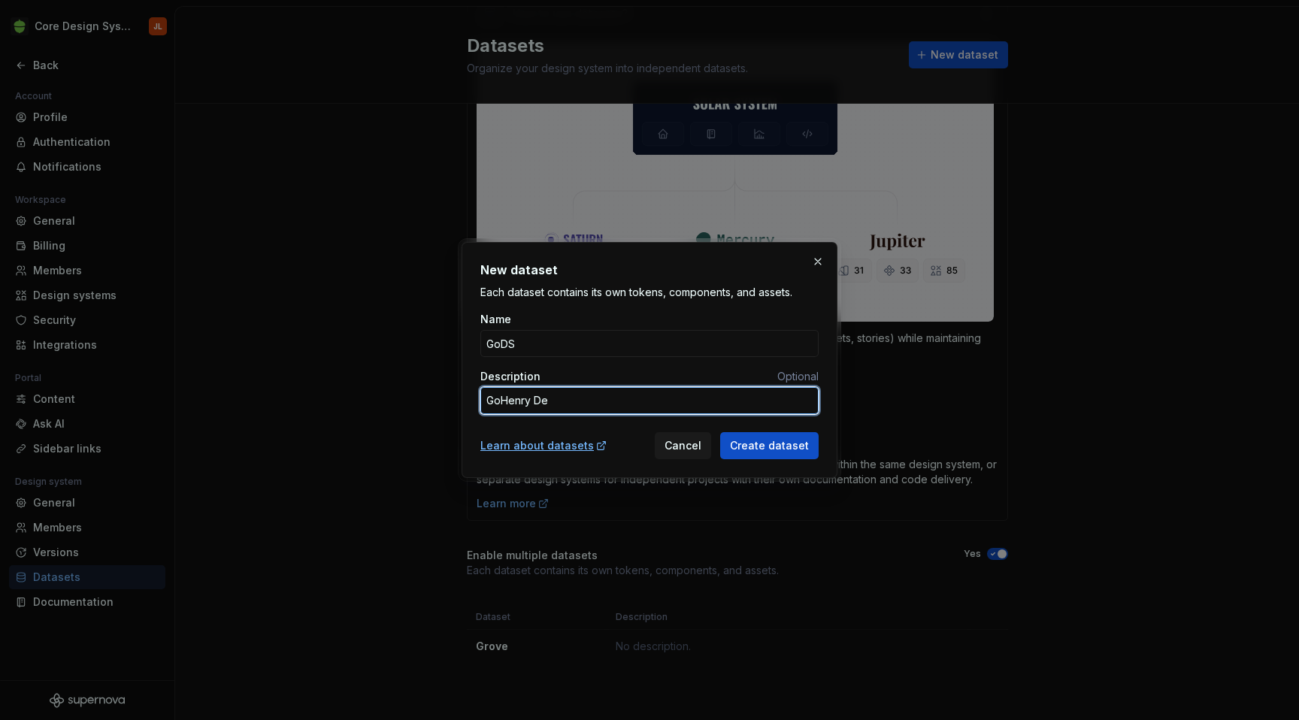
type textarea "*"
type textarea "GoHenry D"
type textarea "*"
type textarea "GoHenry"
type textarea "*"
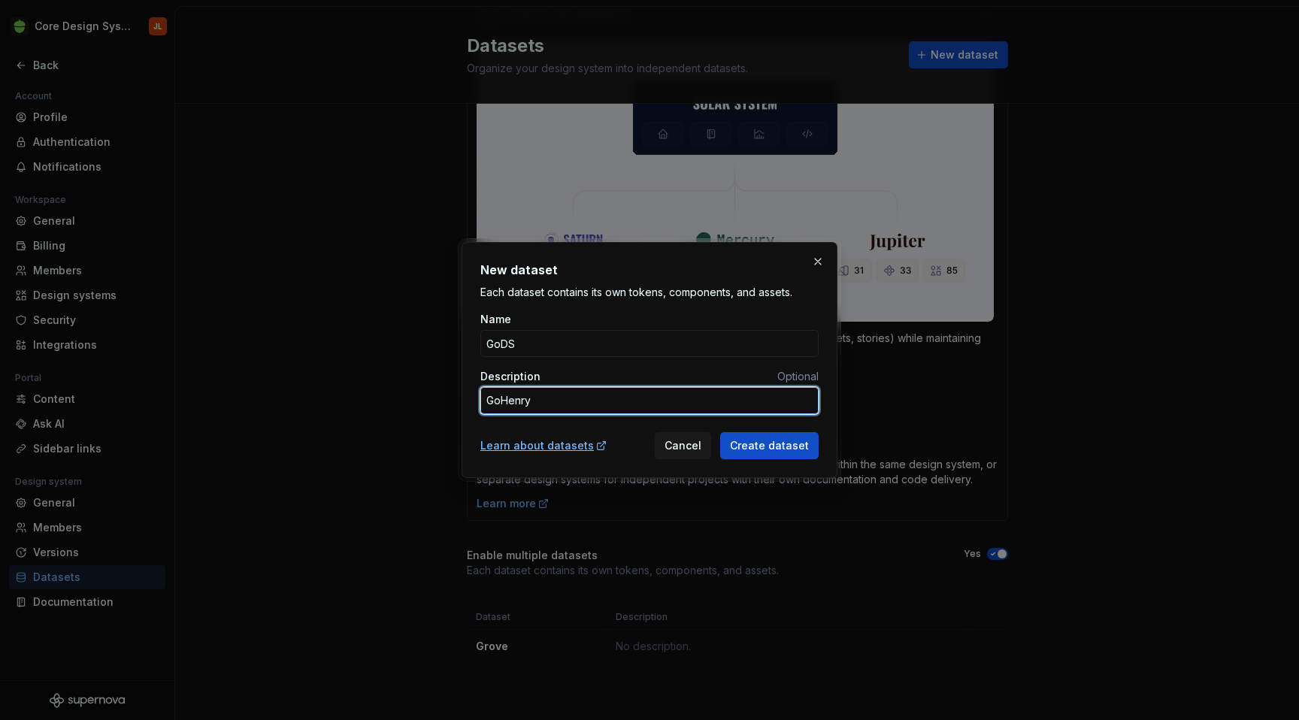
type textarea "GoHenry B"
type textarea "*"
type textarea "GoHenry Br"
type textarea "*"
type textarea "GoHenry Bra"
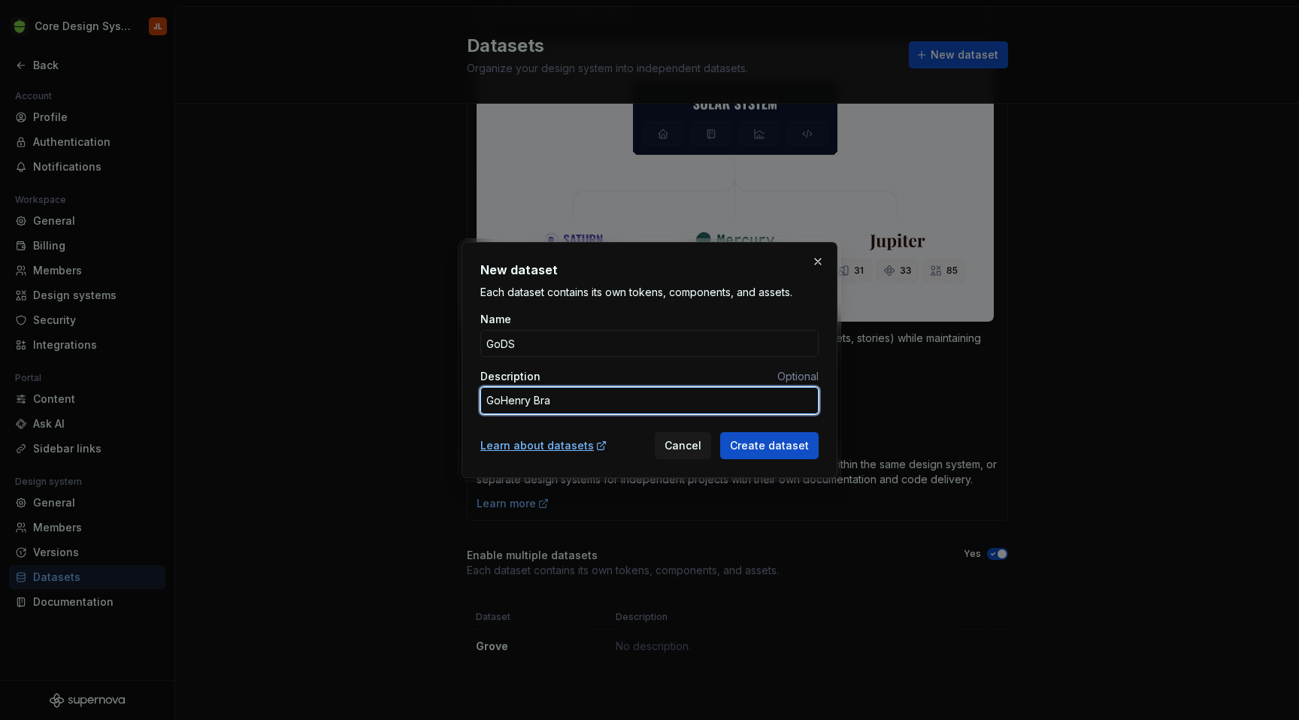
type textarea "*"
type textarea "GoHenry Bran"
type textarea "*"
type textarea "GoHenry Brand"
type textarea "*"
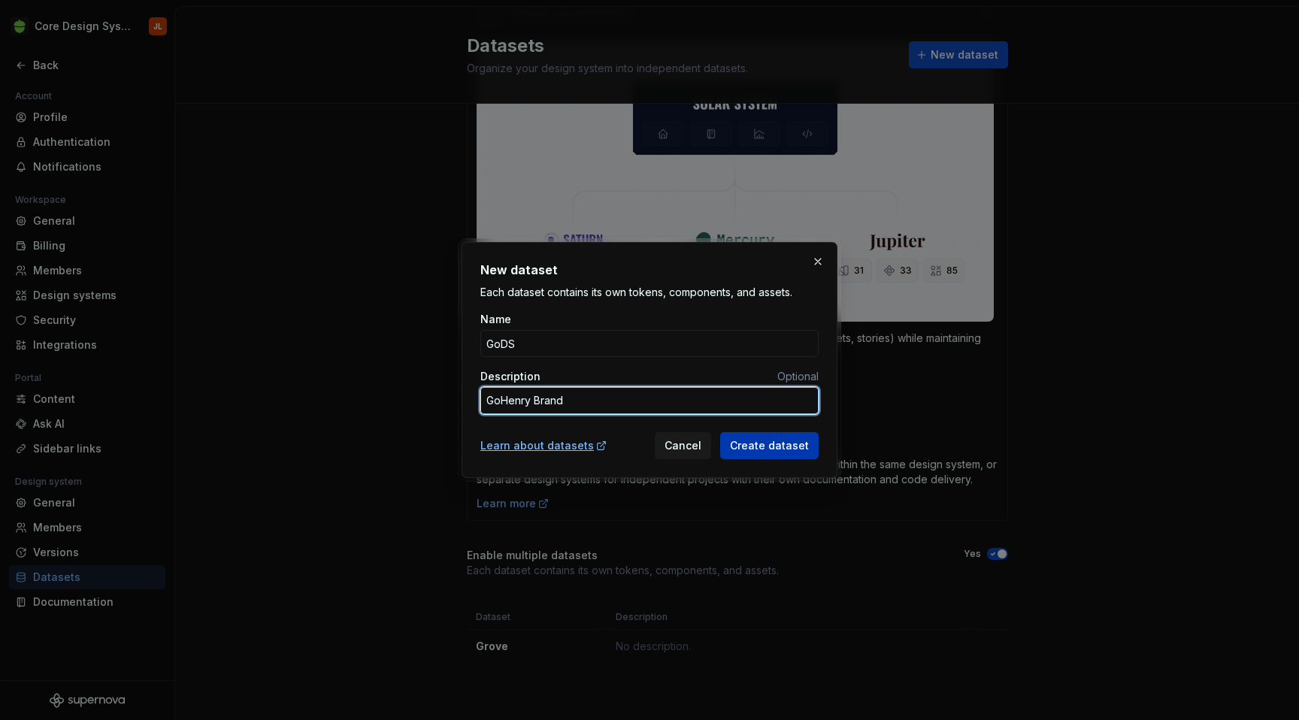
type textarea "GoHenry Brand"
type textarea "*"
type textarea "GoHenry Brand D"
type textarea "*"
type textarea "GoHenry Brand DS"
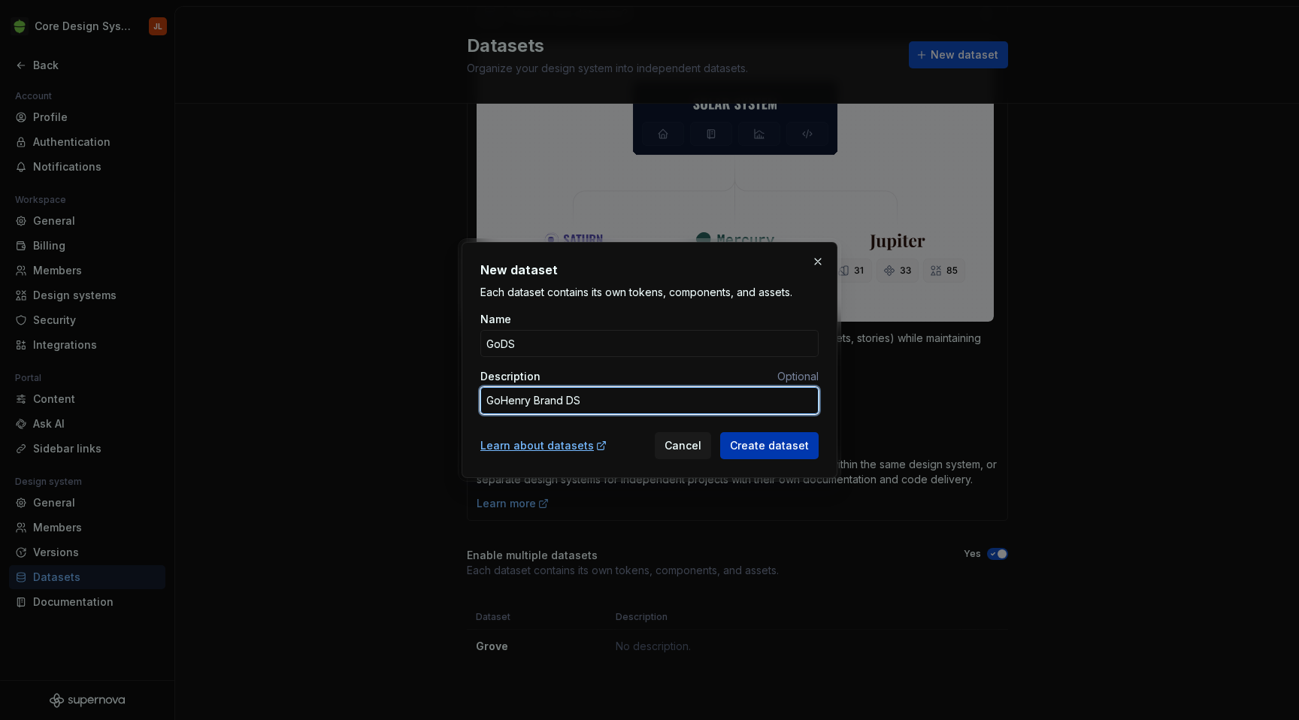
type textarea "*"
type textarea "GoHenry Brand D"
type textarea "*"
type textarea "GoHenry Brand"
type textarea "*"
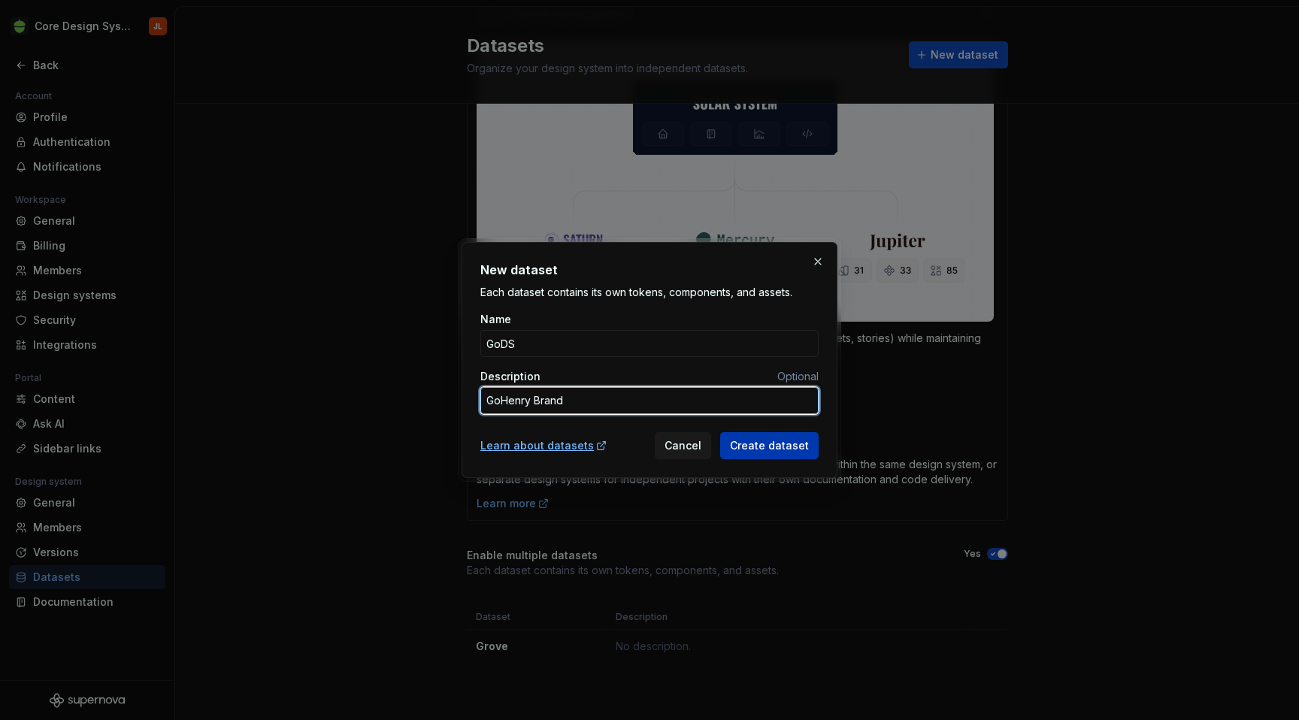
type textarea "GoHenry Brand"
type textarea "*"
type textarea "GoHenry Bran"
type textarea "*"
type textarea "GoHenry Bra"
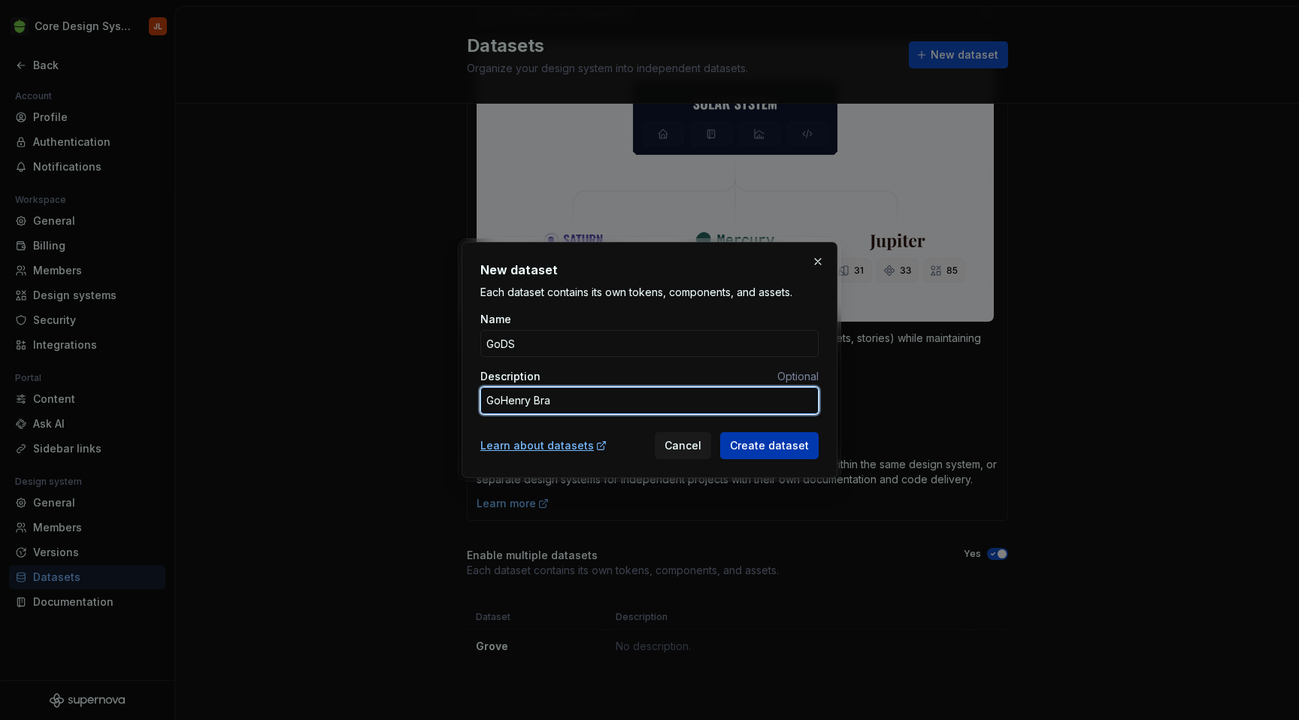
type textarea "*"
type textarea "GoHenry Br"
type textarea "*"
type textarea "GoHenry B"
type textarea "*"
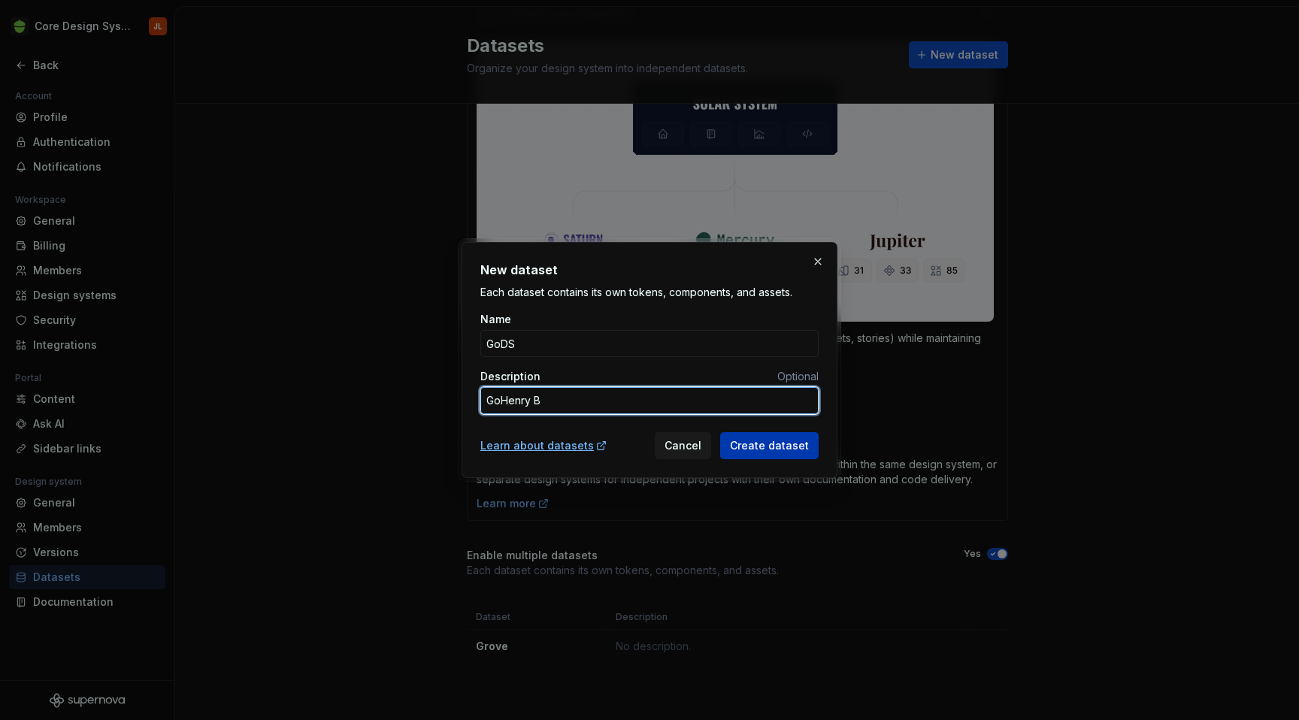
type textarea "GoHenry"
type textarea "*"
type textarea "GoHenry D"
type textarea "*"
type textarea "GoHenry De"
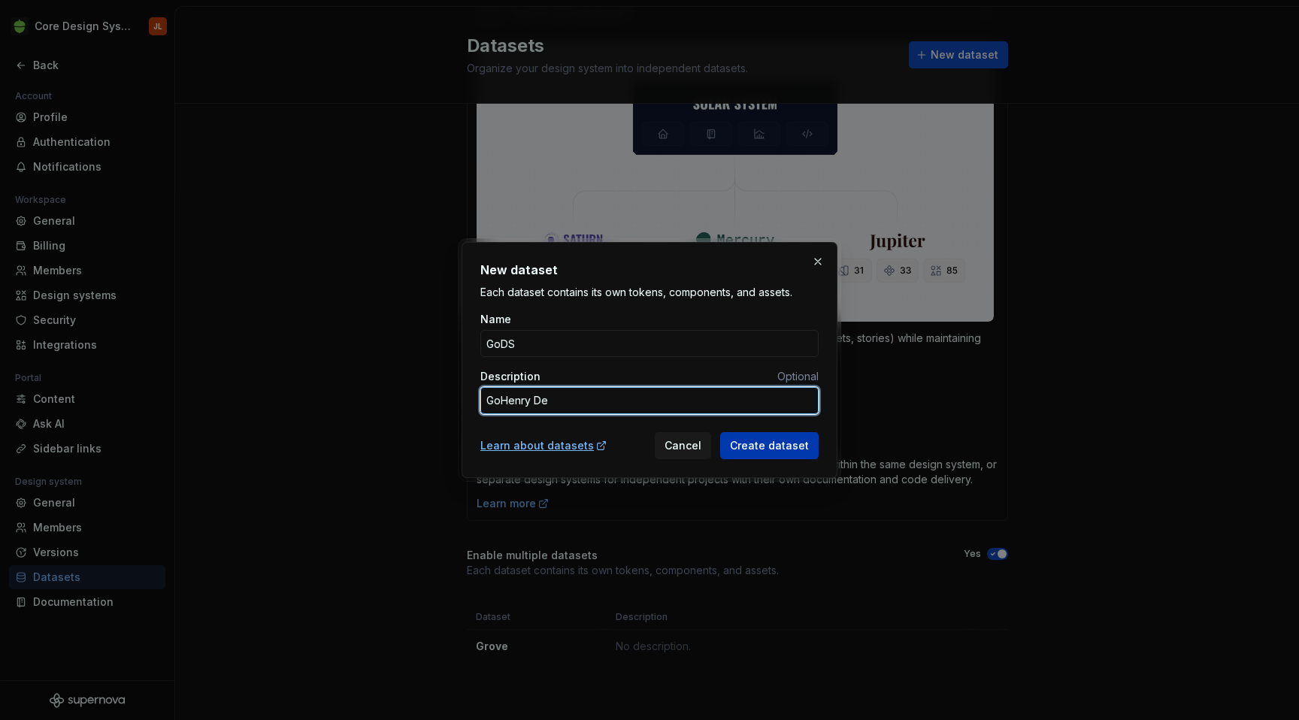
type textarea "*"
type textarea "GoHenry Des"
type textarea "*"
type textarea "GoHenry Desi"
type textarea "*"
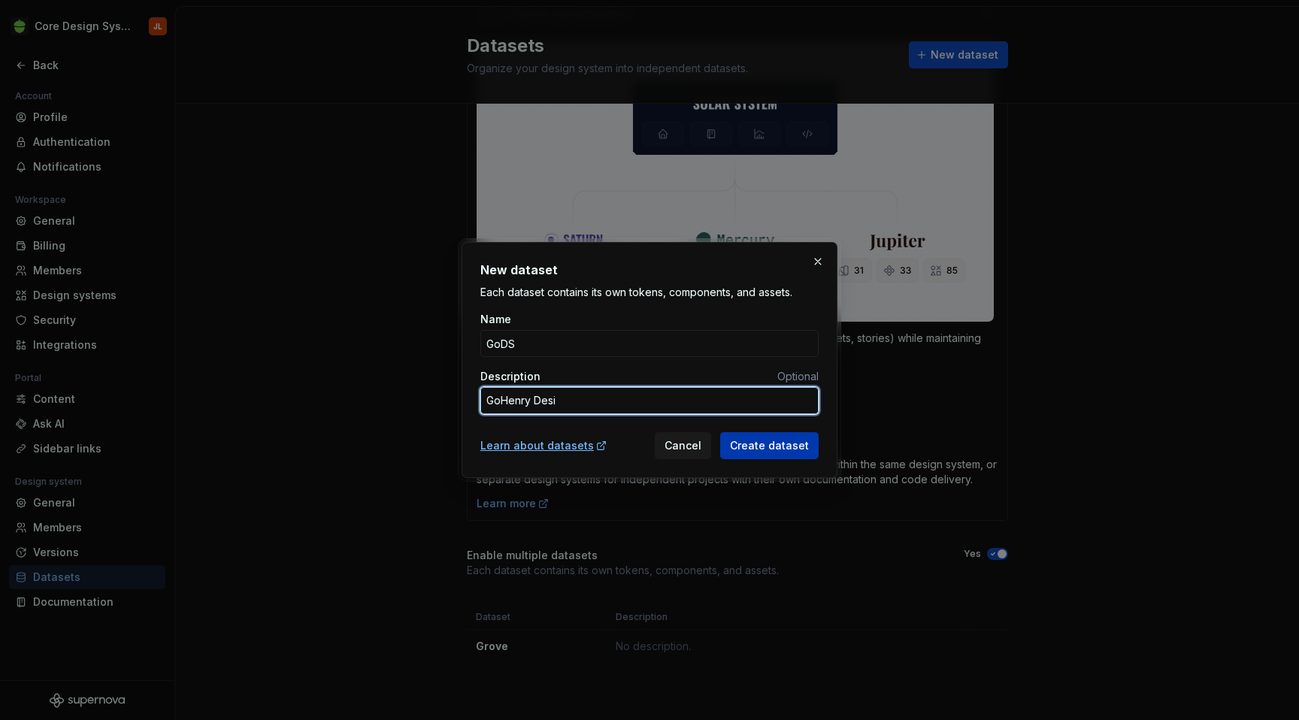
type textarea "GoHenry Desig"
type textarea "*"
type textarea "GoHenry Design"
type textarea "*"
type textarea "GoHenry Design S"
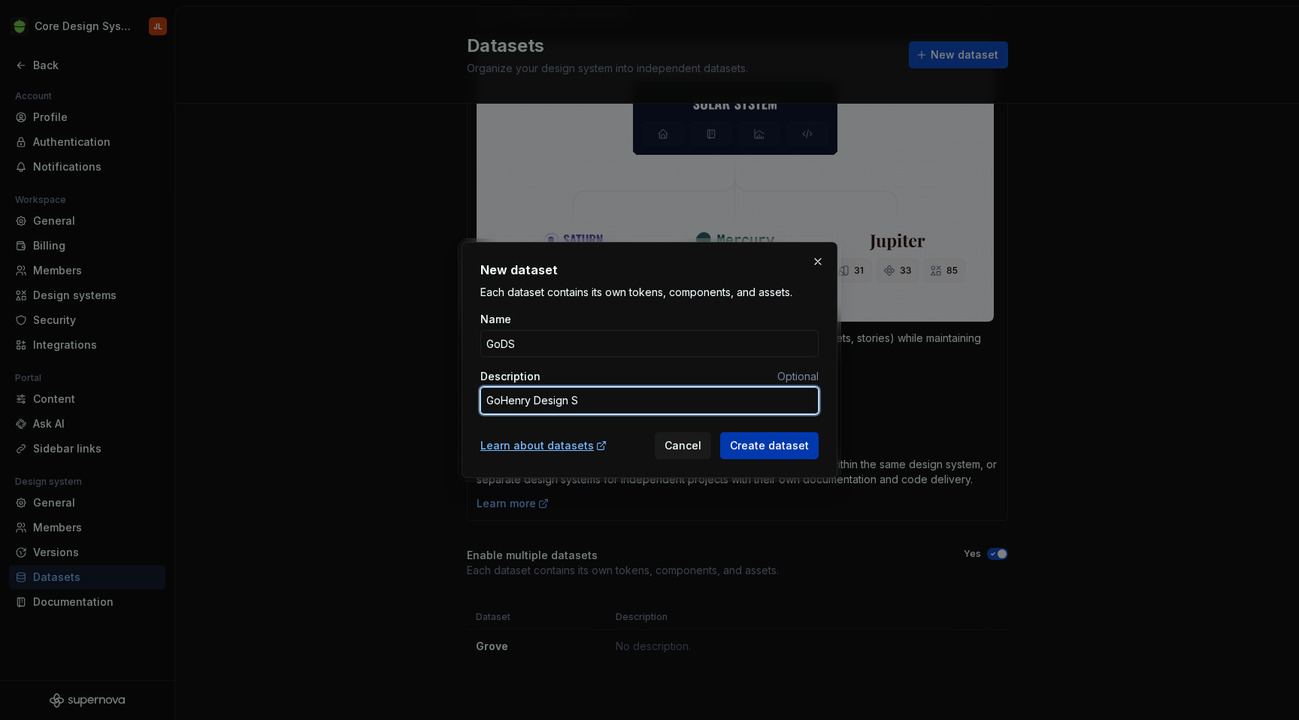
type textarea "*"
type textarea "GoHenry Design Sy"
type textarea "*"
type textarea "GoHenry Design Sys"
type textarea "*"
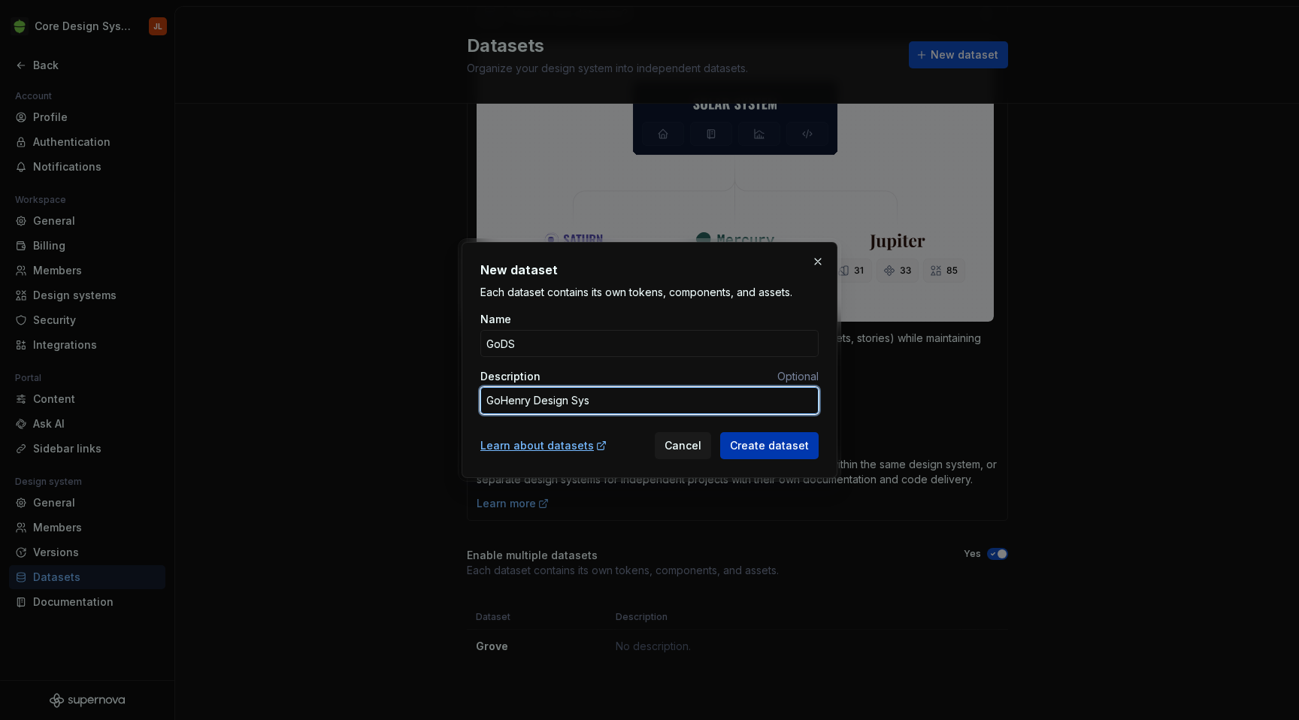
type textarea "GoHenry Design Syst"
type textarea "*"
type textarea "GoHenry Design Syste"
type textarea "*"
type textarea "GoHenry Design System"
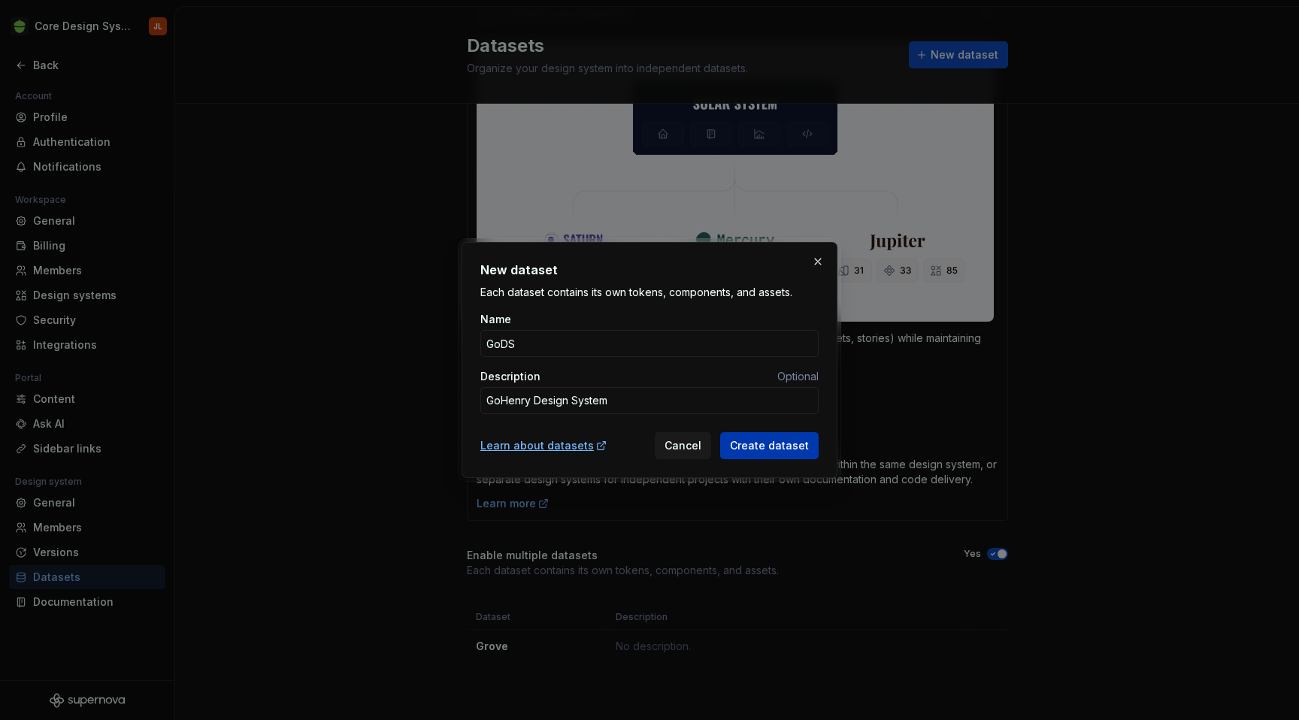
click at [749, 450] on span "Create dataset" at bounding box center [769, 445] width 79 height 15
type textarea "*"
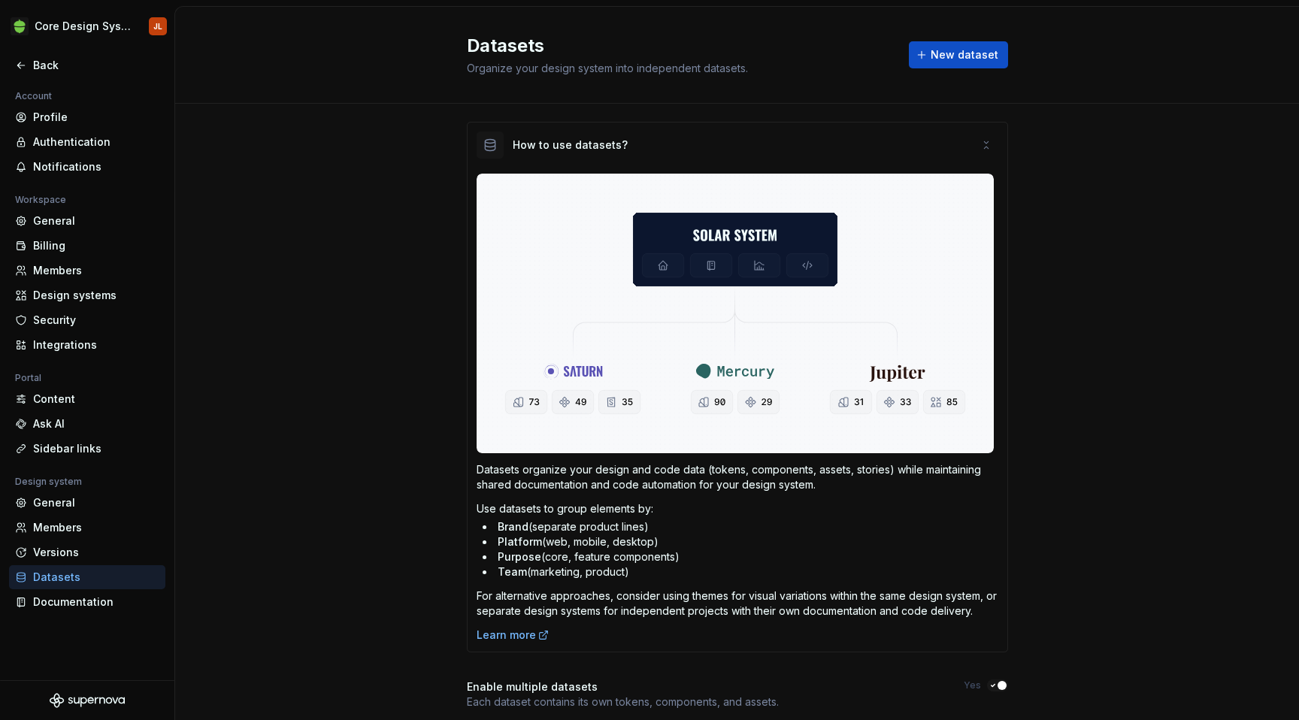
scroll to position [0, 0]
